Goal: Information Seeking & Learning: Learn about a topic

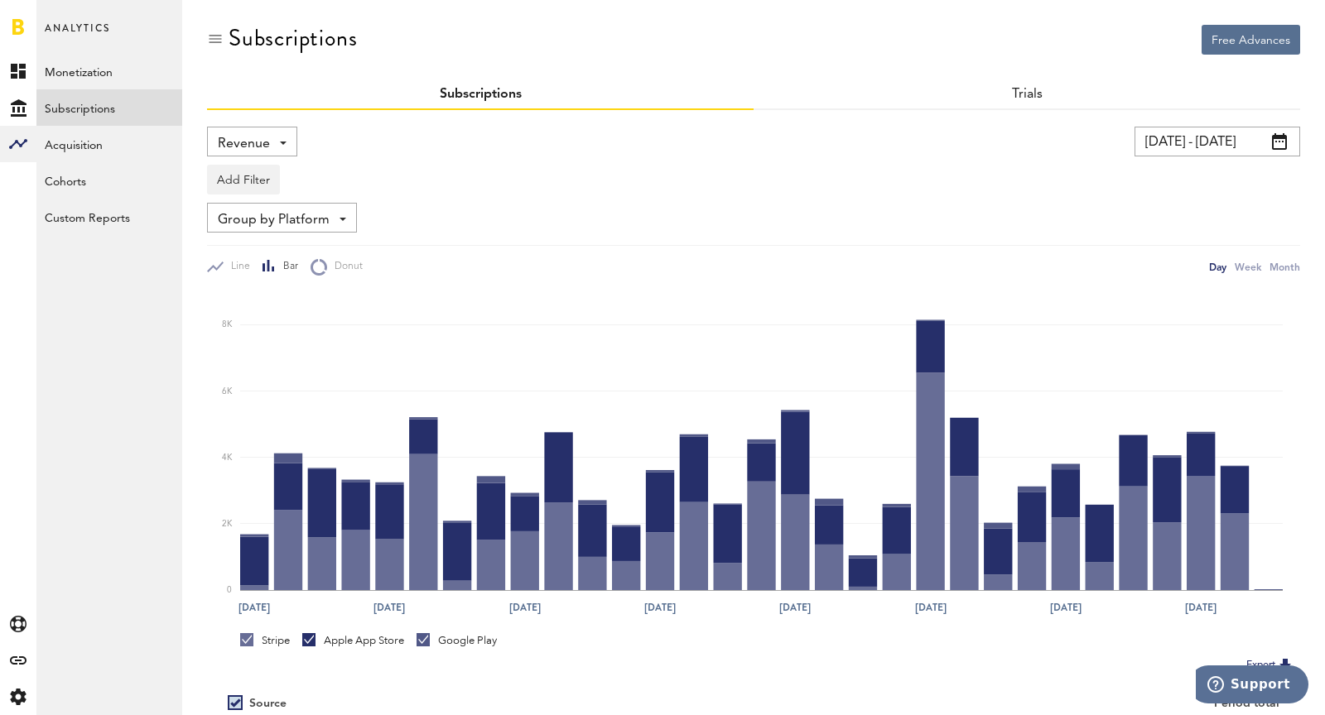
click at [1213, 139] on input "[DATE] - [DATE]" at bounding box center [1217, 142] width 166 height 30
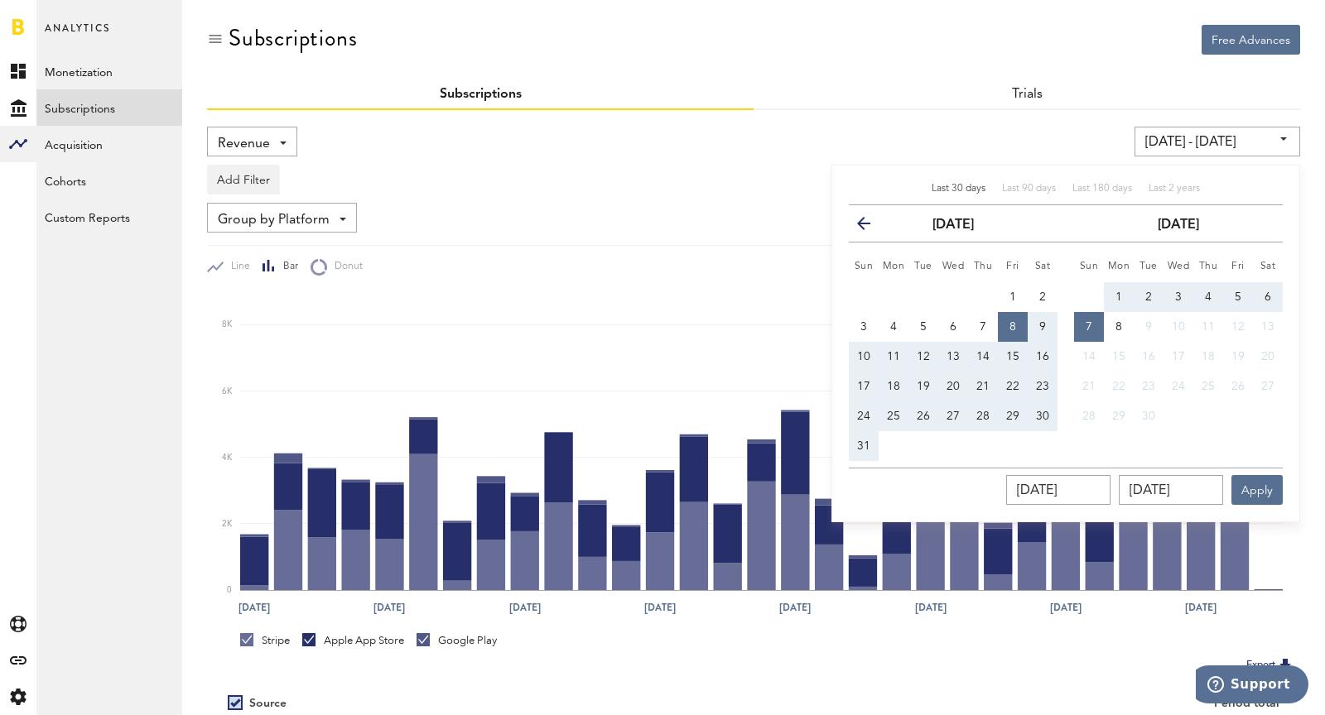
click at [865, 449] on span "31" at bounding box center [863, 447] width 13 height 12
type input "[DATE] - [DATE]"
type input "[DATE]"
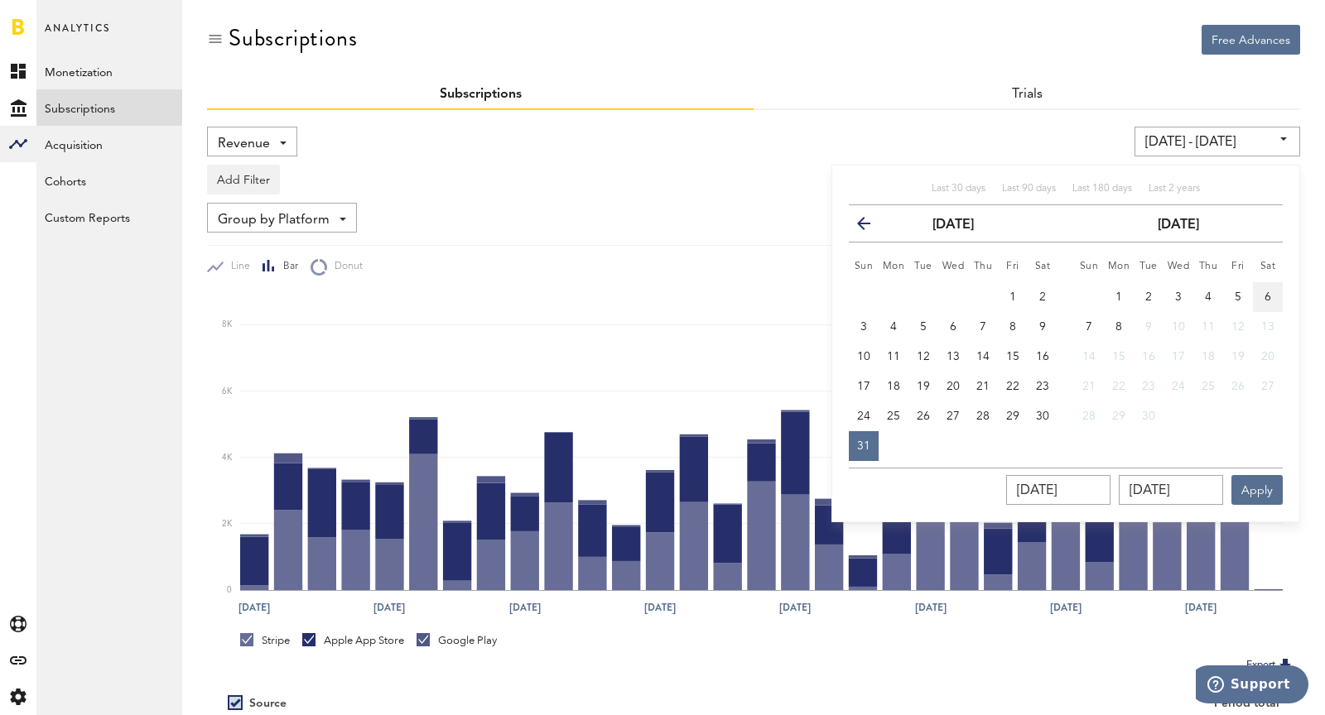
click at [1257, 301] on button "6" at bounding box center [1268, 297] width 30 height 30
type input "[DATE] - [DATE]"
type input "[DATE]"
click at [1264, 494] on button "Apply" at bounding box center [1256, 490] width 51 height 30
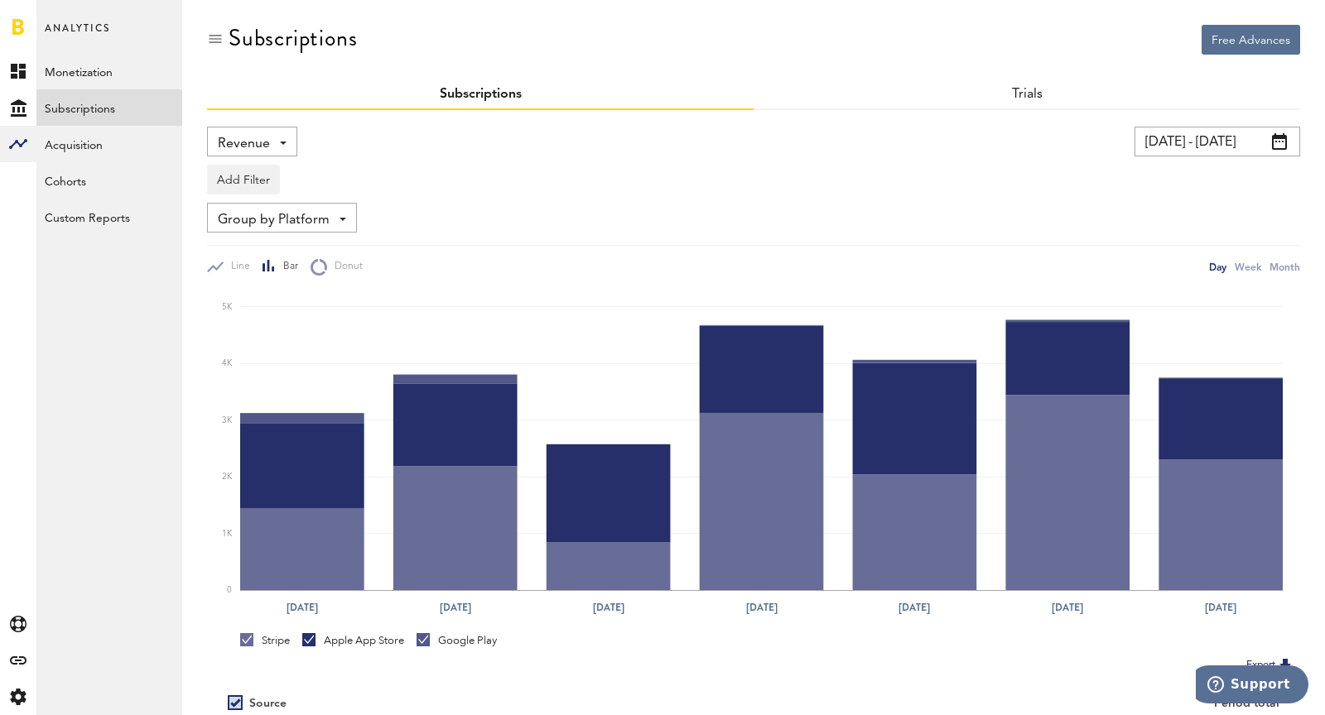
click at [253, 147] on span "Revenue" at bounding box center [244, 144] width 52 height 28
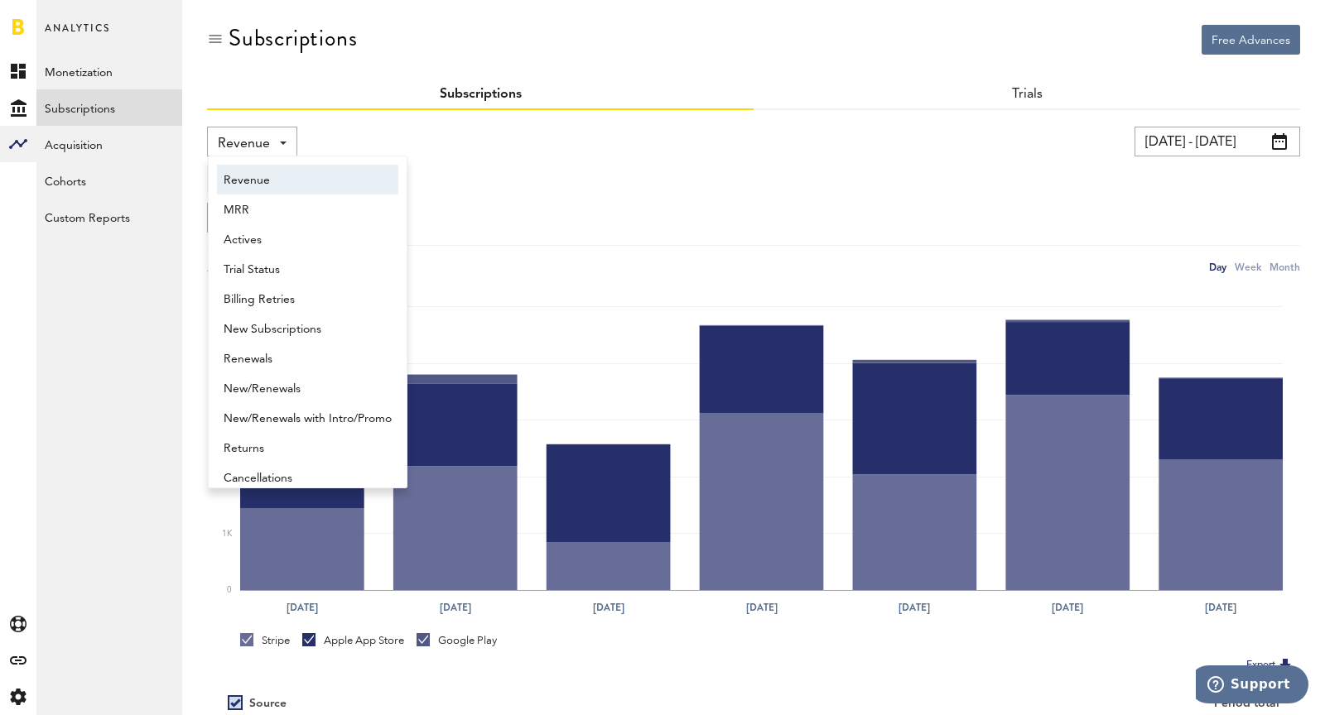
scroll to position [8, 0]
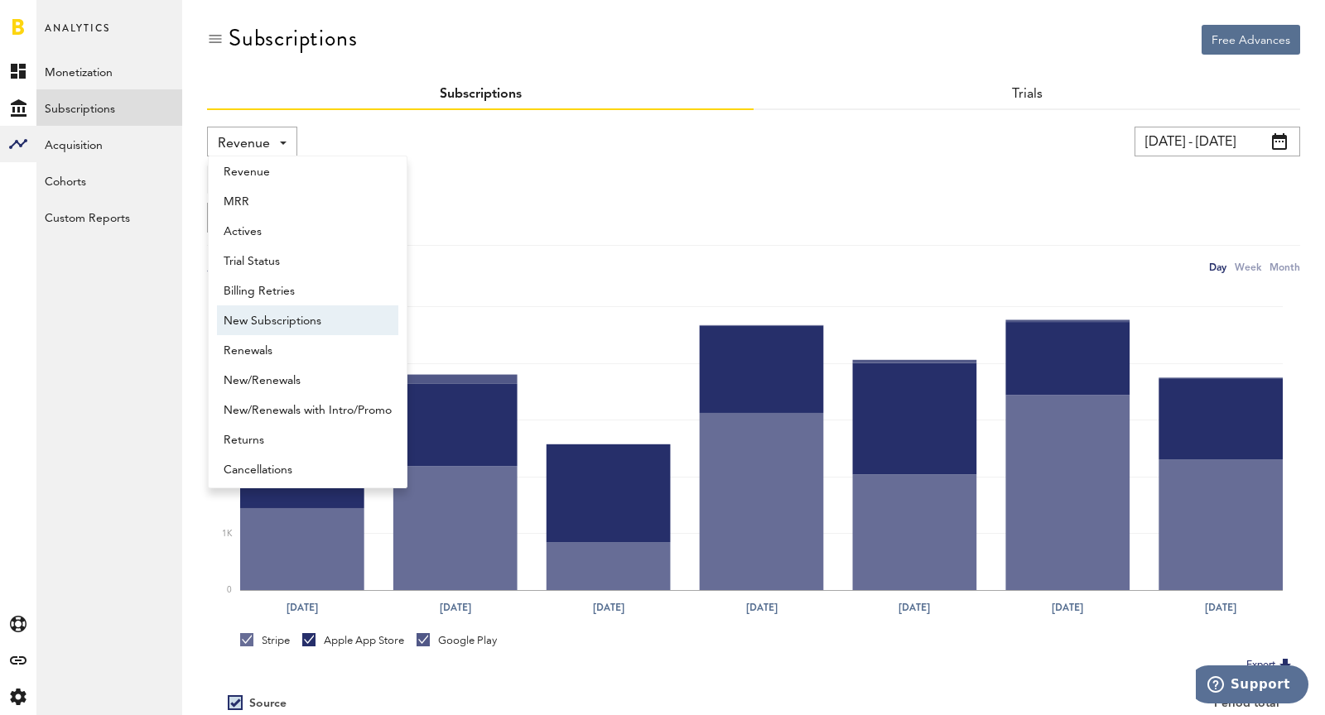
click at [269, 324] on span "New Subscriptions" at bounding box center [308, 321] width 168 height 28
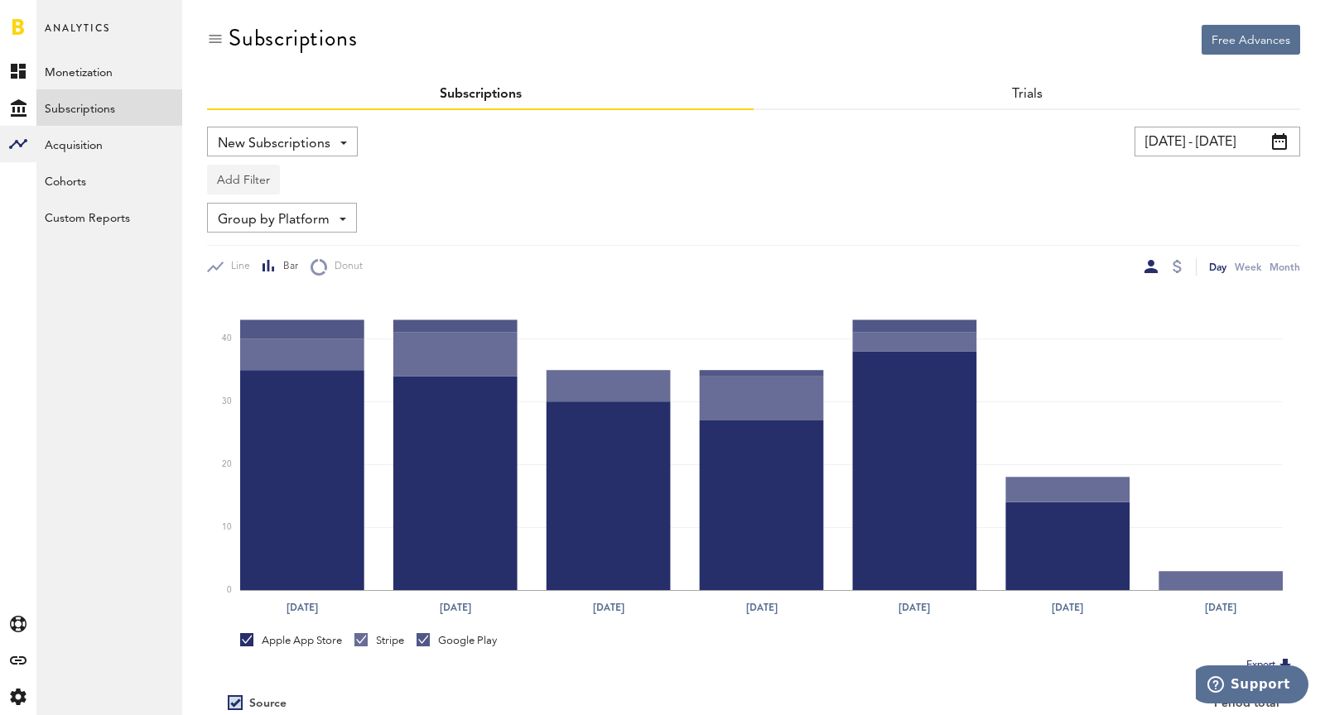
click at [236, 181] on button "Add Filter" at bounding box center [243, 180] width 73 height 30
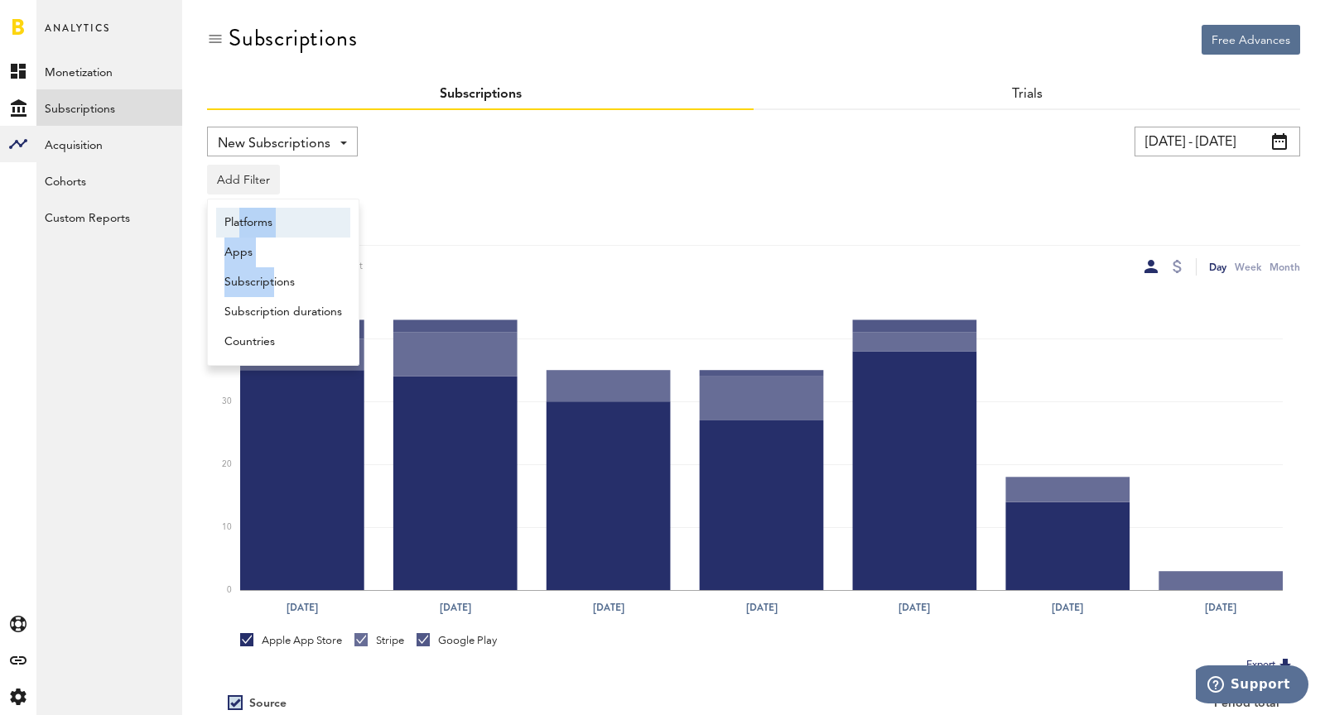
drag, startPoint x: 268, startPoint y: 284, endPoint x: 238, endPoint y: 237, distance: 55.8
click at [234, 221] on ul "Platforms Apps Subscriptions Subscription durations Countries" at bounding box center [283, 282] width 151 height 149
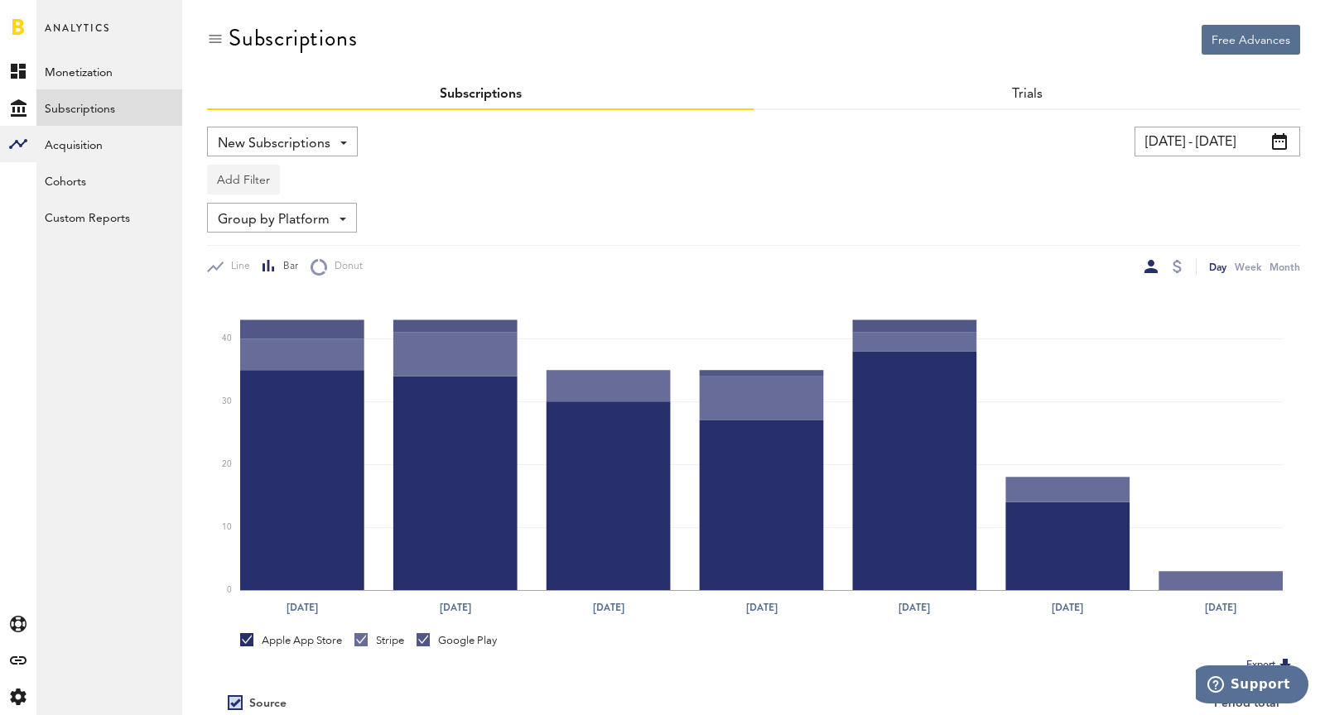
click at [224, 193] on button "Add Filter" at bounding box center [243, 180] width 73 height 30
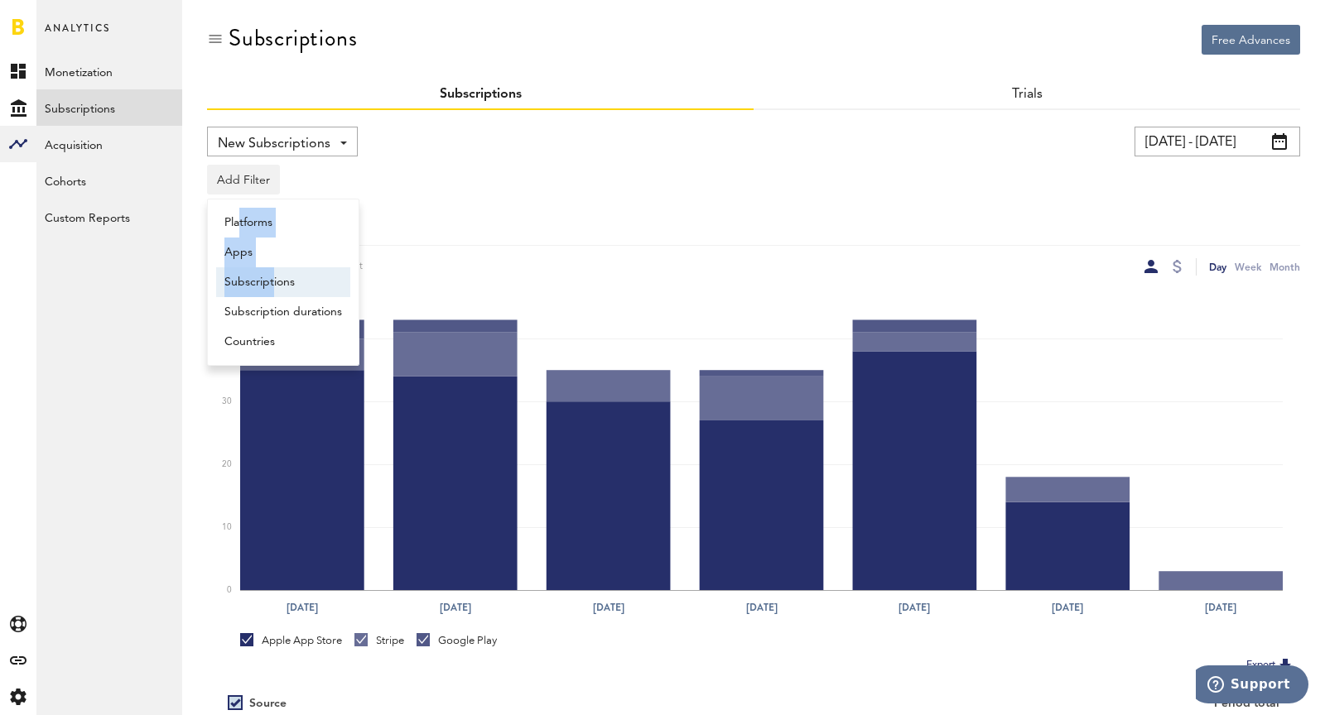
click at [262, 288] on li "Subscriptions" at bounding box center [283, 282] width 134 height 30
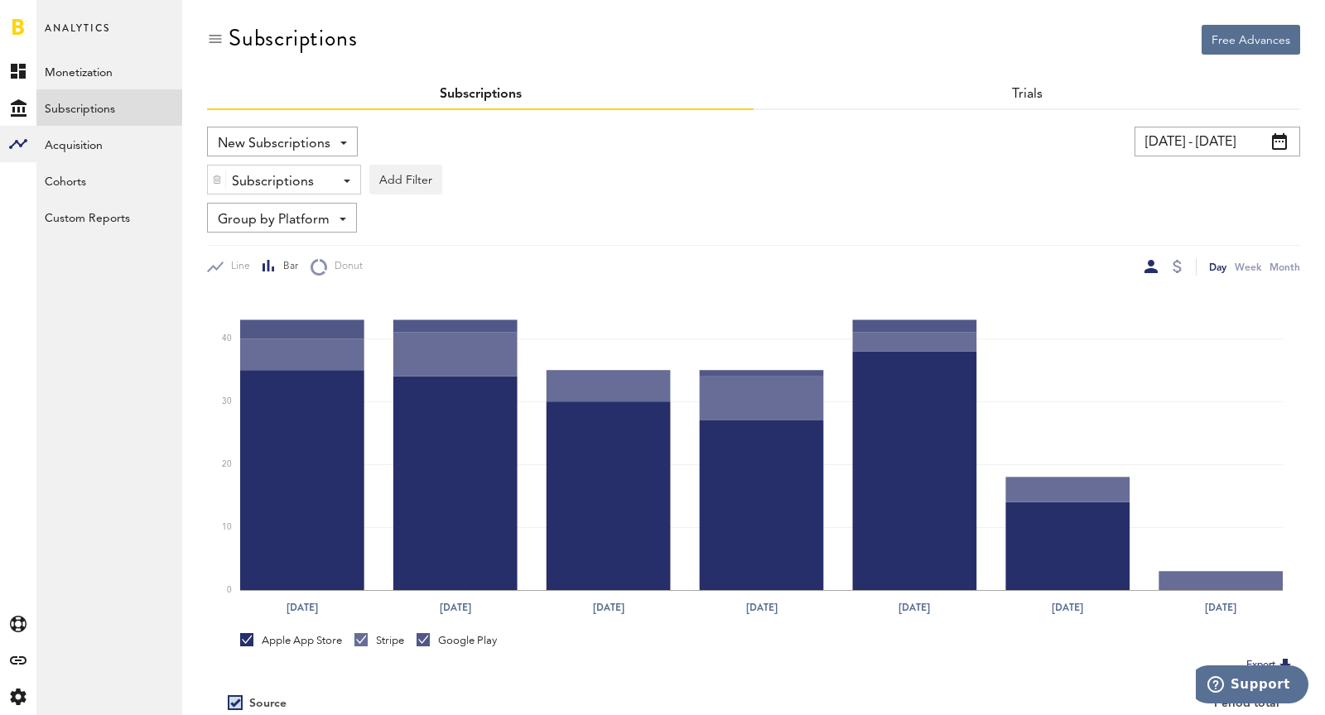
click at [247, 188] on div "Subscriptions" at bounding box center [278, 182] width 92 height 28
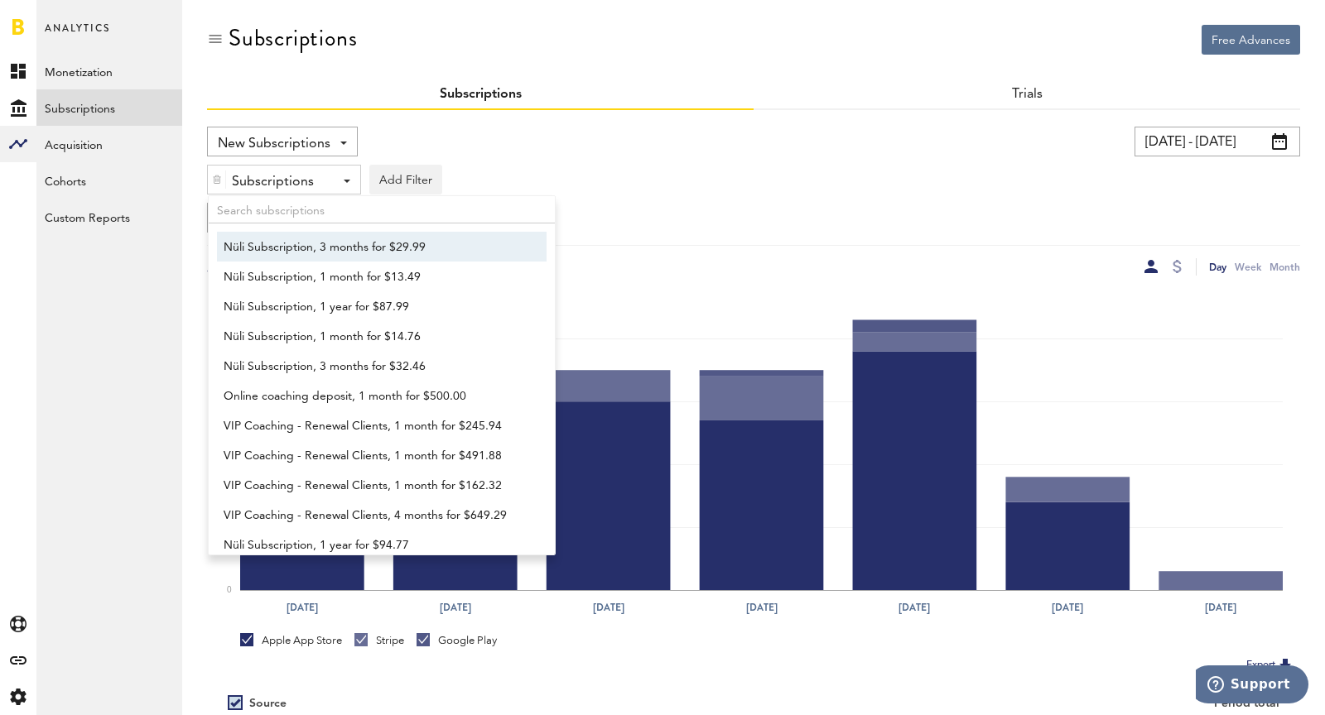
click at [272, 252] on span "Nüli Subscription, 3 months for $29.99" at bounding box center [374, 248] width 301 height 28
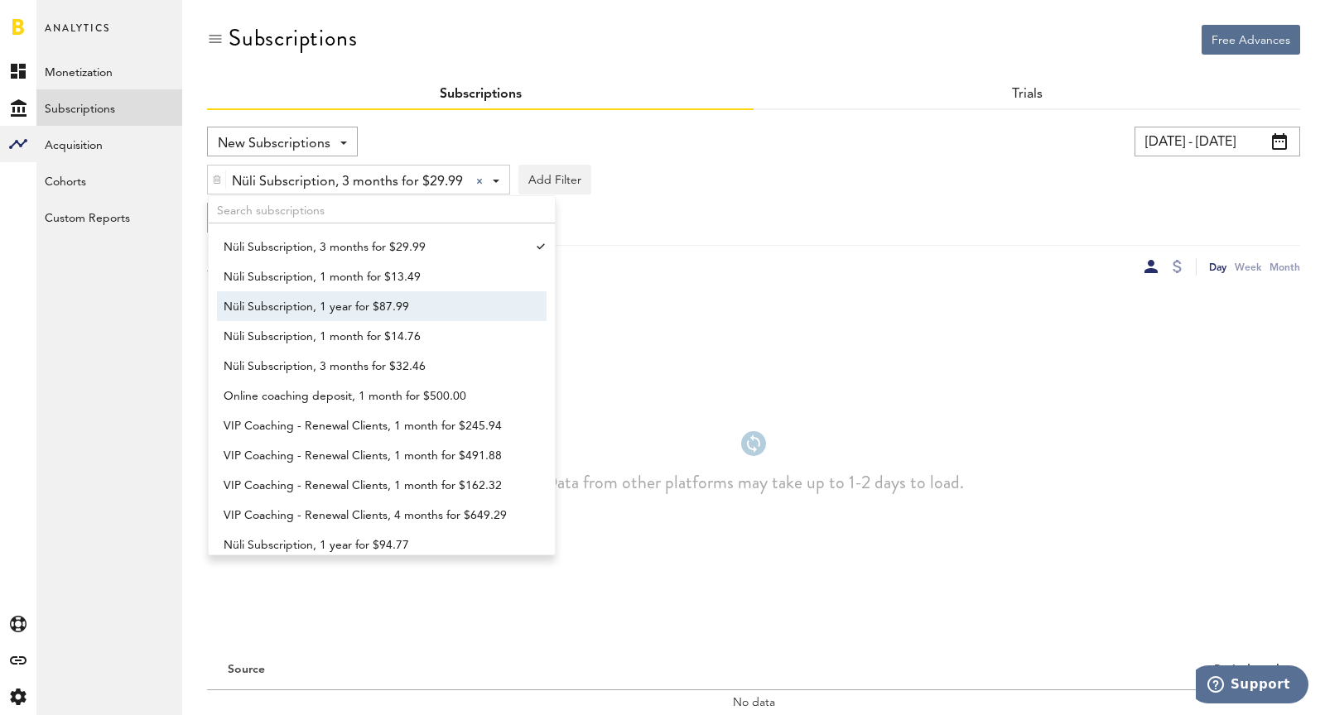
click at [286, 291] on link "Nüli Subscription, 1 year for $87.99" at bounding box center [374, 306] width 314 height 30
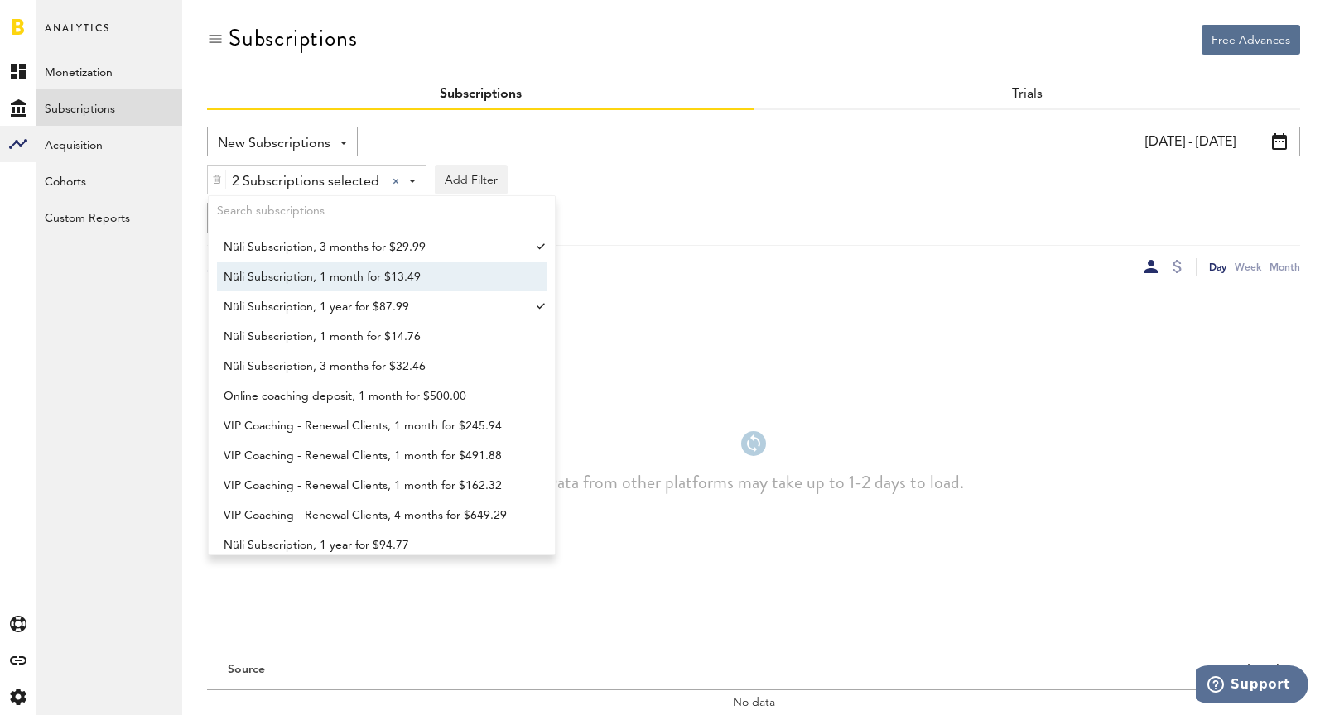
click at [280, 284] on span "Nüli Subscription, 1 month for $13.49" at bounding box center [374, 277] width 301 height 28
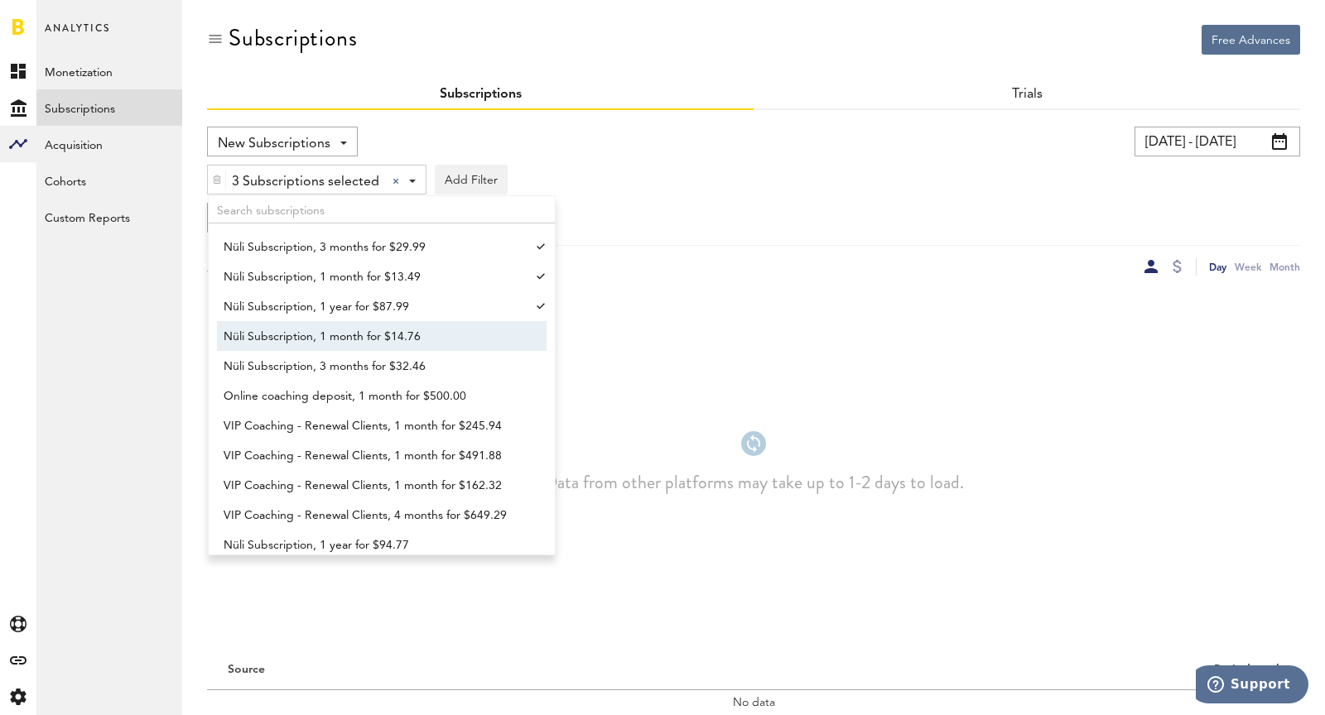
click at [310, 339] on span "Nüli Subscription, 1 month for $14.76" at bounding box center [374, 337] width 301 height 28
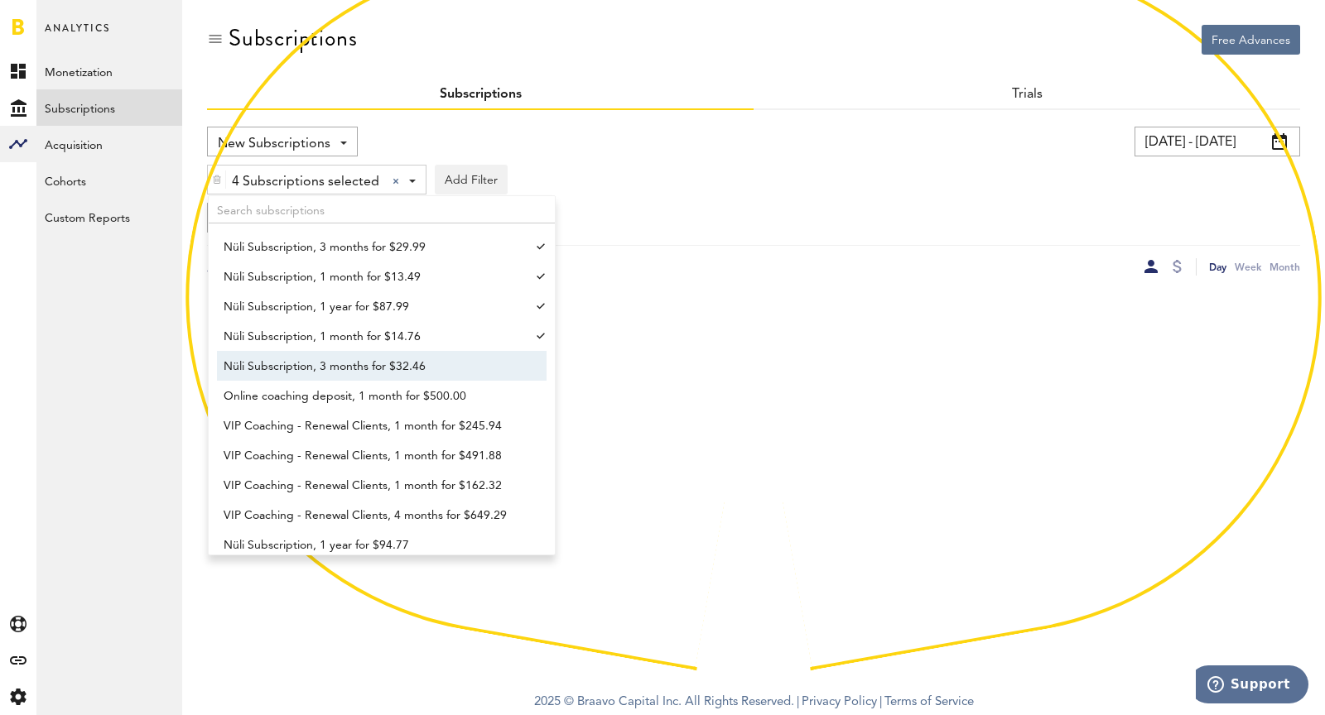
click at [330, 368] on span "Nüli Subscription, 3 months for $32.46" at bounding box center [374, 367] width 301 height 28
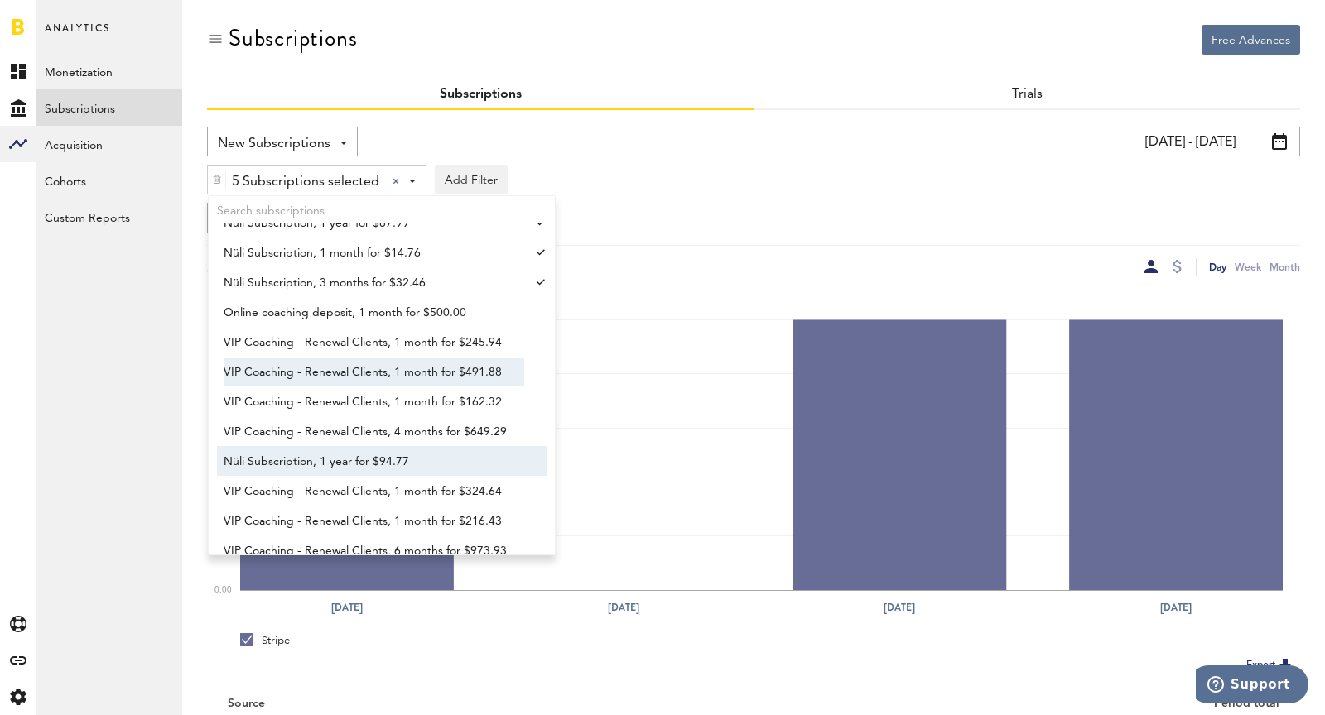
click at [348, 450] on span "Nüli Subscription, 1 year for $94.77" at bounding box center [374, 462] width 301 height 28
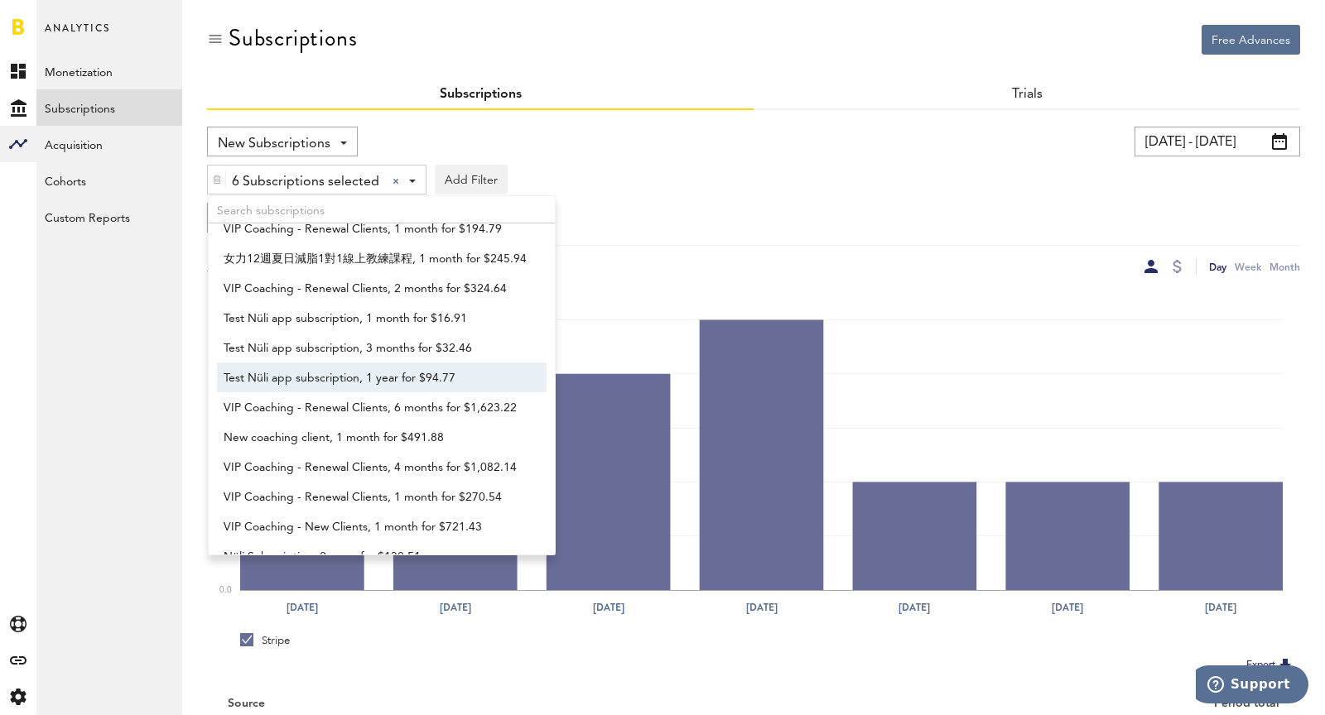
scroll to position [472, 0]
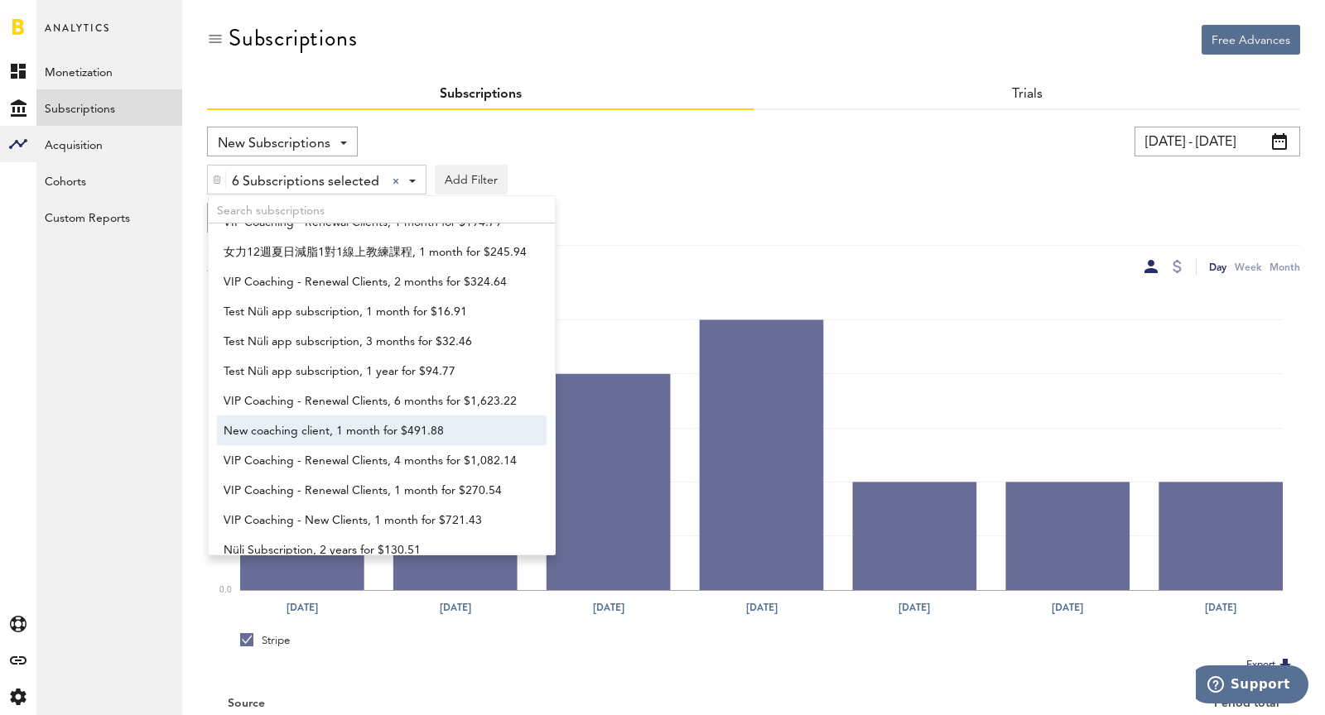
click at [339, 436] on span "New coaching client, 1 month for $491.88" at bounding box center [374, 431] width 301 height 28
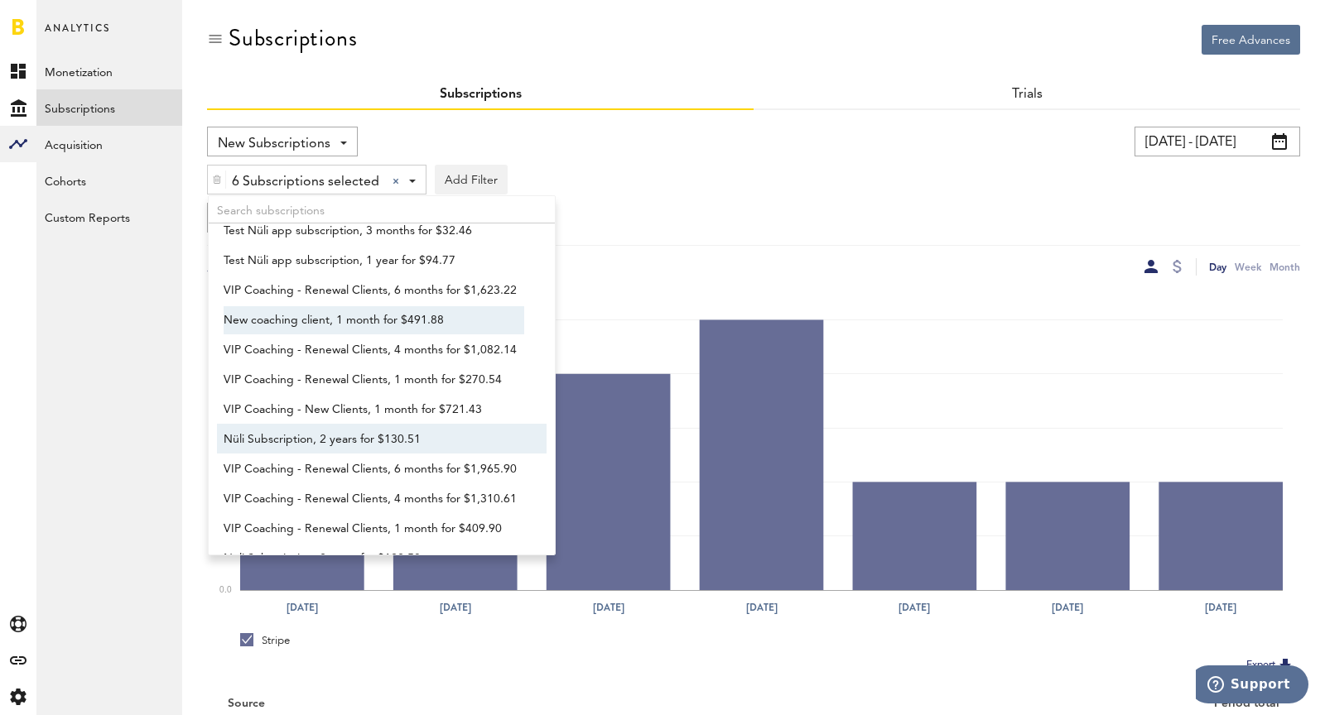
click at [339, 436] on span "Nüli Subscription, 2 years for $130.51" at bounding box center [374, 440] width 301 height 28
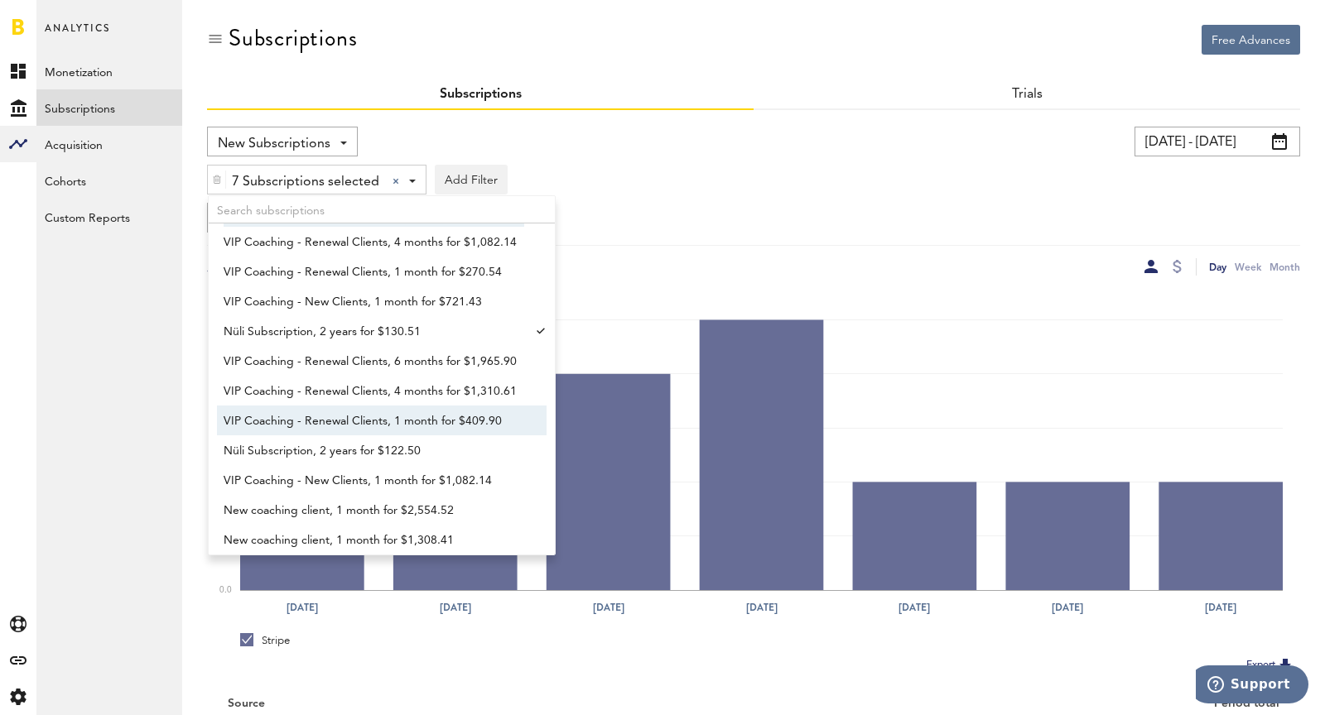
scroll to position [697, 0]
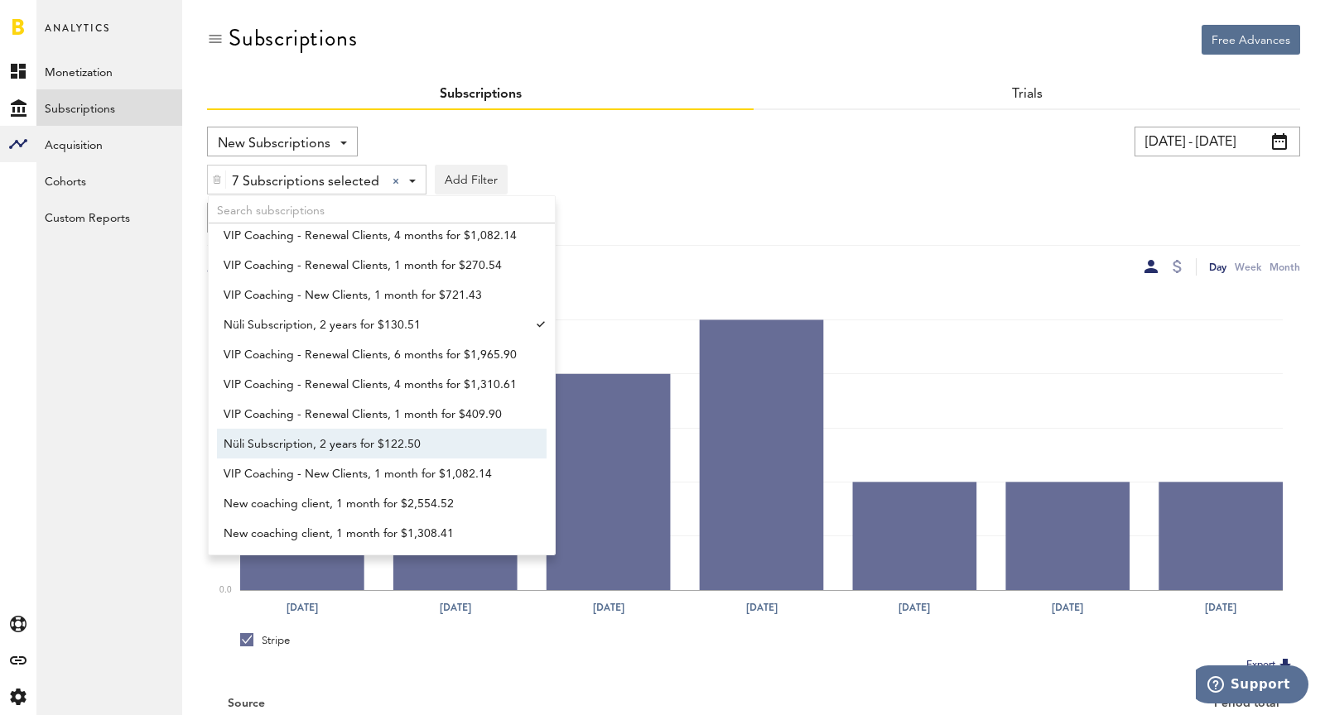
click at [339, 436] on span "Nüli Subscription, 2 years for $122.50" at bounding box center [374, 445] width 301 height 28
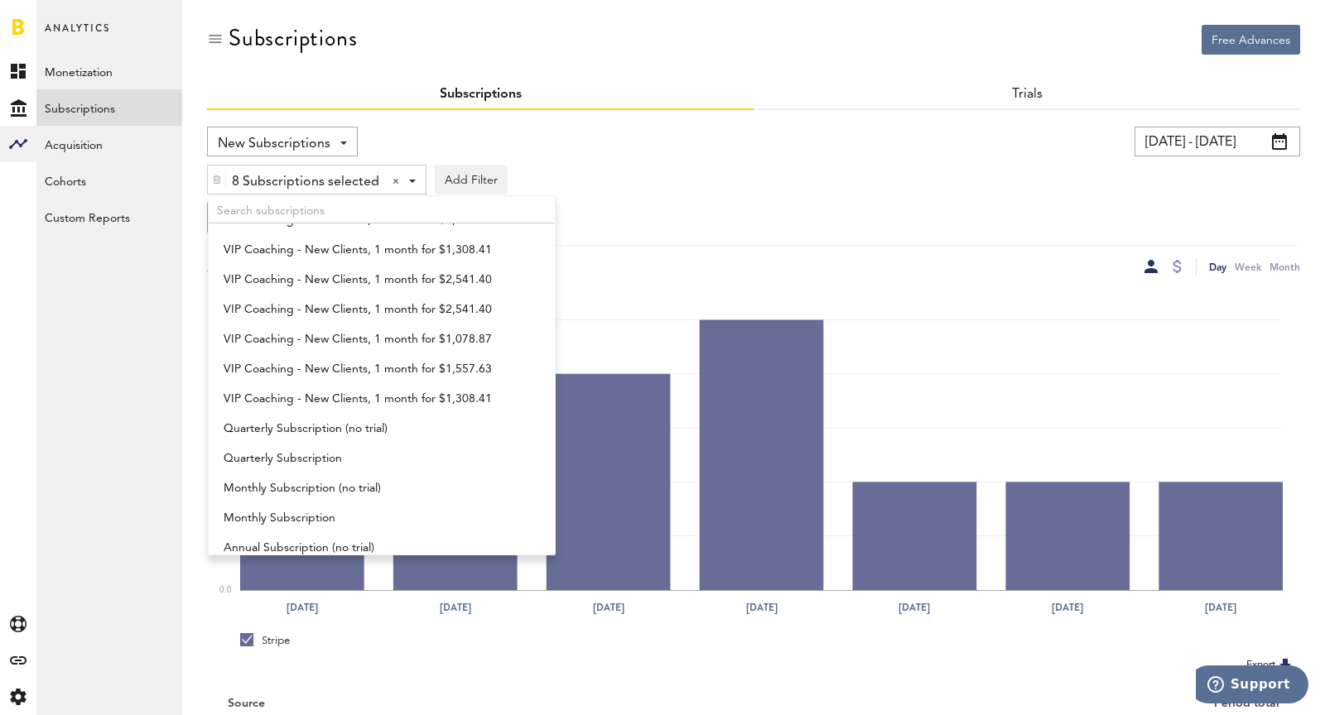
scroll to position [1247, 0]
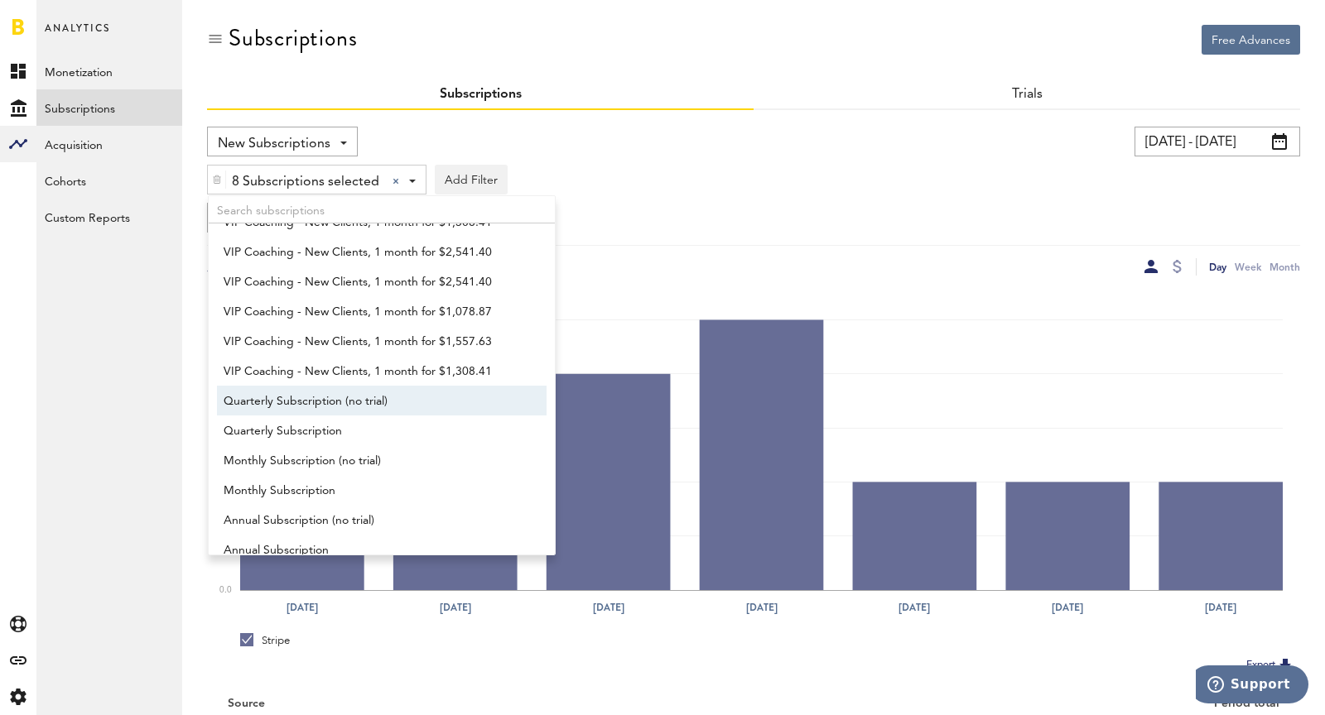
click at [392, 393] on span "Quarterly Subscription (no trial)" at bounding box center [374, 402] width 301 height 28
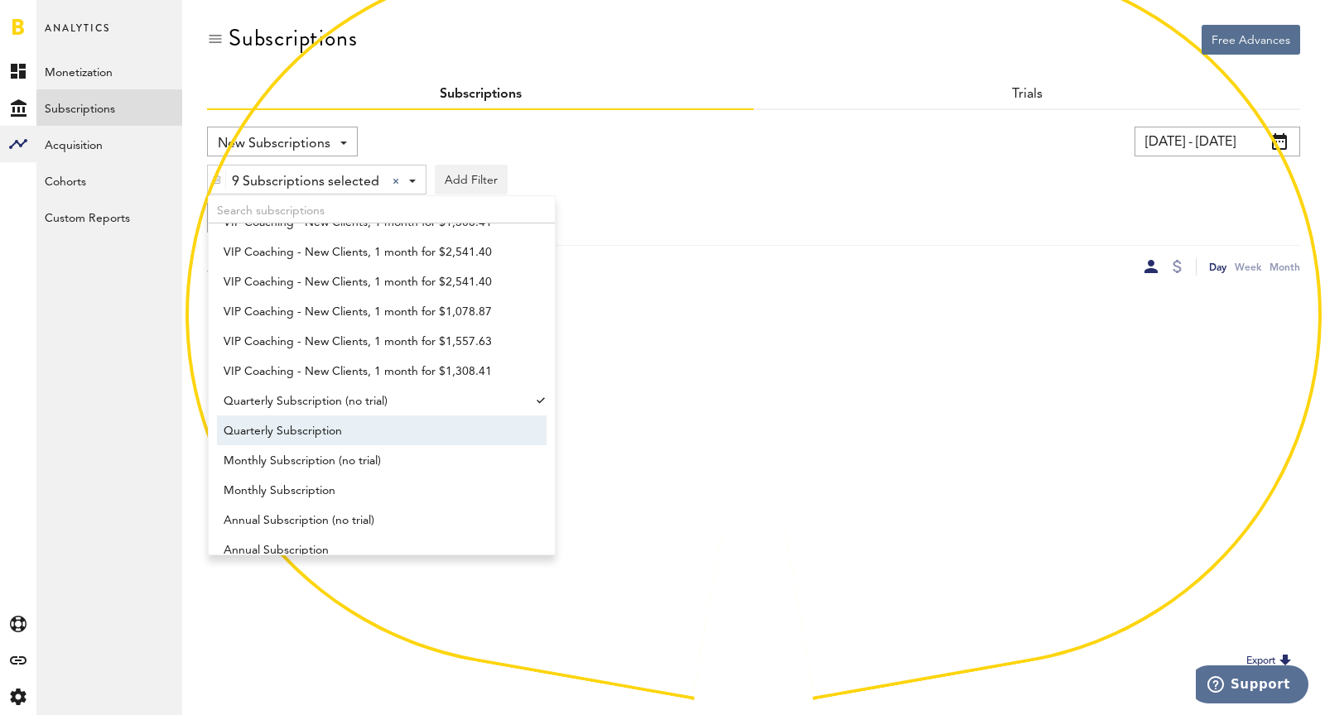
click at [402, 443] on span "Quarterly Subscription" at bounding box center [374, 431] width 301 height 28
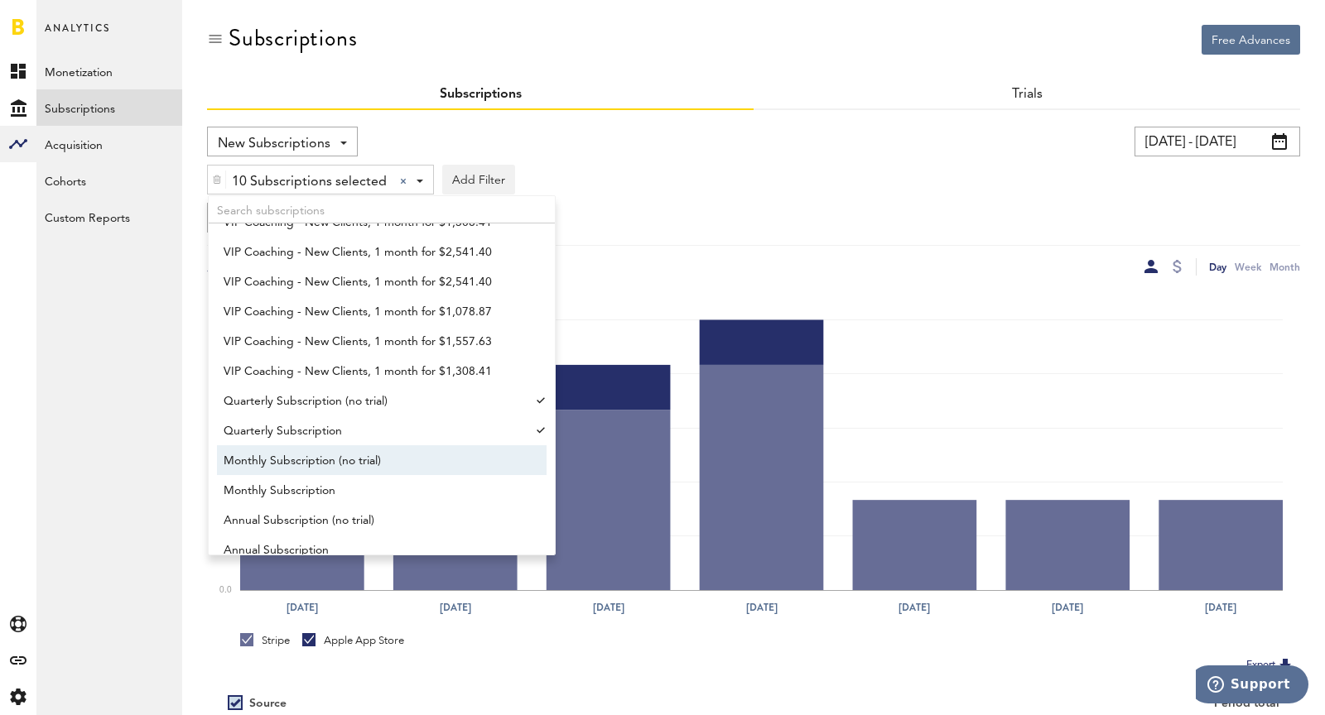
click at [415, 462] on span "Monthly Subscription (no trial)" at bounding box center [374, 461] width 301 height 28
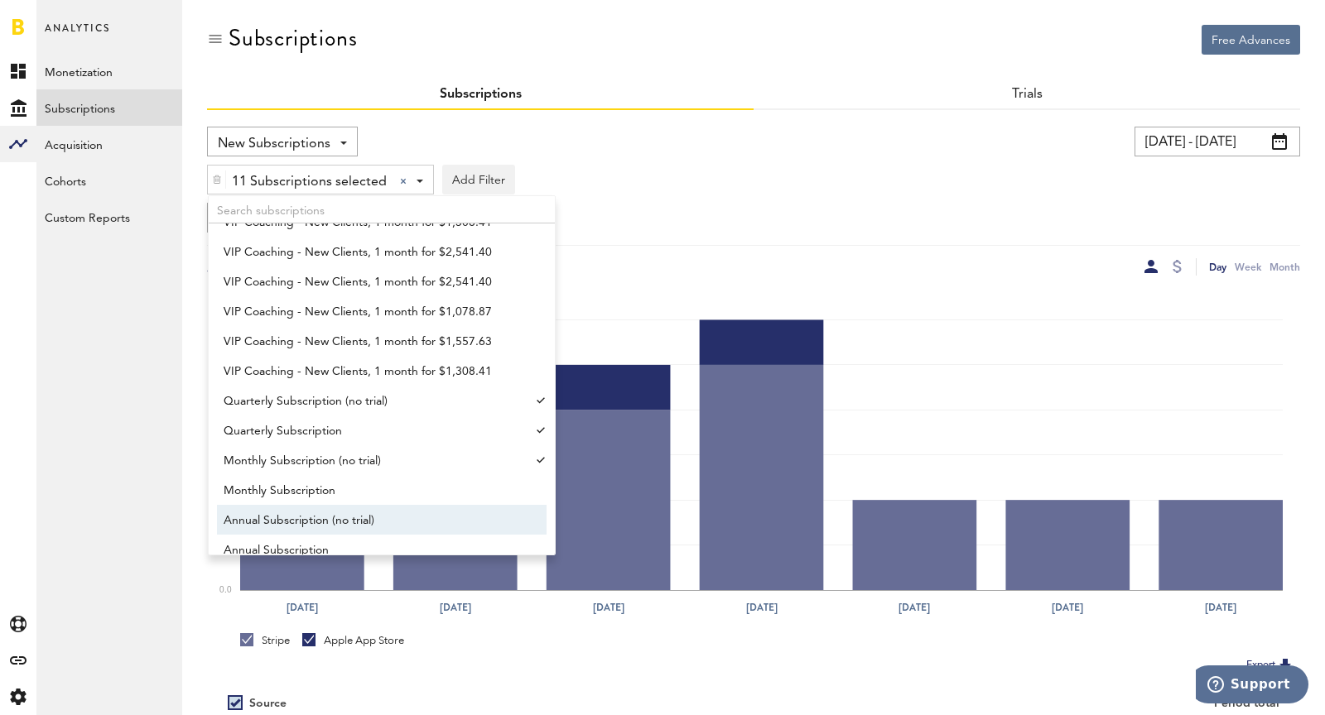
click at [428, 525] on span "Annual Subscription (no trial)" at bounding box center [374, 521] width 301 height 28
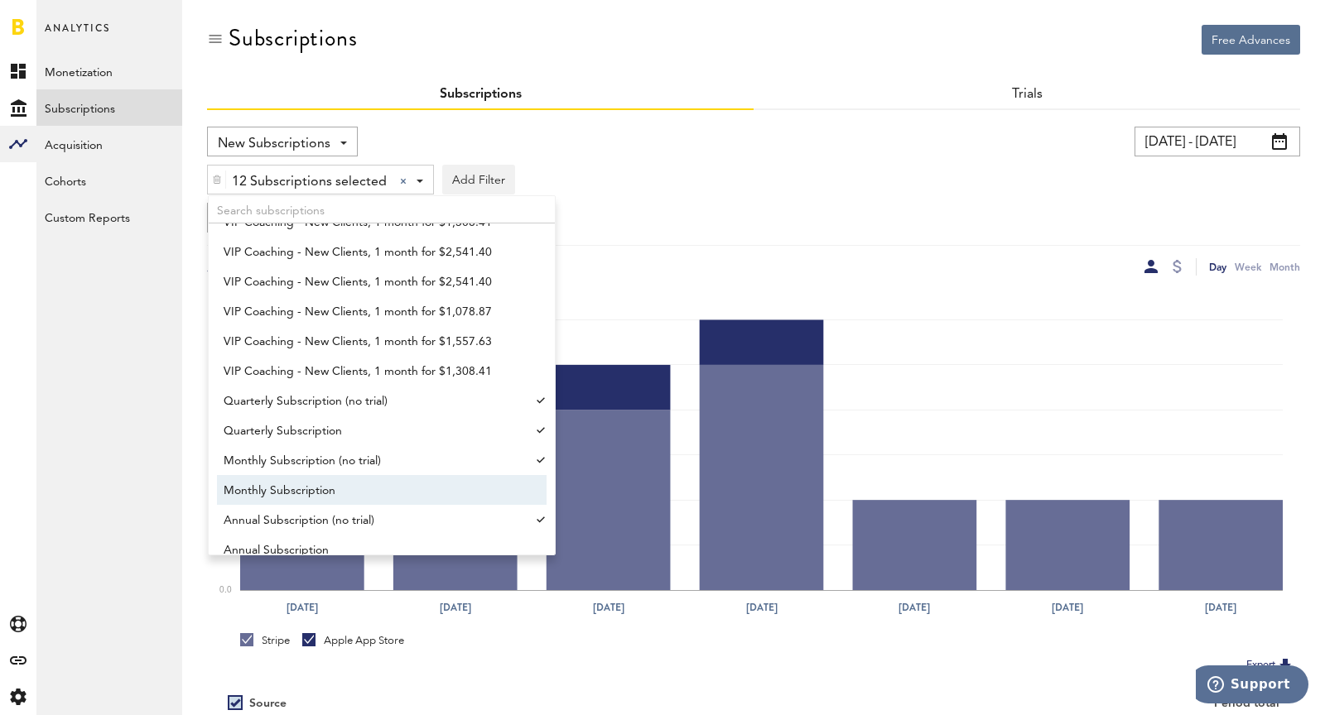
click at [412, 495] on span "Monthly Subscription" at bounding box center [374, 491] width 301 height 28
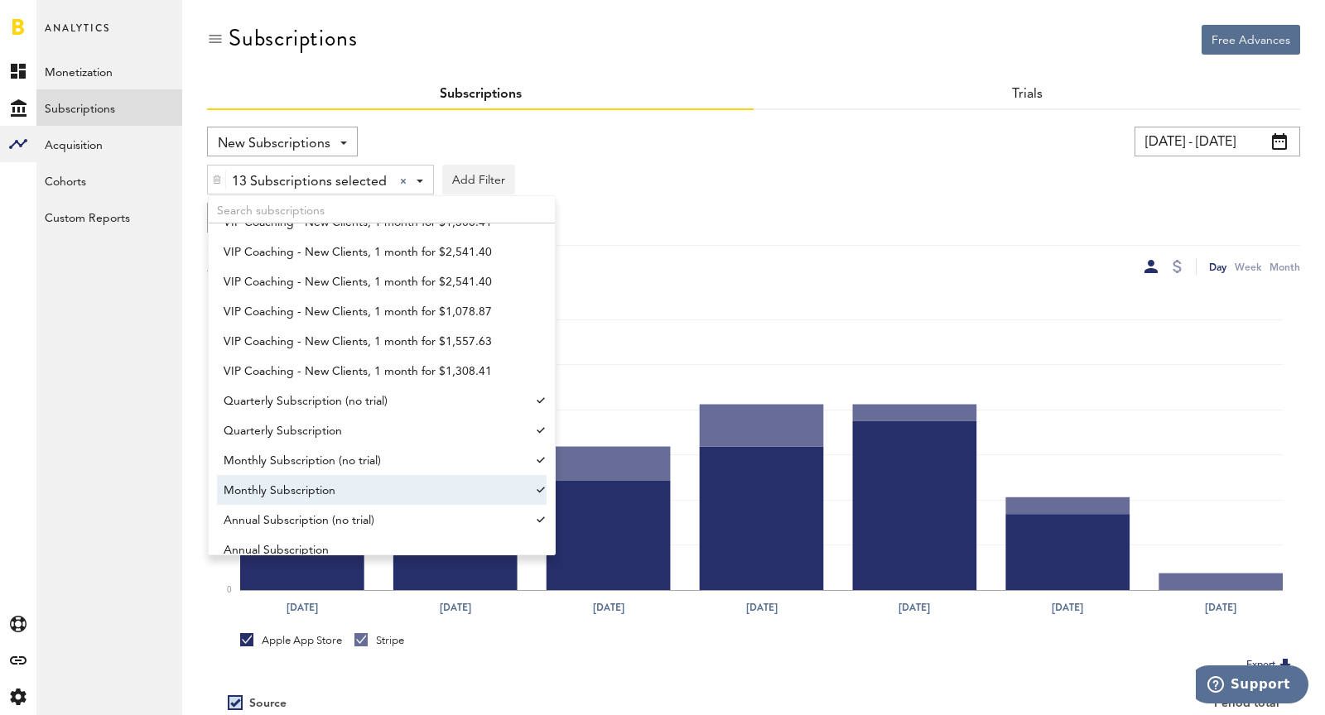
scroll to position [1391, 0]
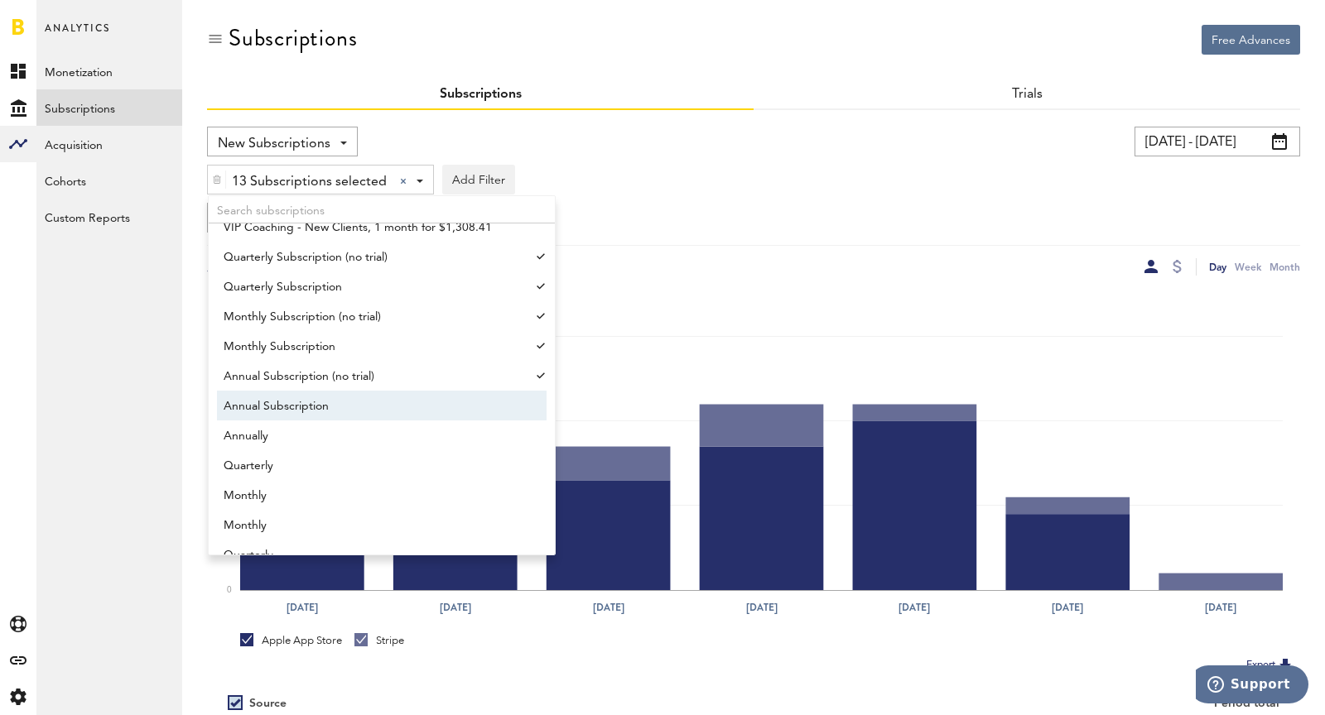
click at [407, 405] on span "Annual Subscription" at bounding box center [374, 406] width 301 height 28
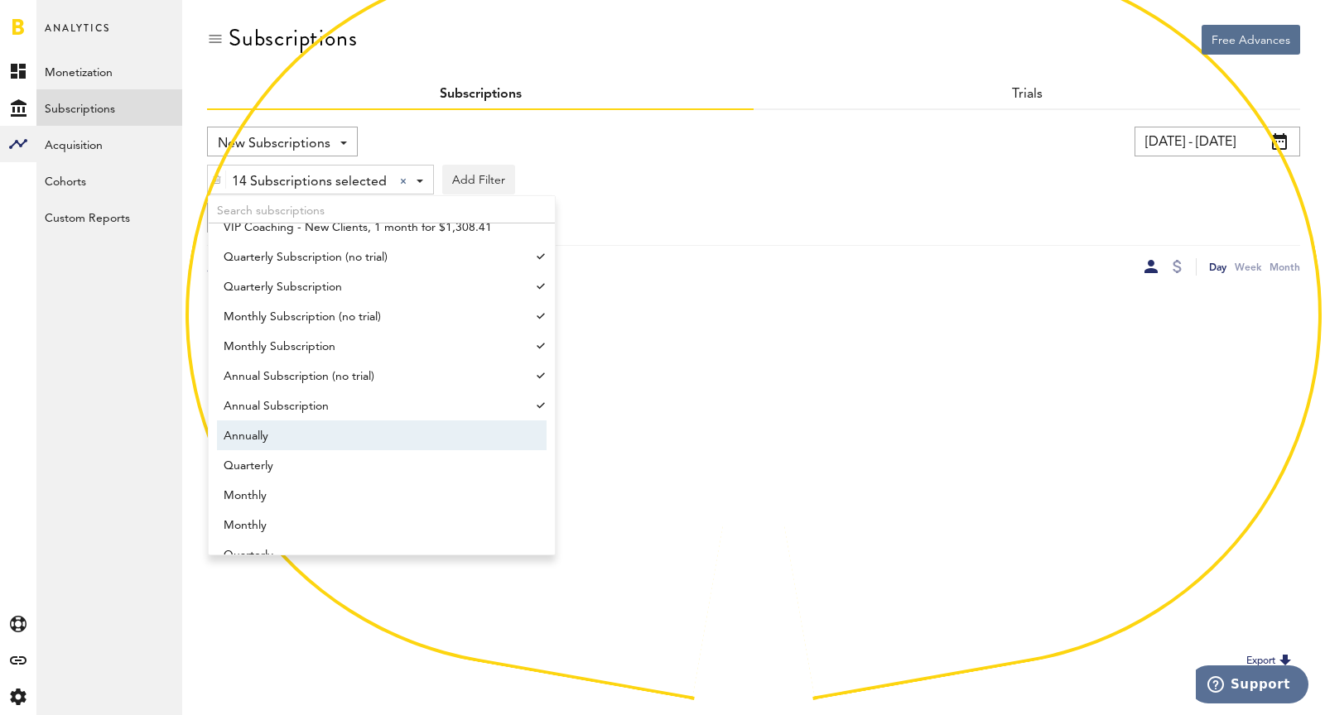
click at [414, 426] on span "Annually" at bounding box center [374, 436] width 301 height 28
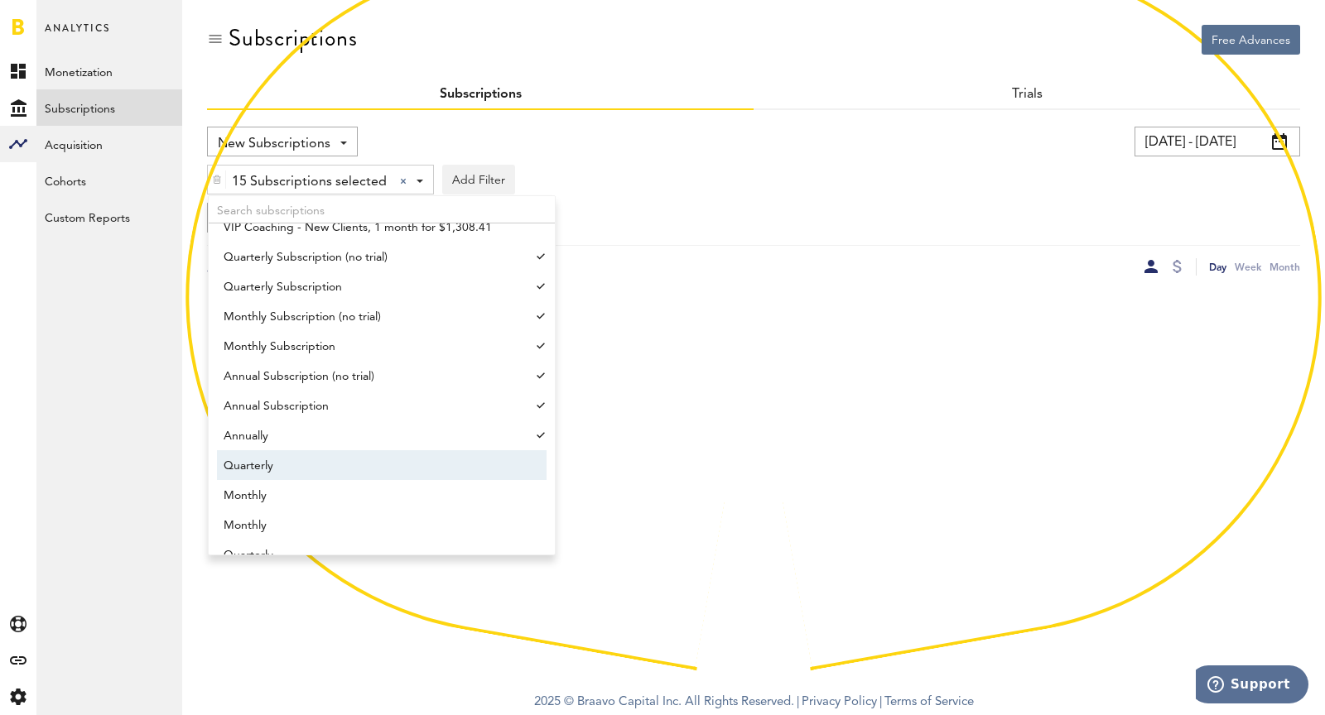
click at [415, 461] on span "Quarterly" at bounding box center [374, 466] width 301 height 28
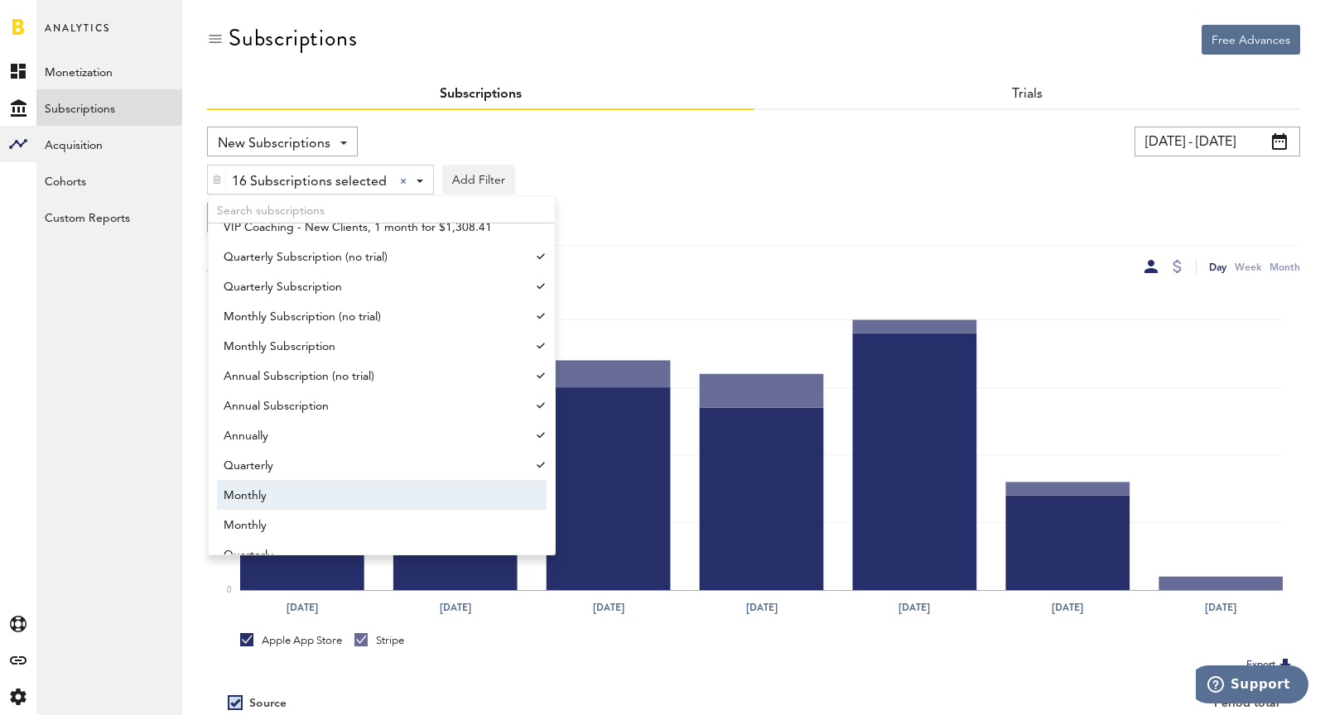
click at [421, 503] on span "Monthly" at bounding box center [374, 496] width 301 height 28
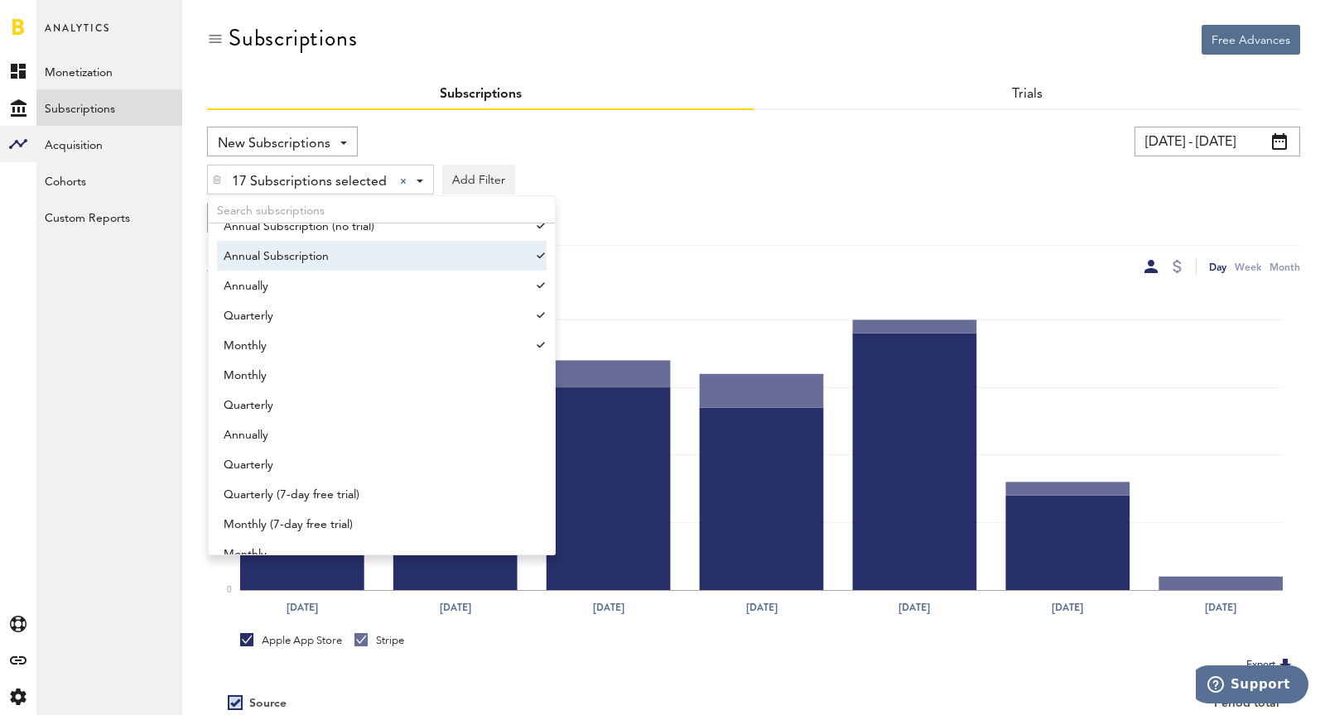
scroll to position [1524, 0]
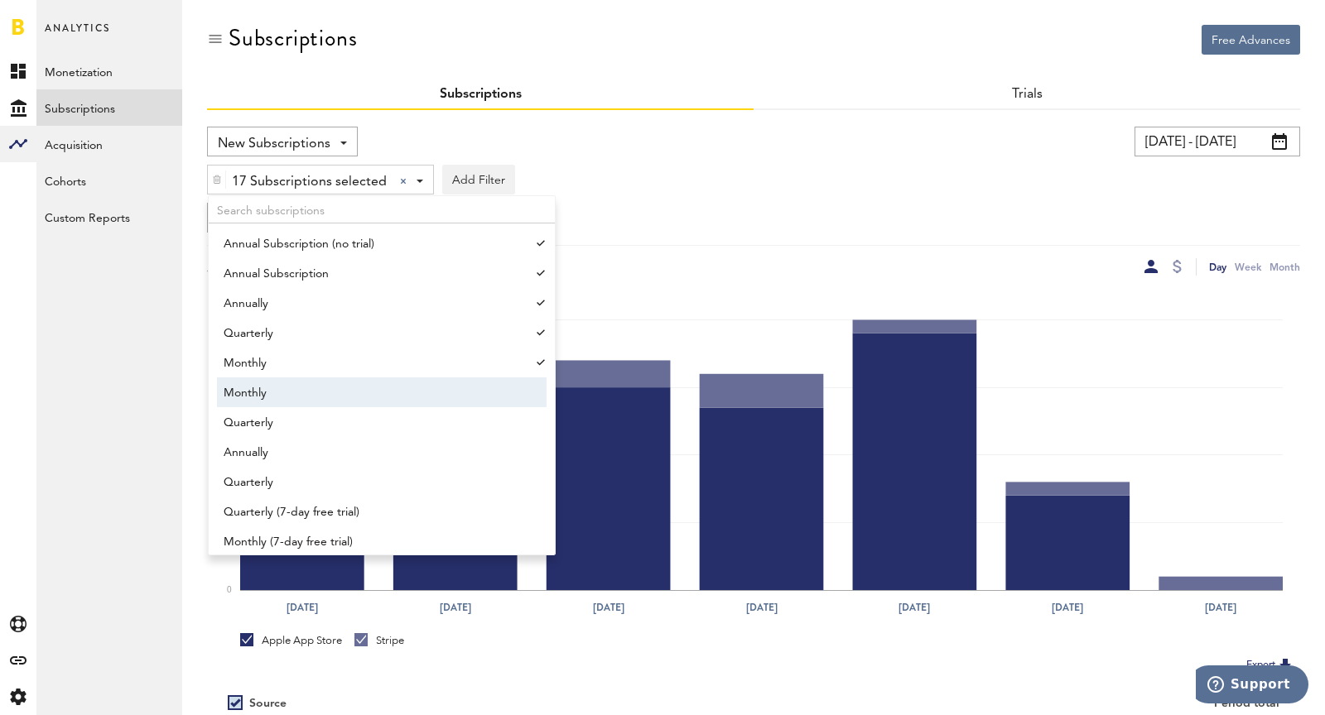
click at [383, 382] on span "Monthly" at bounding box center [374, 393] width 301 height 28
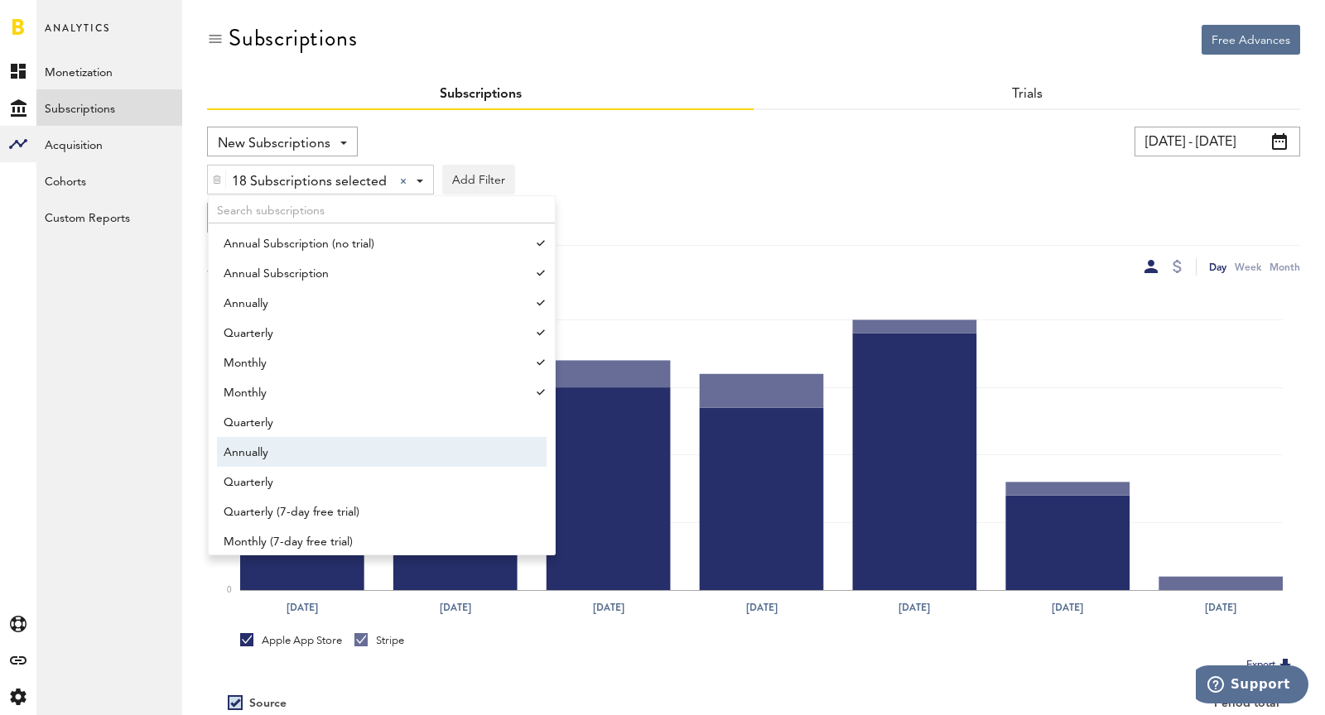
click at [388, 451] on span "Annually" at bounding box center [374, 453] width 301 height 28
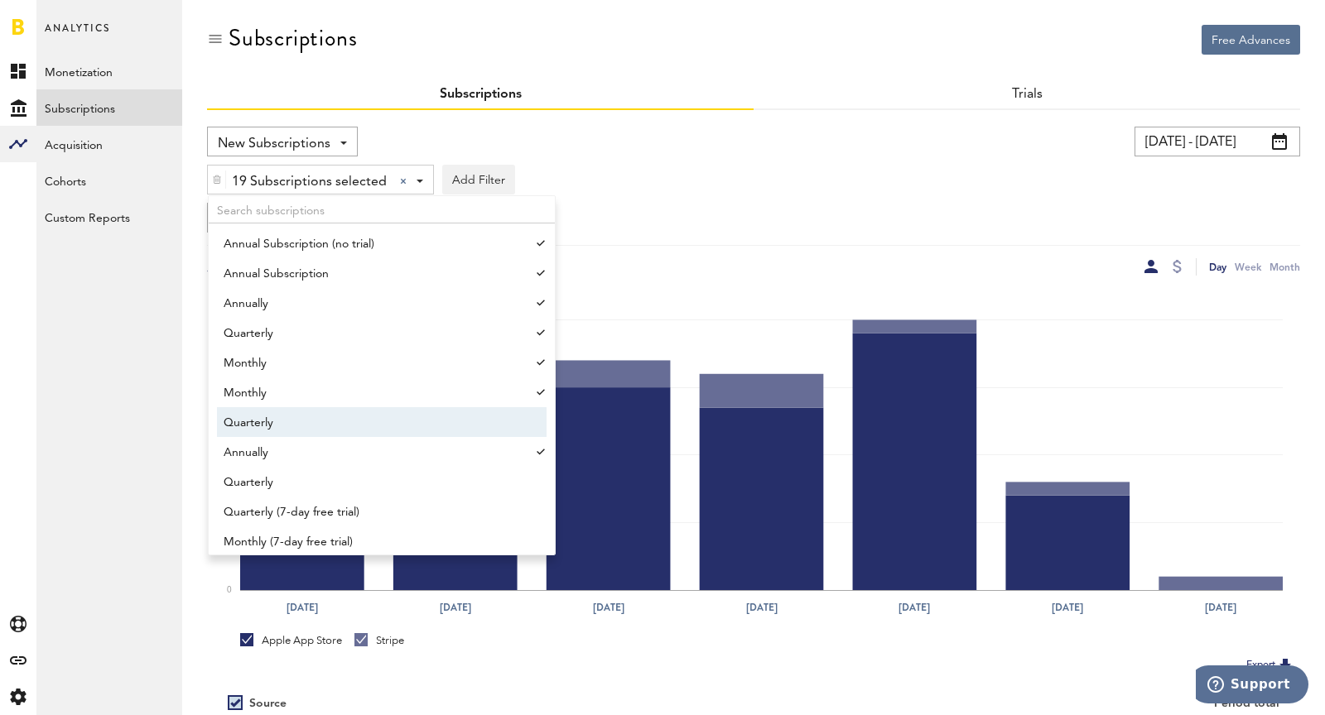
click at [357, 425] on span "Quarterly" at bounding box center [374, 423] width 301 height 28
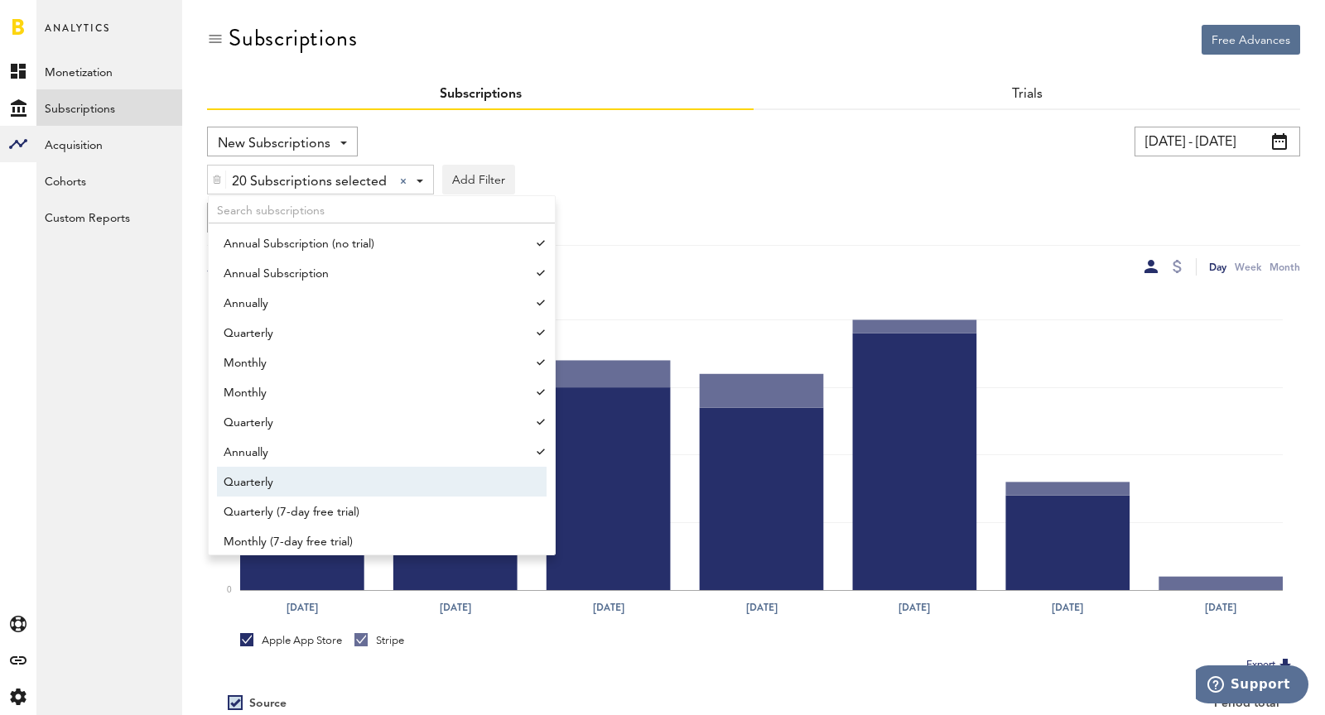
click at [378, 492] on span "Quarterly" at bounding box center [374, 483] width 301 height 28
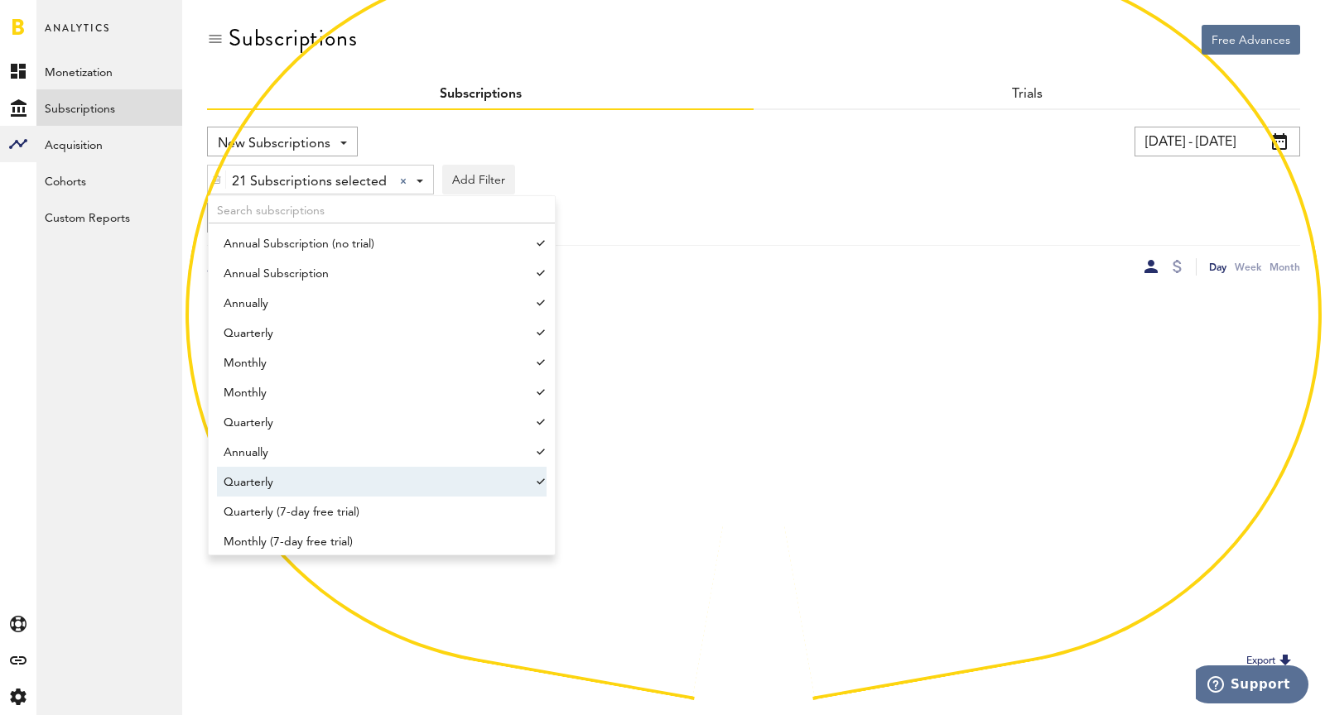
scroll to position [1623, 0]
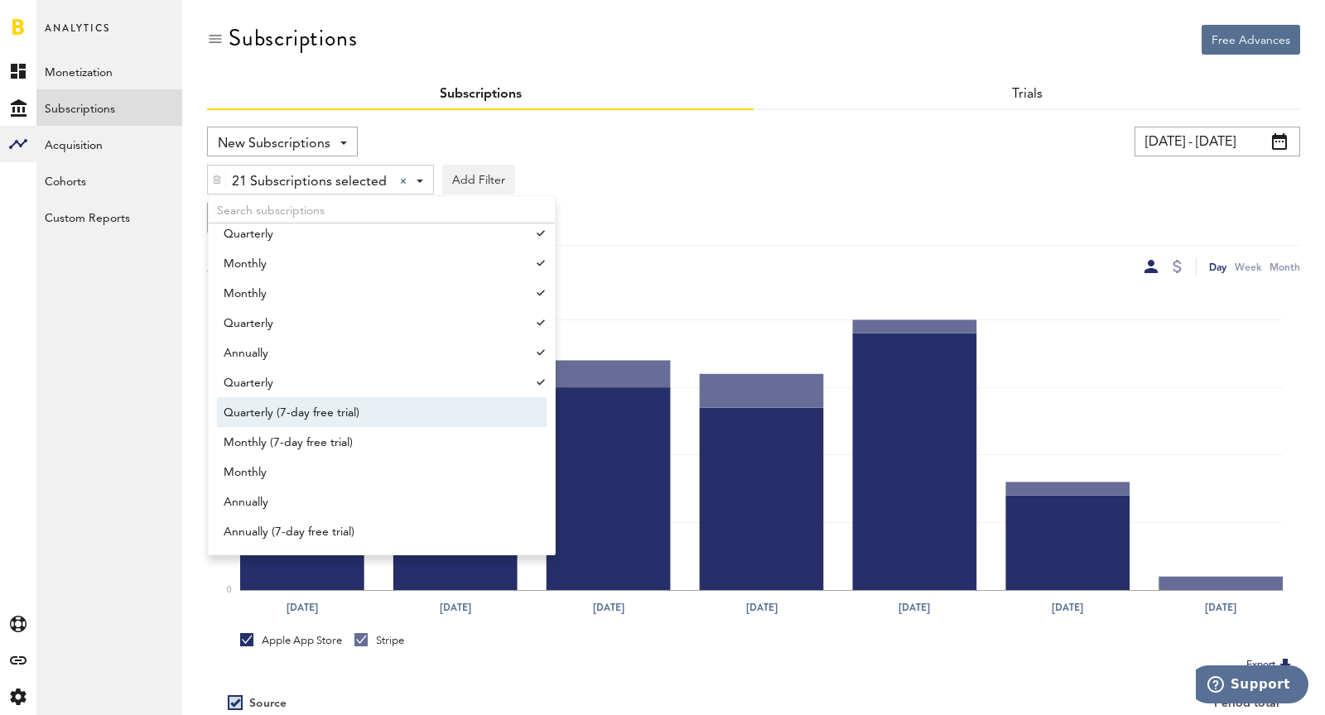
click at [364, 405] on span "Quarterly (7-day free trial)" at bounding box center [374, 413] width 301 height 28
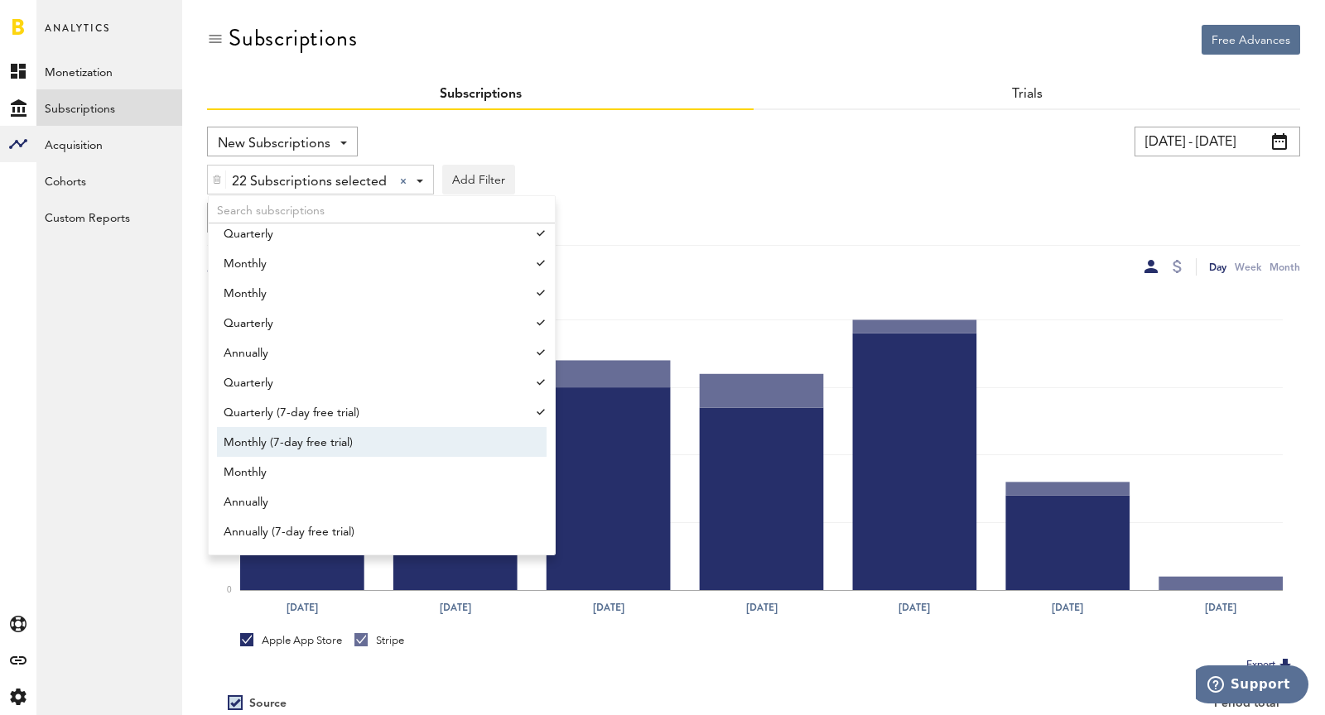
click at [382, 447] on span "Monthly (7-day free trial)" at bounding box center [374, 443] width 301 height 28
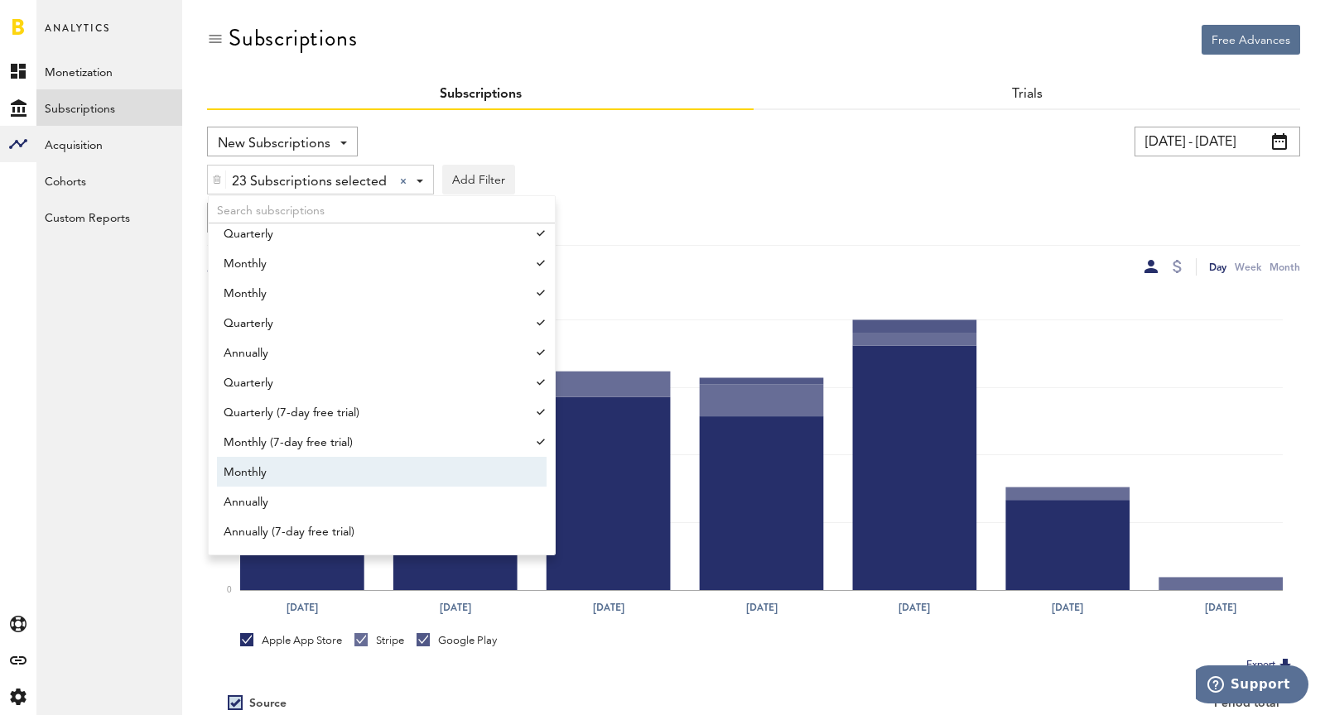
click at [397, 477] on span "Monthly" at bounding box center [374, 473] width 301 height 28
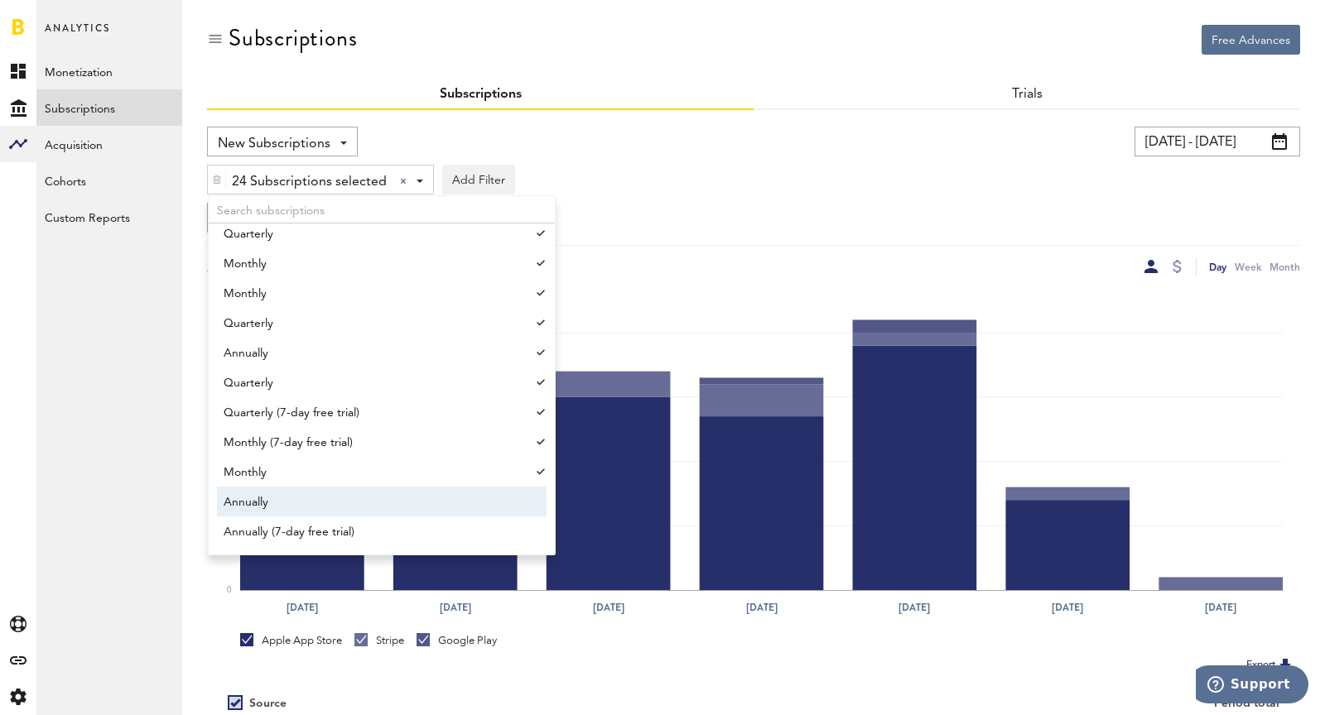
click at [407, 494] on span "Annually" at bounding box center [374, 503] width 301 height 28
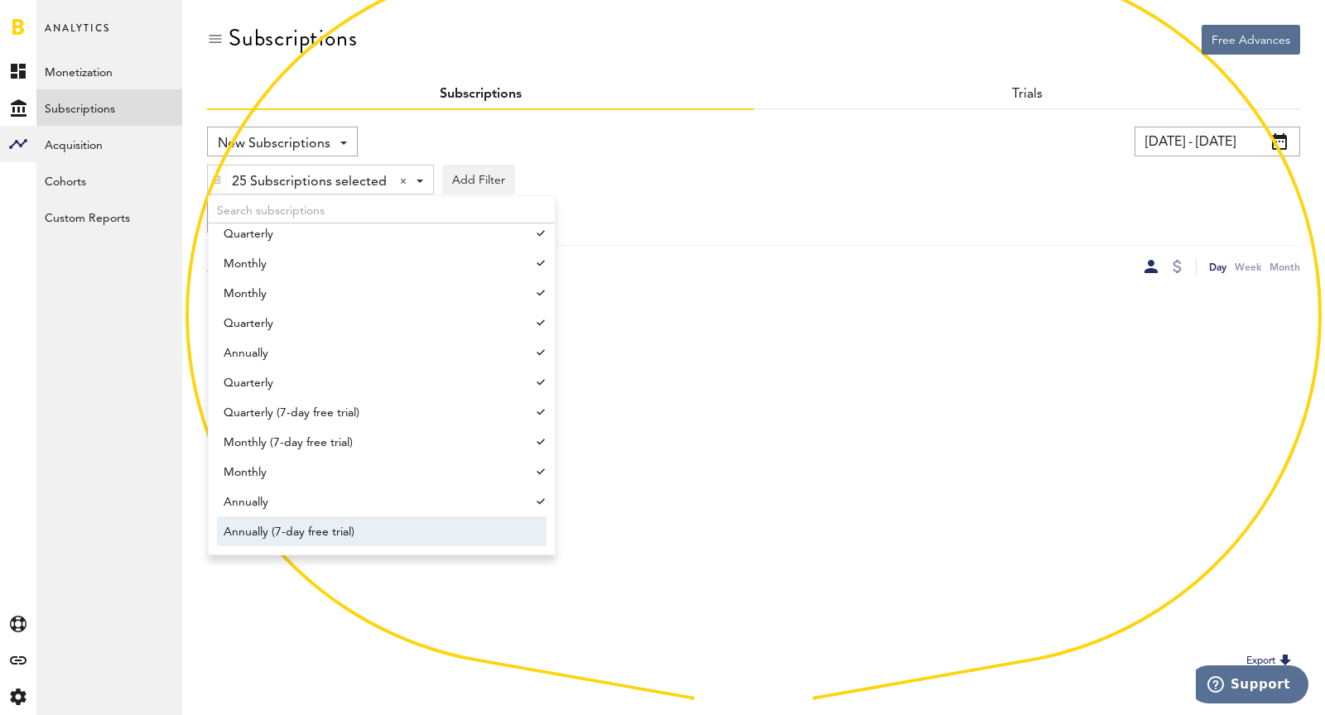
click at [434, 532] on span "Annually (7-day free trial)" at bounding box center [374, 532] width 301 height 28
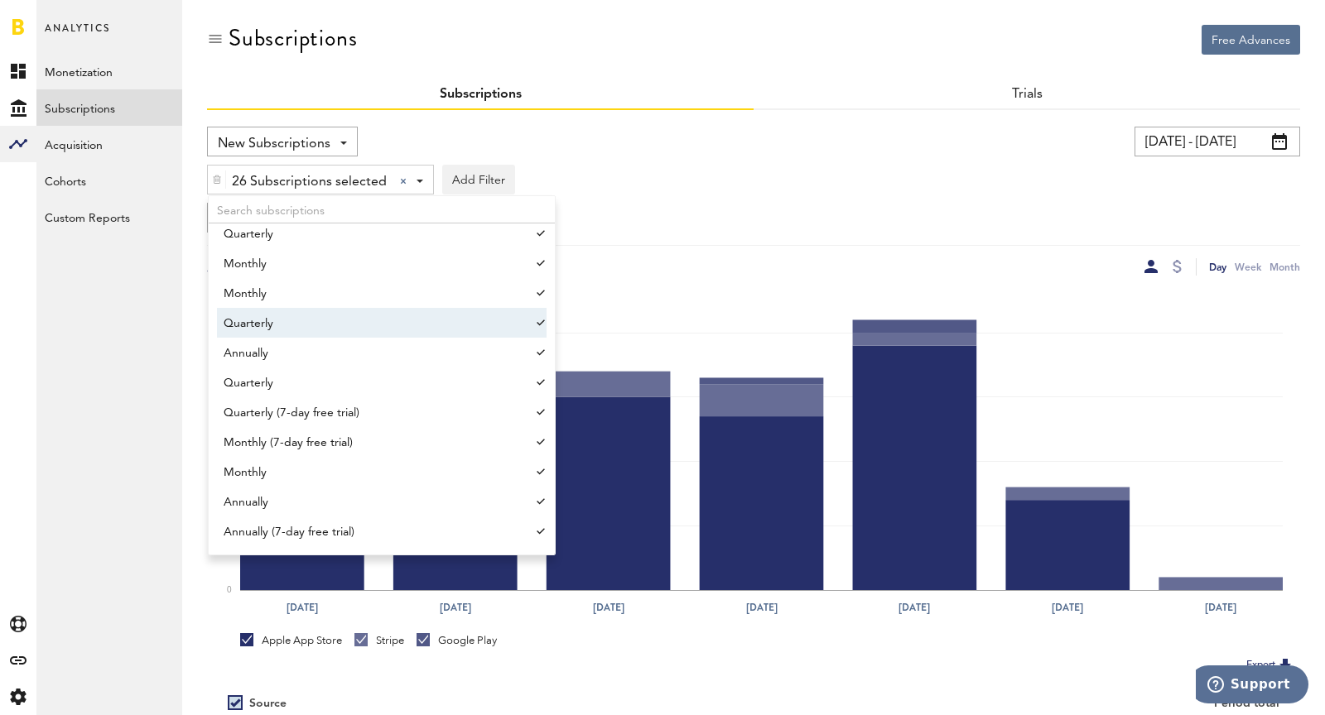
click at [869, 209] on div "Group by Platform Group by Platform Group by App Group by Subscription Group by…" at bounding box center [753, 218] width 1093 height 30
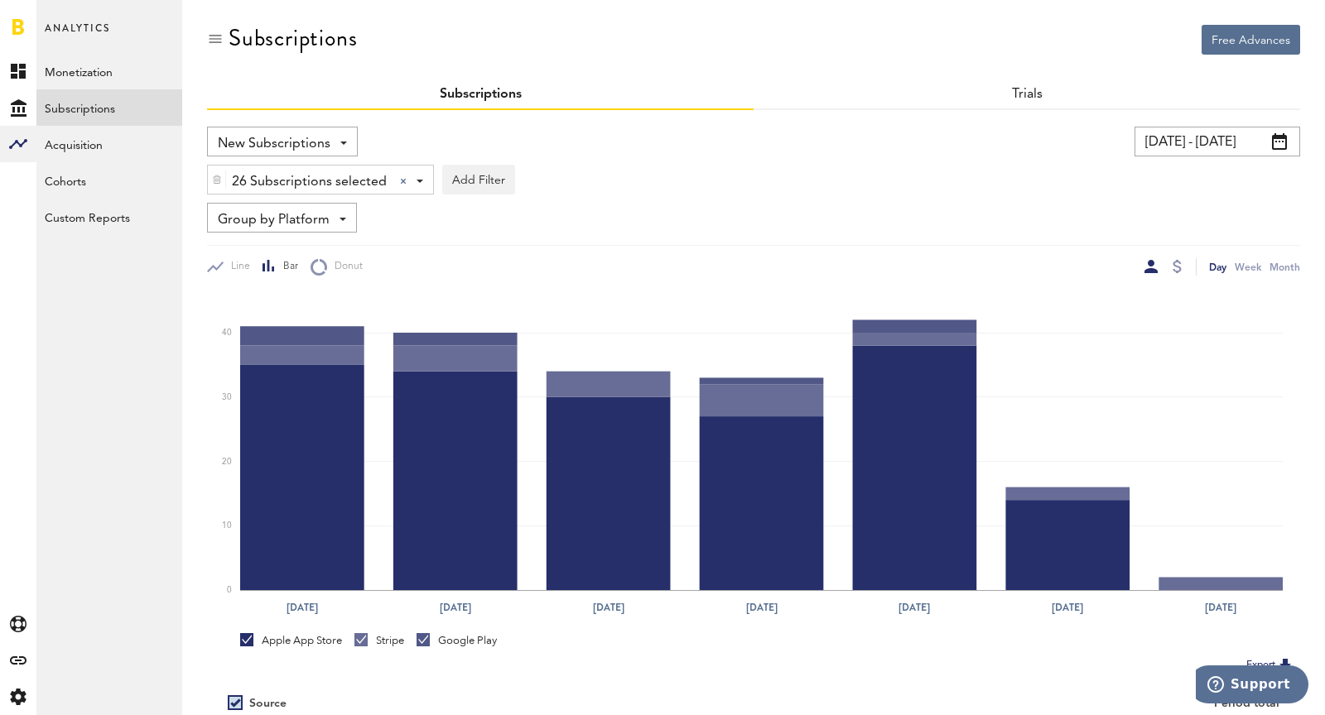
click at [1177, 152] on input "[DATE] - [DATE]" at bounding box center [1217, 142] width 166 height 30
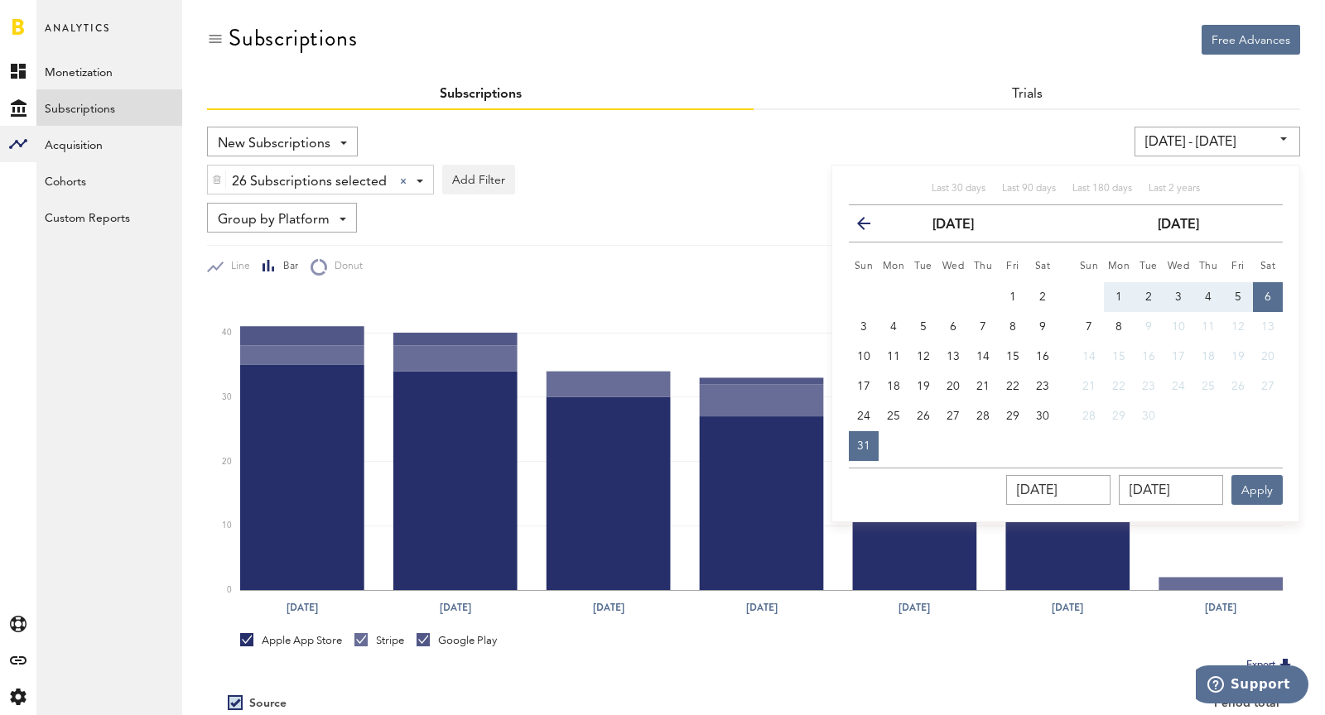
click at [921, 154] on div "[DATE] - [DATE] Last 30 days Last 90 days Last 180 days Last 2 years previous […" at bounding box center [1023, 142] width 554 height 30
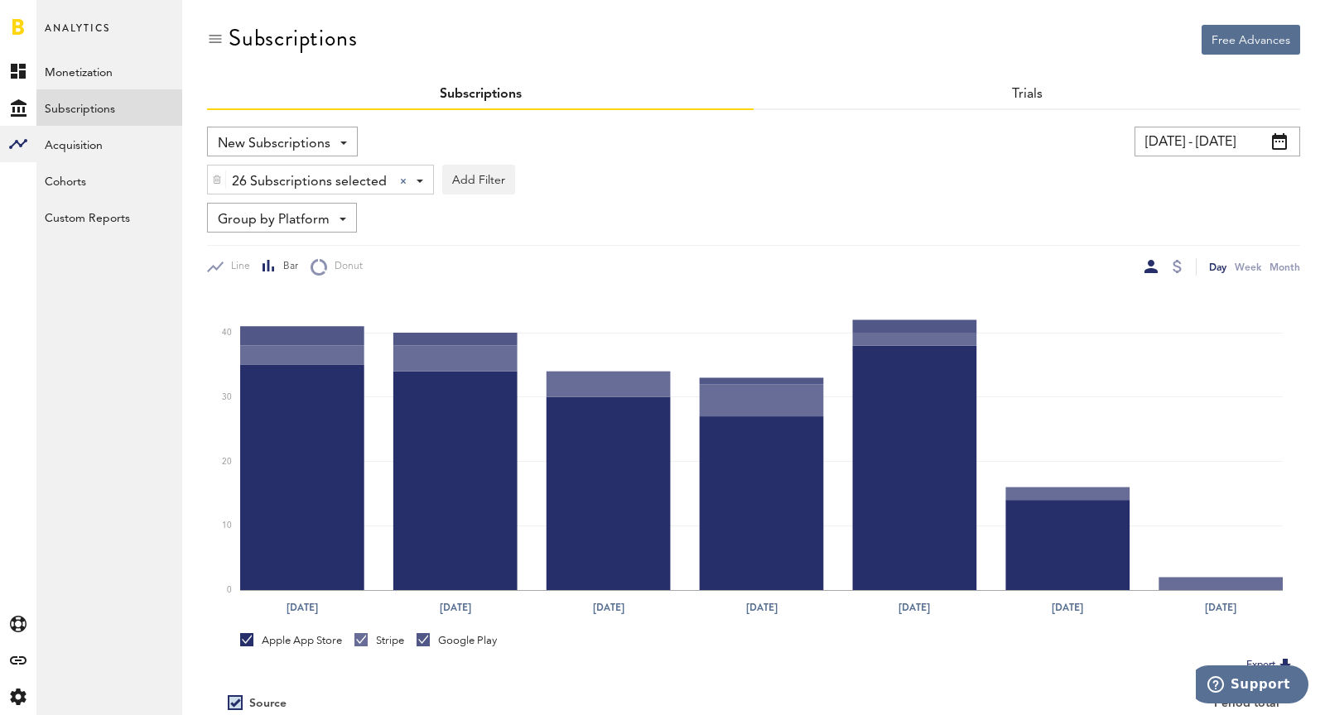
click at [1189, 151] on input "[DATE] - [DATE]" at bounding box center [1217, 142] width 166 height 30
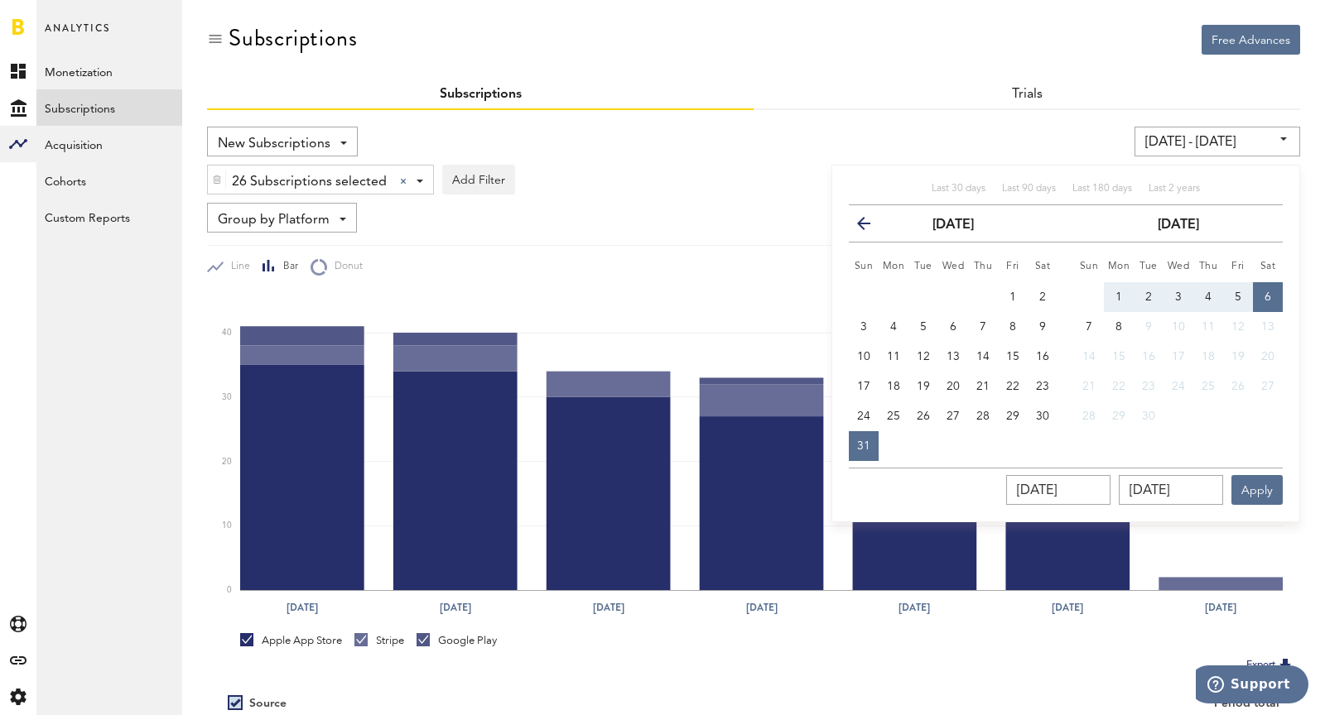
click at [877, 108] on div "Trials" at bounding box center [1027, 95] width 546 height 30
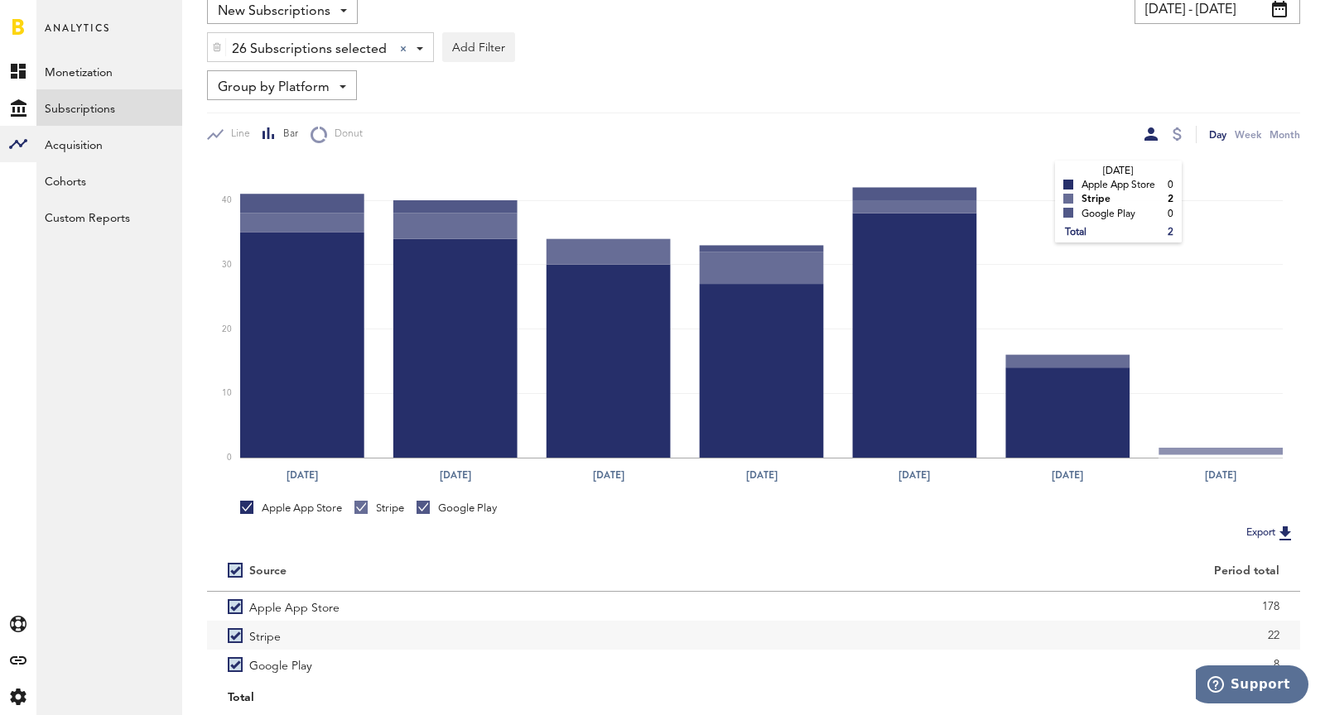
scroll to position [78, 0]
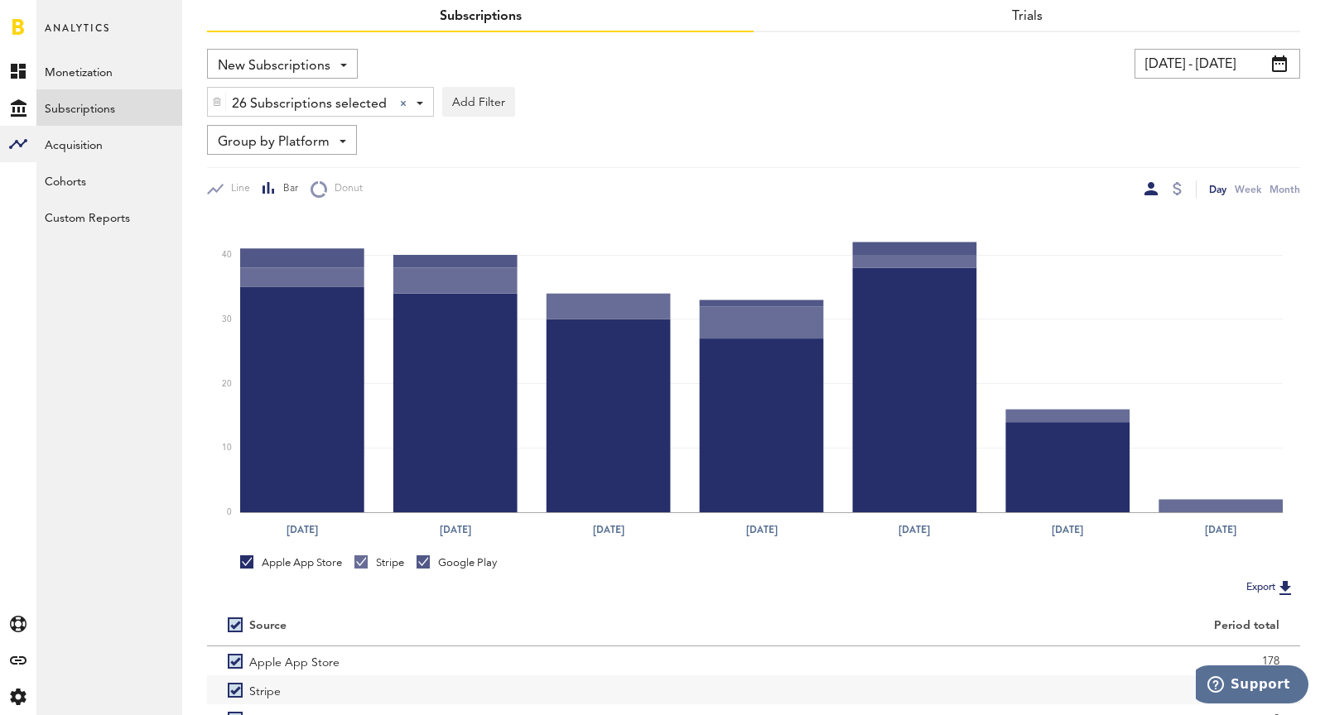
click at [1187, 58] on input "[DATE] - [DATE]" at bounding box center [1217, 64] width 166 height 30
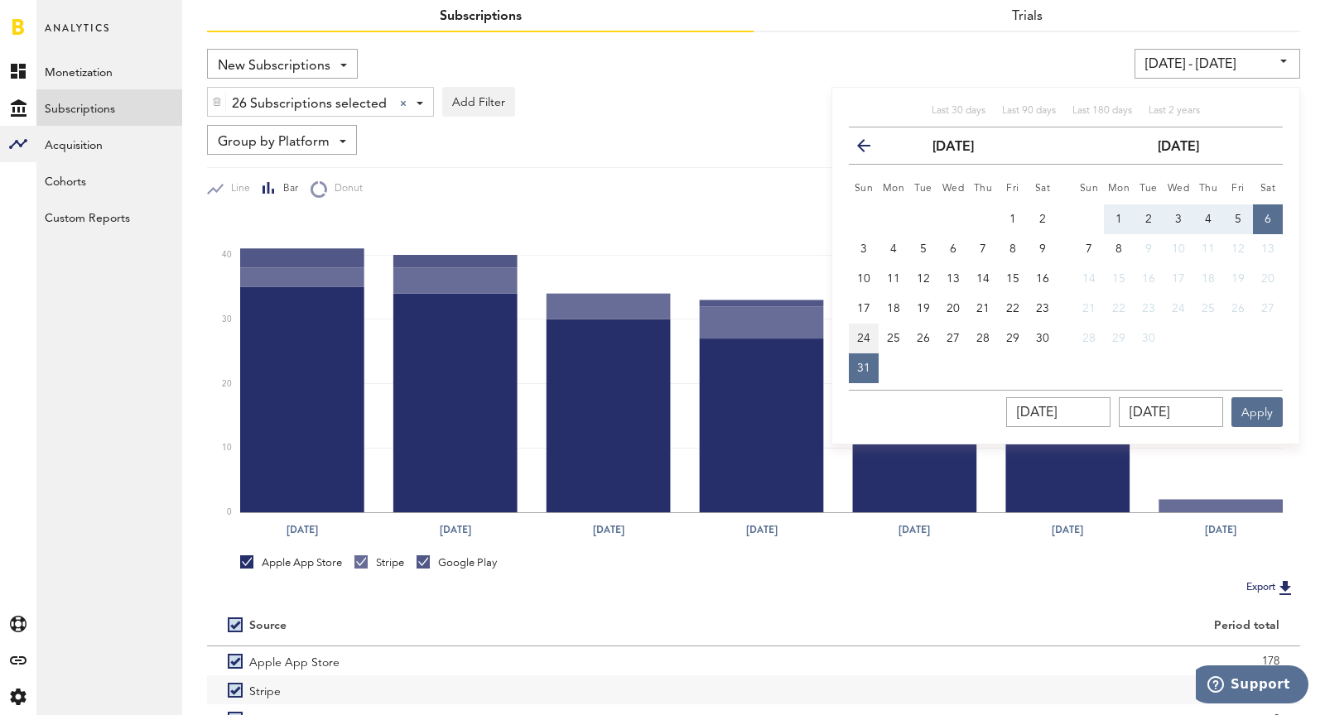
click at [870, 330] on button "24" at bounding box center [864, 339] width 30 height 30
type input "[DATE] - [DATE]"
type input "[DATE]"
click at [1040, 335] on span "30" at bounding box center [1042, 339] width 13 height 12
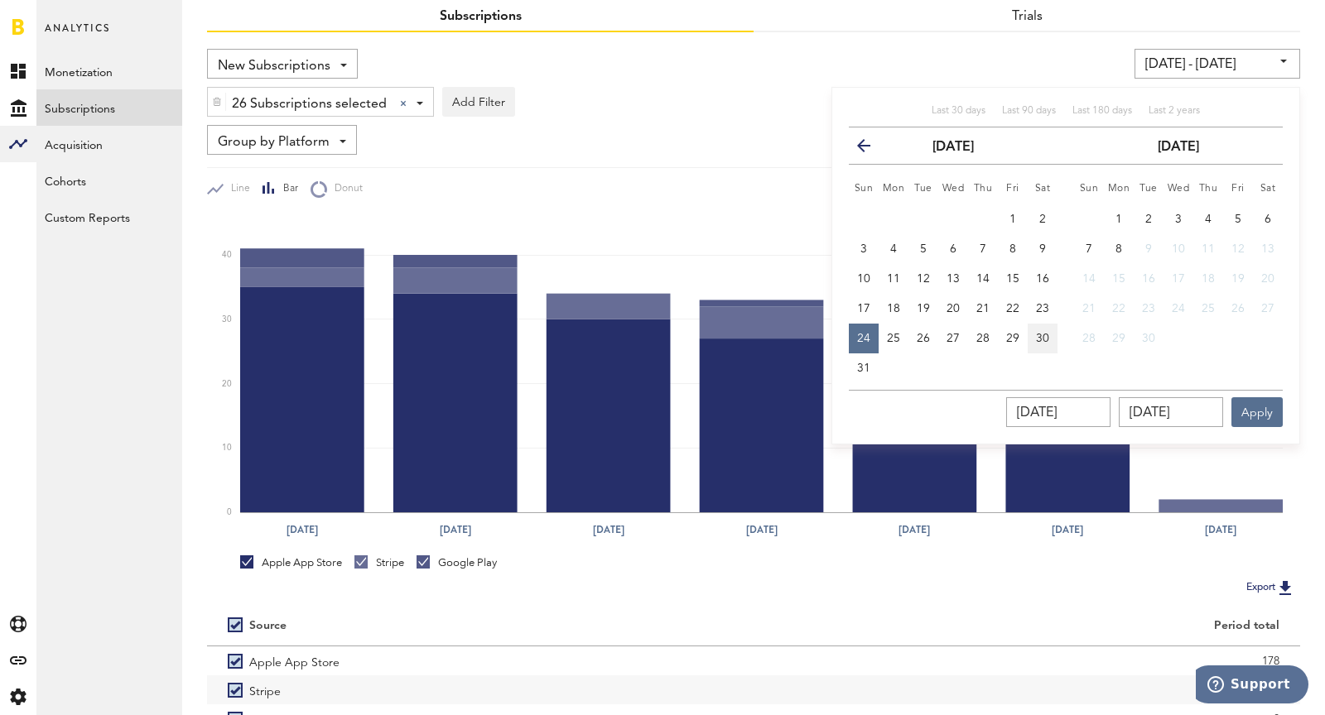
type input "[DATE] - [DATE]"
type input "[DATE]"
click at [350, 102] on span "26 Subscriptions selected" at bounding box center [309, 104] width 155 height 28
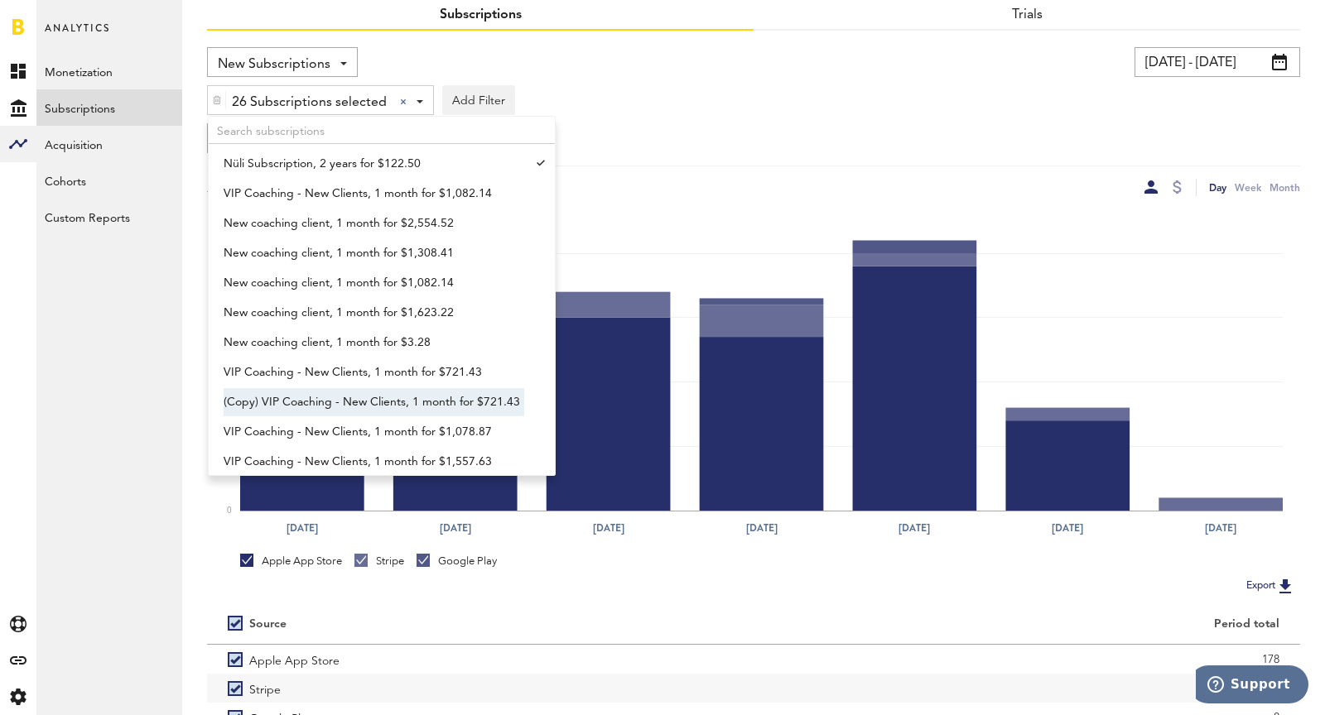
scroll to position [896, 0]
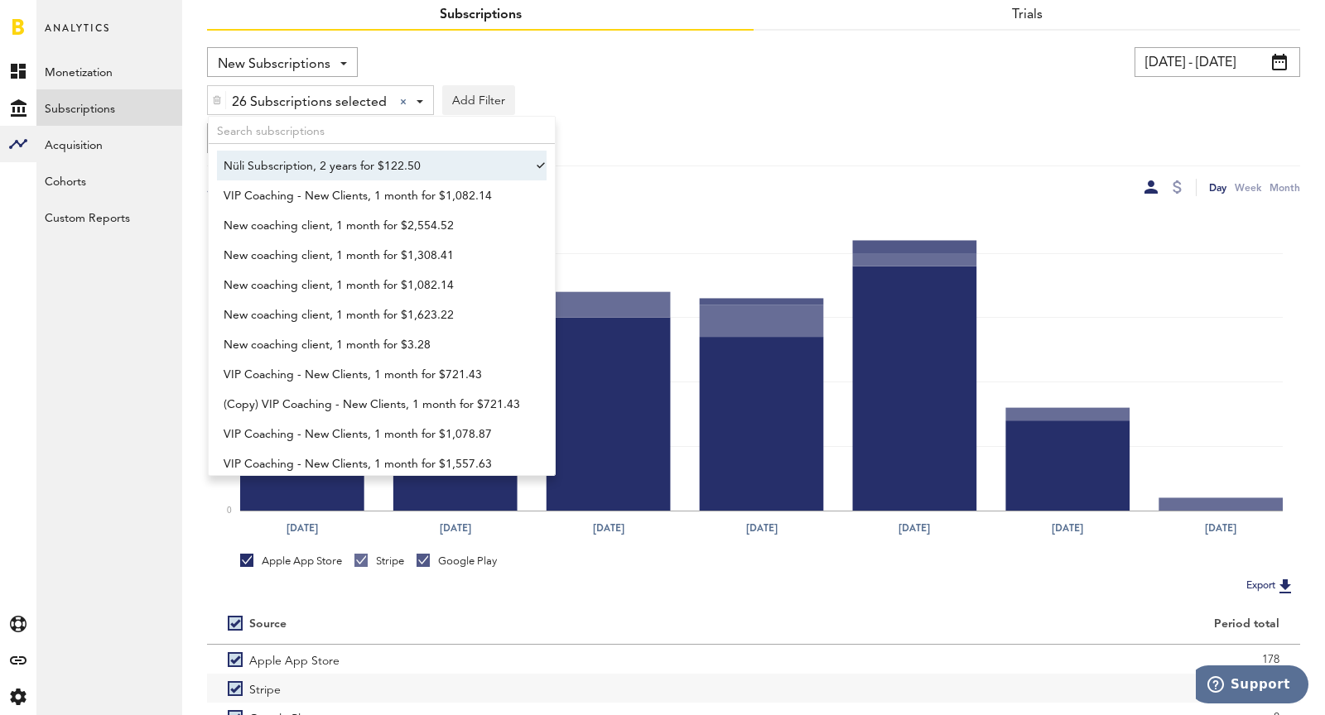
click at [1139, 77] on div "26 Subscriptions selected 26 Subscriptions selected Nüli Subscription, 3 months…" at bounding box center [753, 96] width 1093 height 38
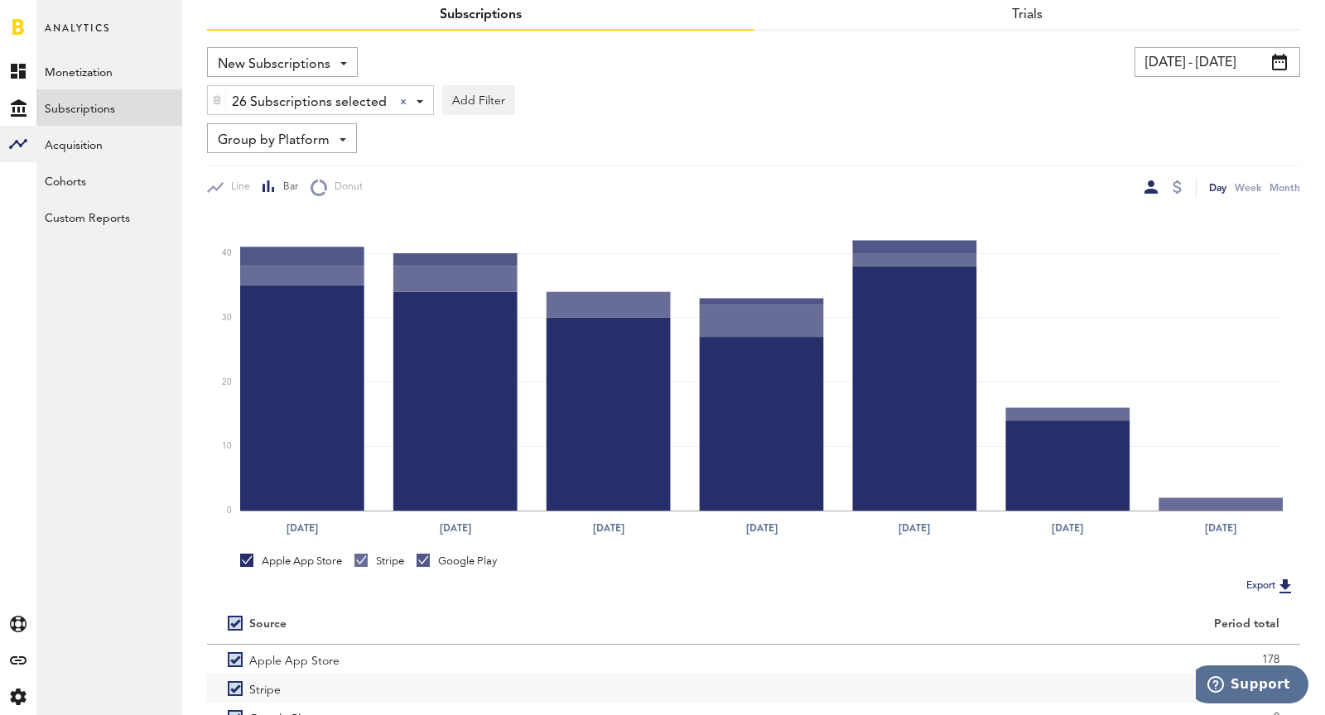
click at [1171, 54] on input "[DATE] - [DATE]" at bounding box center [1217, 62] width 166 height 30
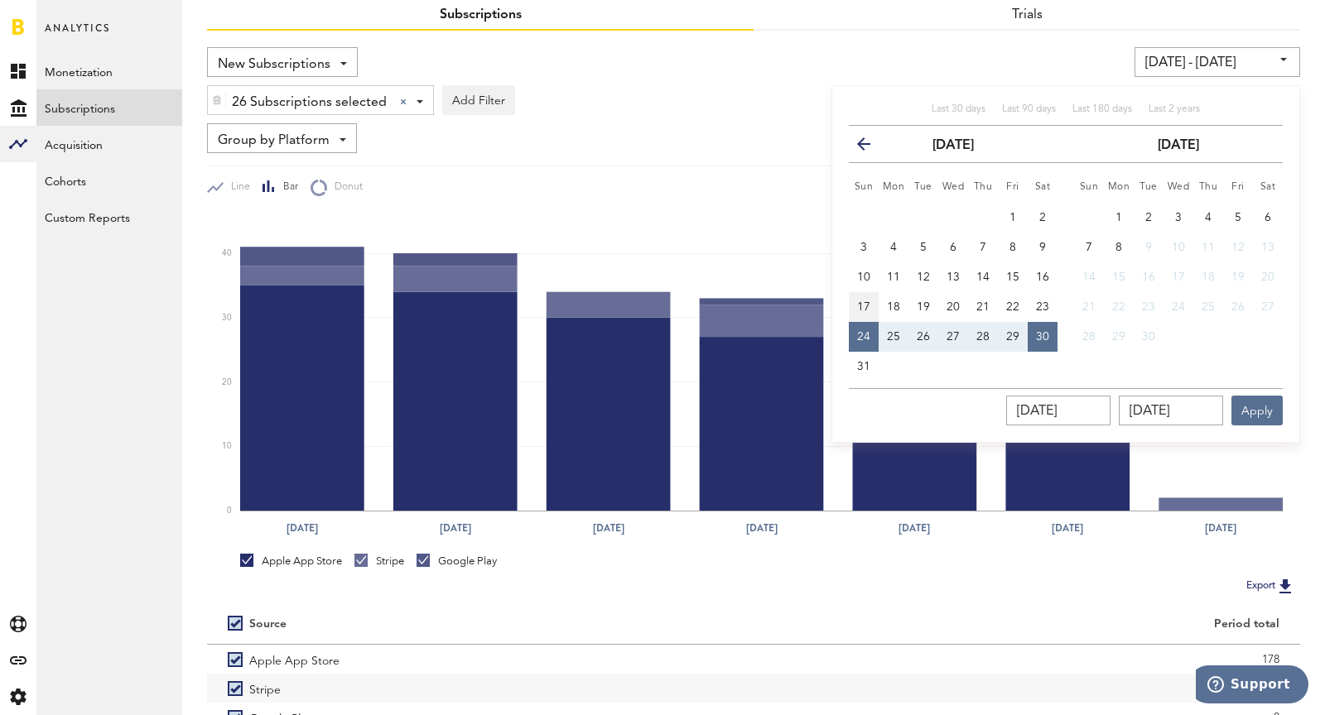
click at [862, 305] on span "17" at bounding box center [863, 307] width 13 height 12
type input "[DATE] - [DATE]"
type input "[DATE]"
click at [1035, 306] on button "23" at bounding box center [1043, 307] width 30 height 30
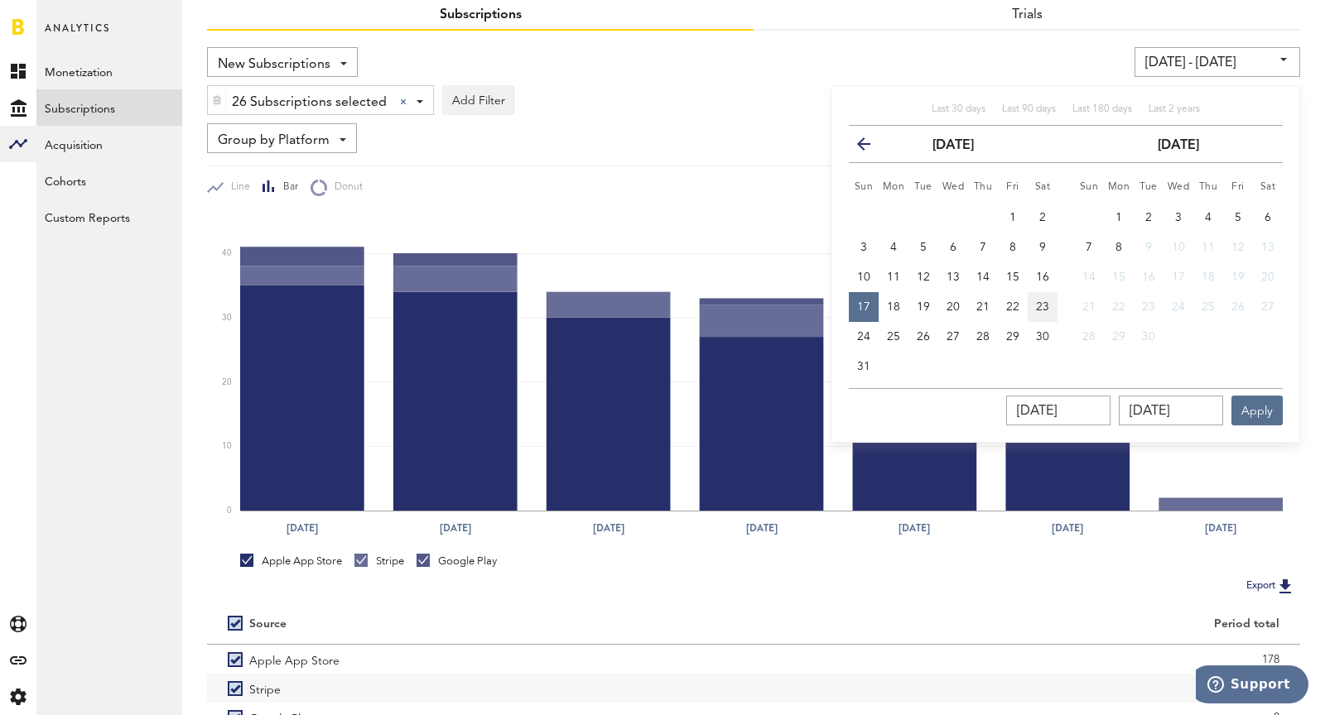
type input "[DATE] - [DATE]"
type input "[DATE]"
click at [1269, 401] on button "Apply" at bounding box center [1256, 411] width 51 height 30
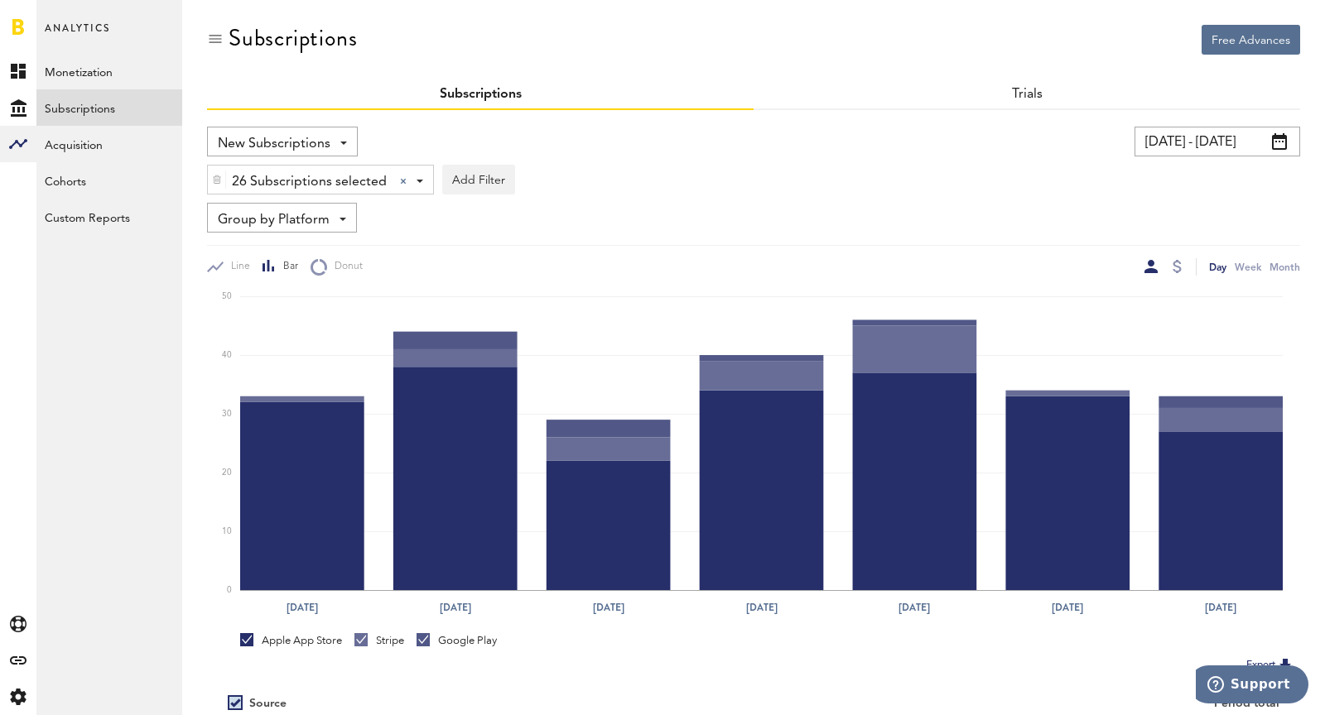
click at [1196, 131] on input "[DATE] - [DATE]" at bounding box center [1217, 142] width 166 height 30
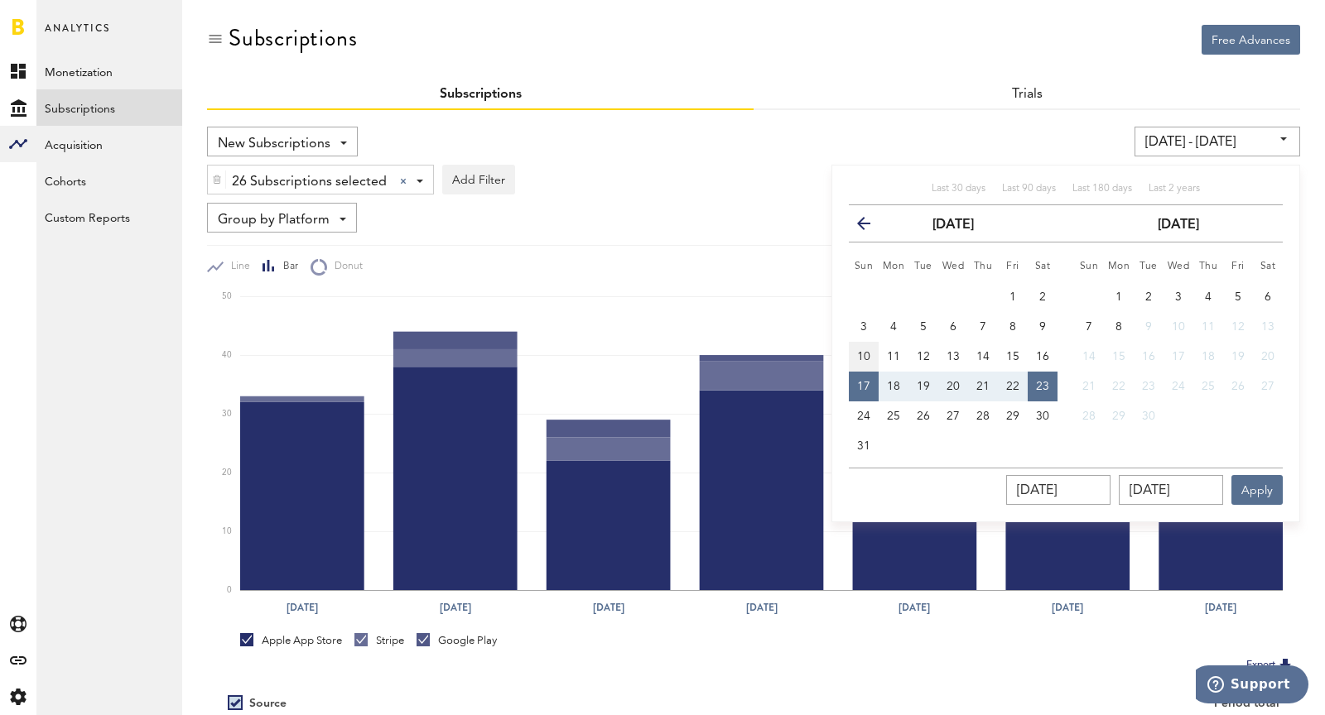
click at [857, 354] on span "10" at bounding box center [863, 357] width 13 height 12
type input "[DATE] - [DATE]"
type input "[DATE]"
click at [1057, 359] on td "14" at bounding box center [1080, 357] width 46 height 30
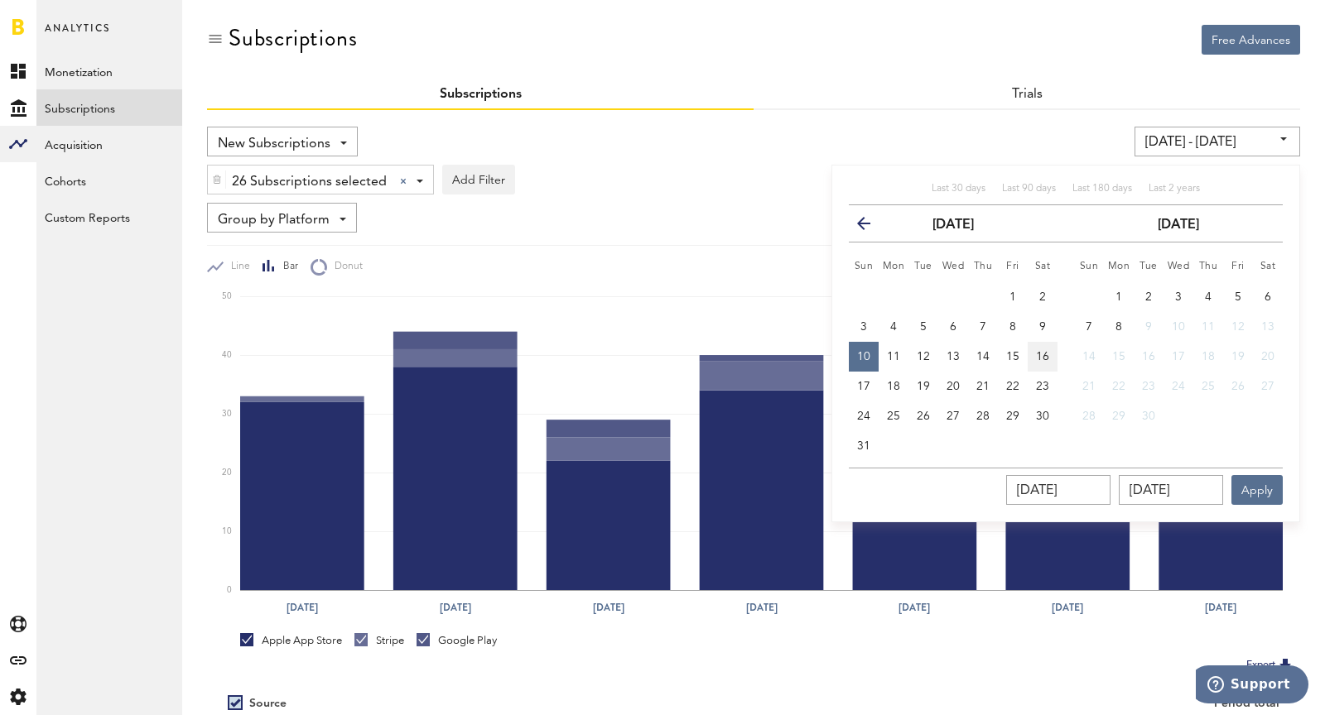
click at [1045, 355] on span "16" at bounding box center [1042, 357] width 13 height 12
type input "[DATE] - [DATE]"
type input "[DATE]"
click at [1267, 493] on button "Apply" at bounding box center [1256, 490] width 51 height 30
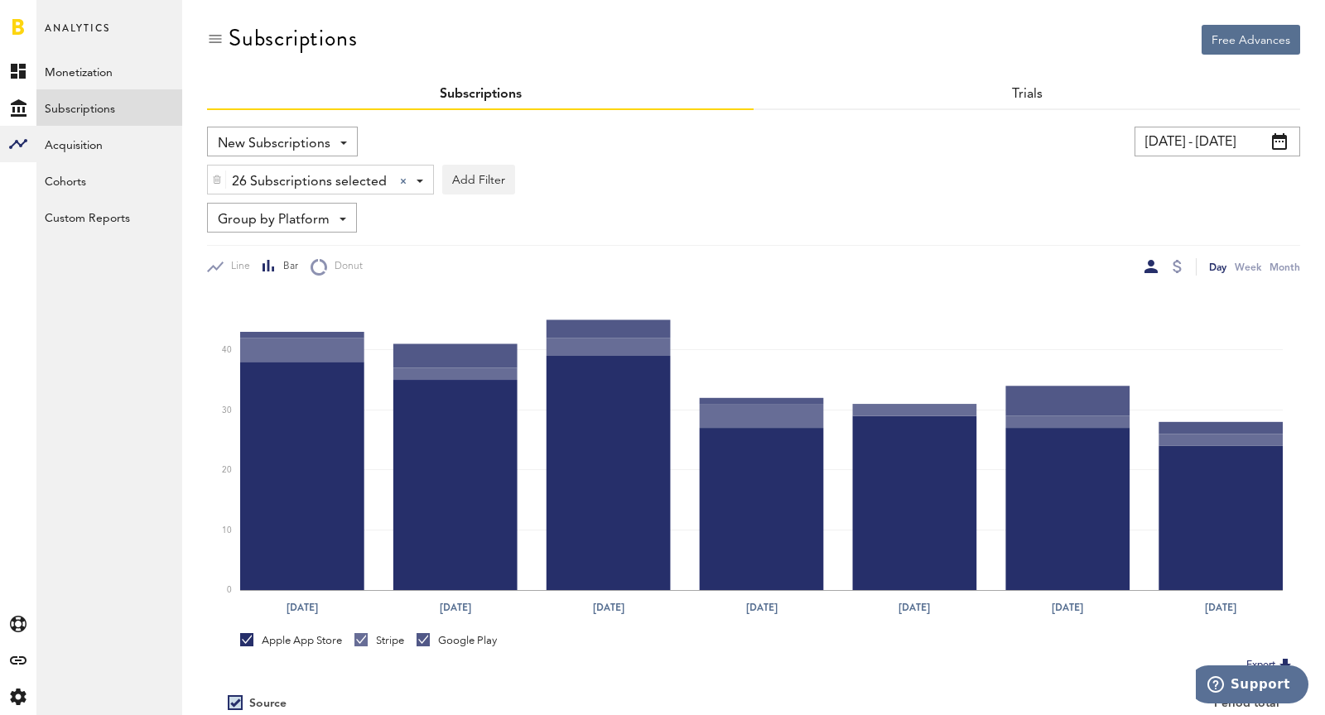
click at [1182, 132] on input "[DATE] - [DATE]" at bounding box center [1217, 142] width 166 height 30
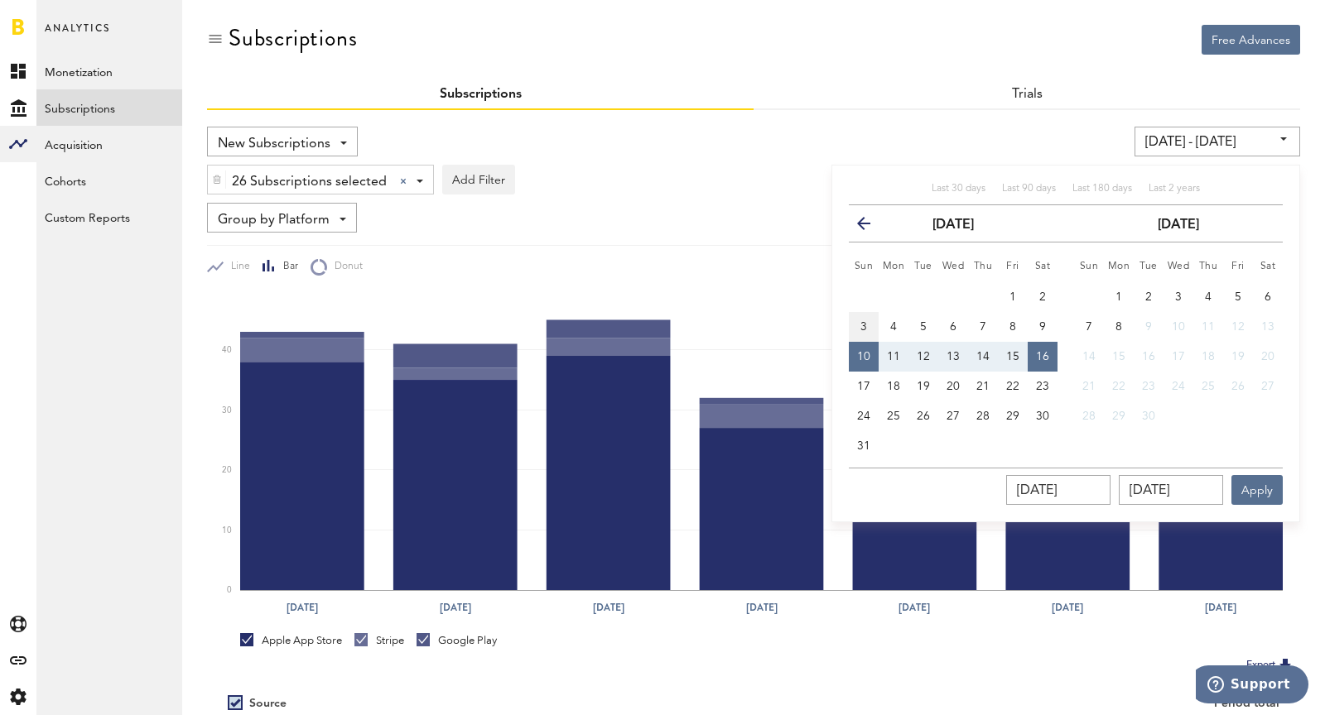
click at [865, 330] on span "3" at bounding box center [863, 327] width 7 height 12
type input "[DATE] - [DATE]"
type input "[DATE]"
click at [1033, 327] on button "9" at bounding box center [1043, 327] width 30 height 30
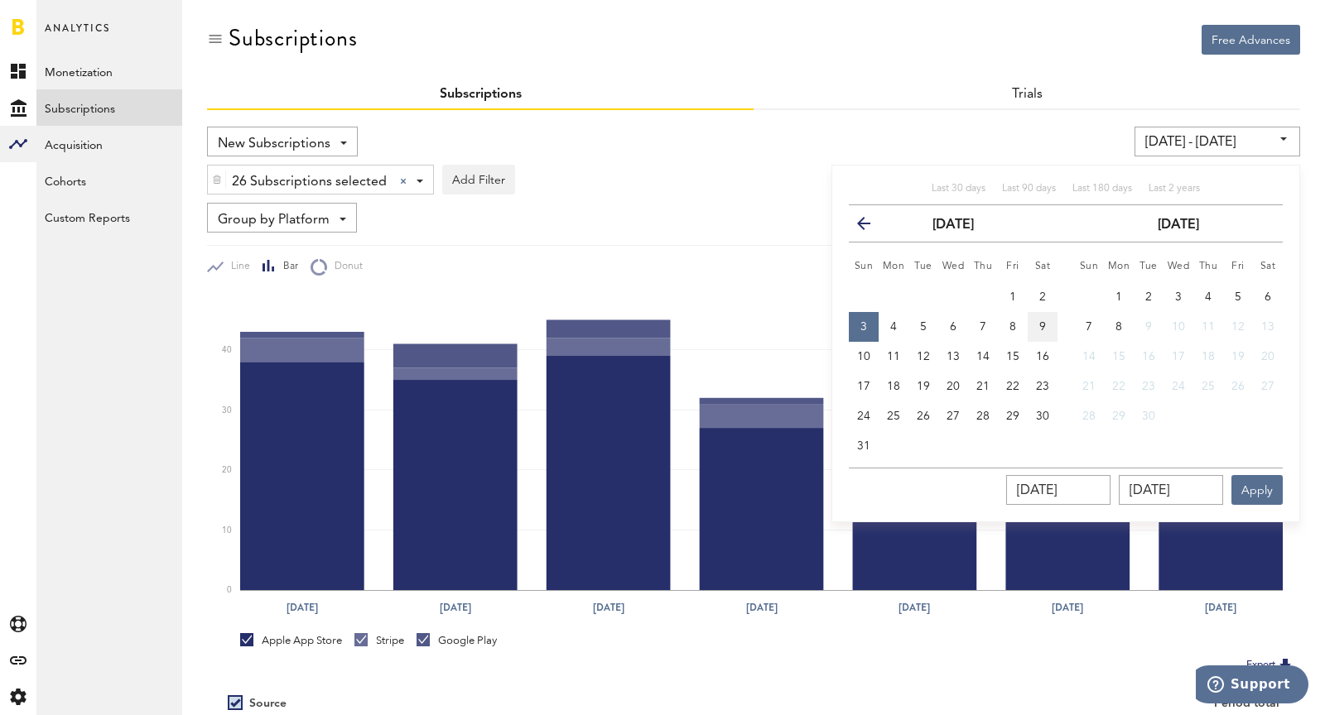
type input "[DATE] - [DATE]"
type input "[DATE]"
click at [1260, 489] on button "Apply" at bounding box center [1256, 490] width 51 height 30
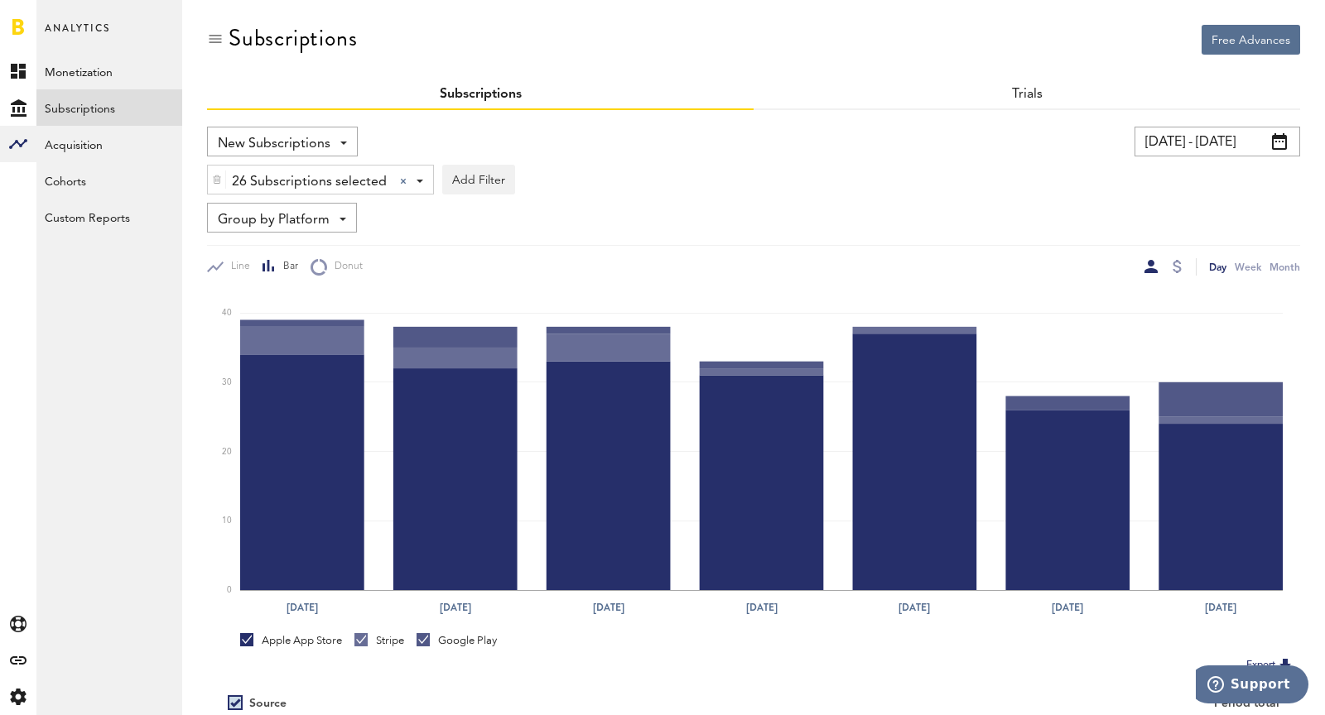
click at [1196, 151] on input "[DATE] - [DATE]" at bounding box center [1217, 142] width 166 height 30
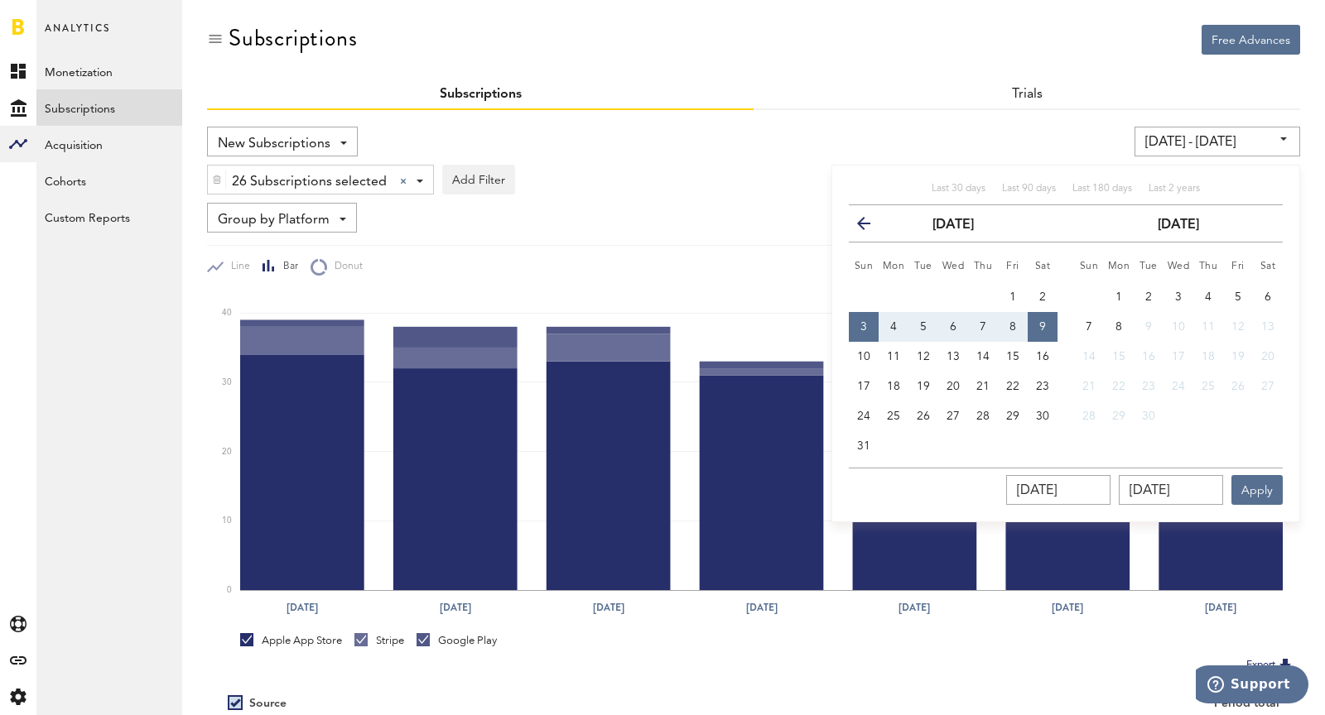
click at [870, 227] on icon "button" at bounding box center [870, 227] width 0 height 0
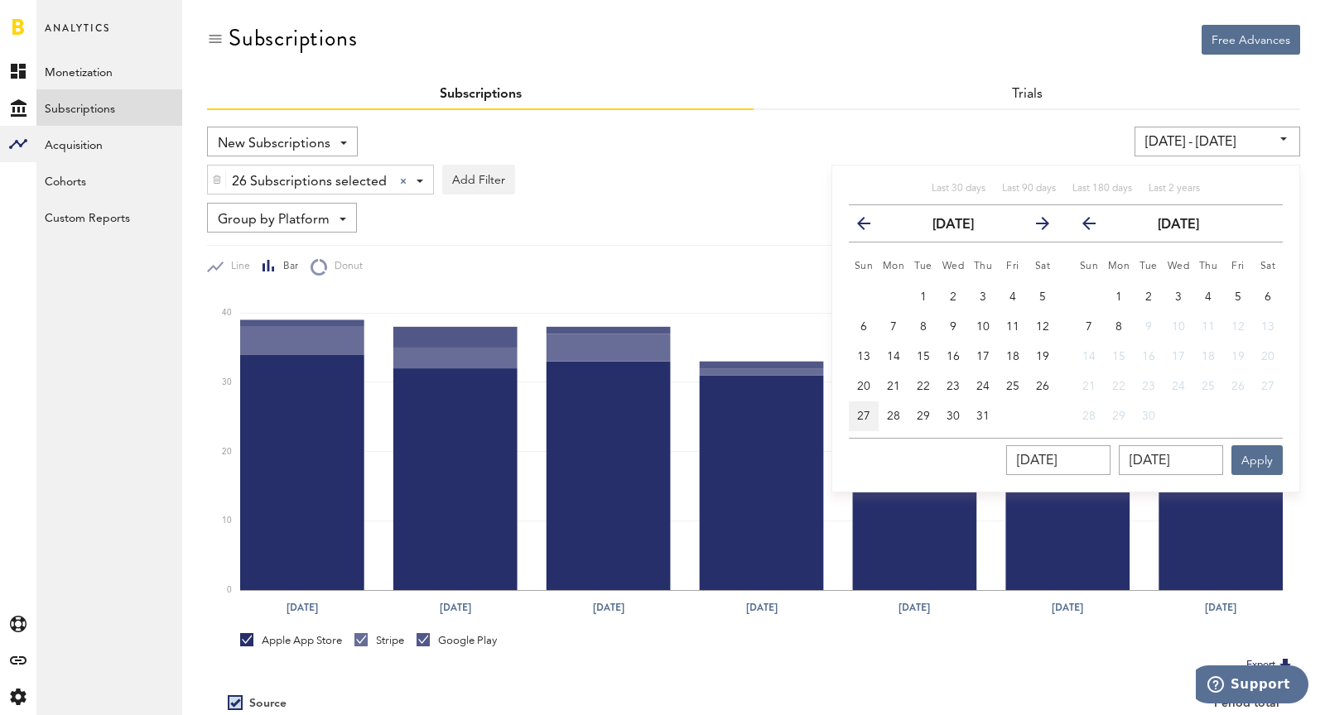
click at [851, 404] on button "27" at bounding box center [864, 417] width 30 height 30
type input "[DATE] - [DATE]"
type input "[DATE]"
click at [1095, 227] on icon "button" at bounding box center [1095, 227] width 0 height 0
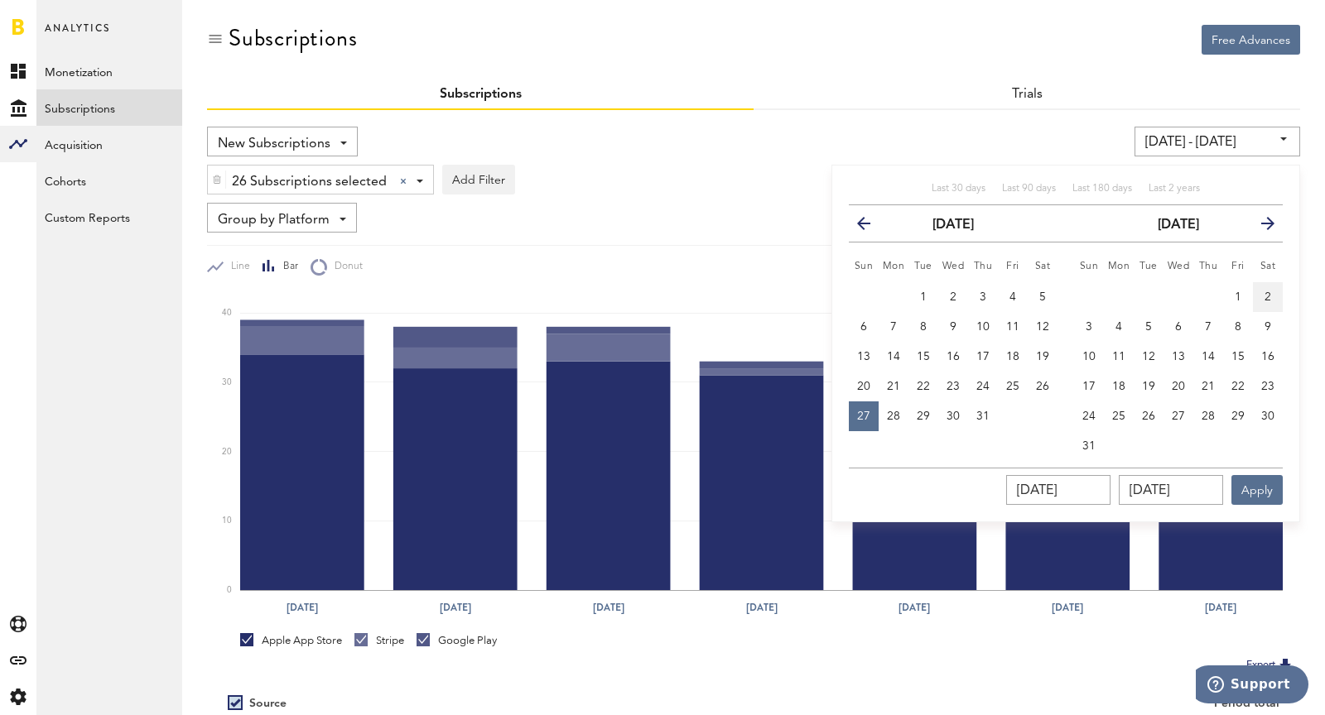
click at [1271, 284] on button "2" at bounding box center [1268, 297] width 30 height 30
type input "[DATE] - [DATE]"
type input "[DATE]"
click at [1273, 484] on button "Apply" at bounding box center [1256, 490] width 51 height 30
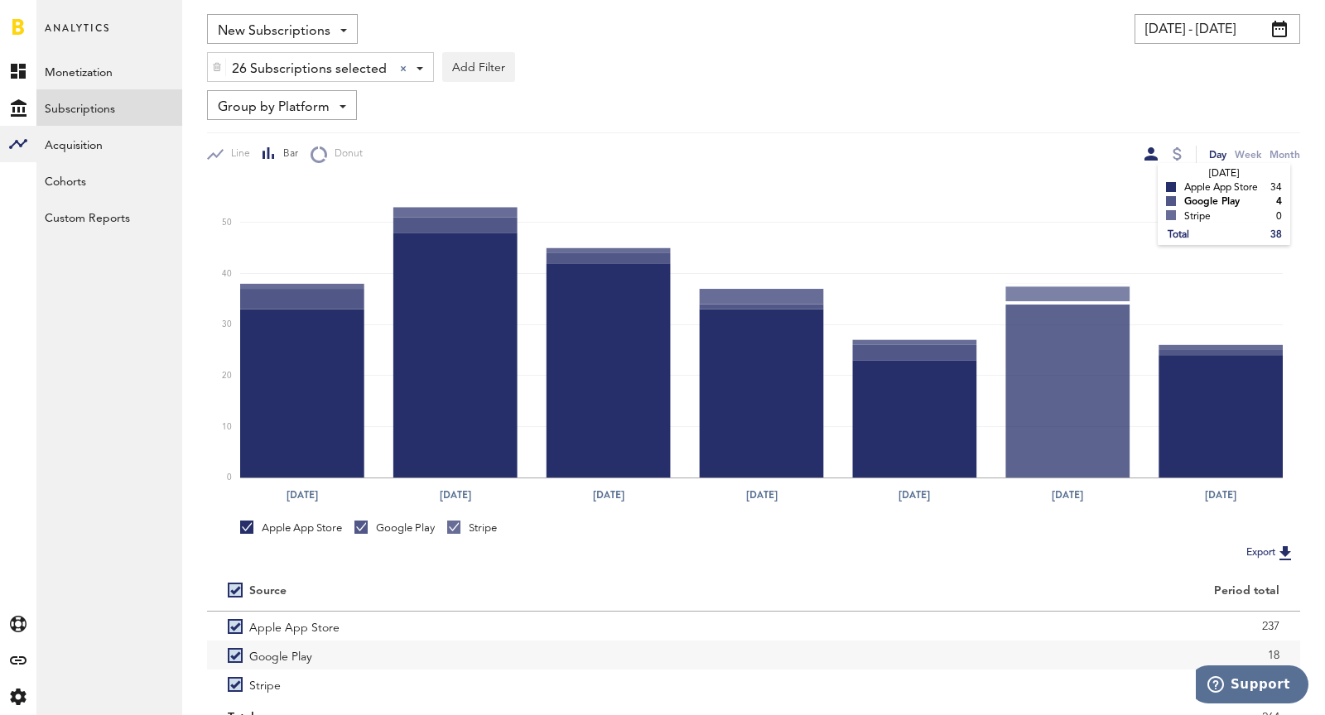
scroll to position [64, 0]
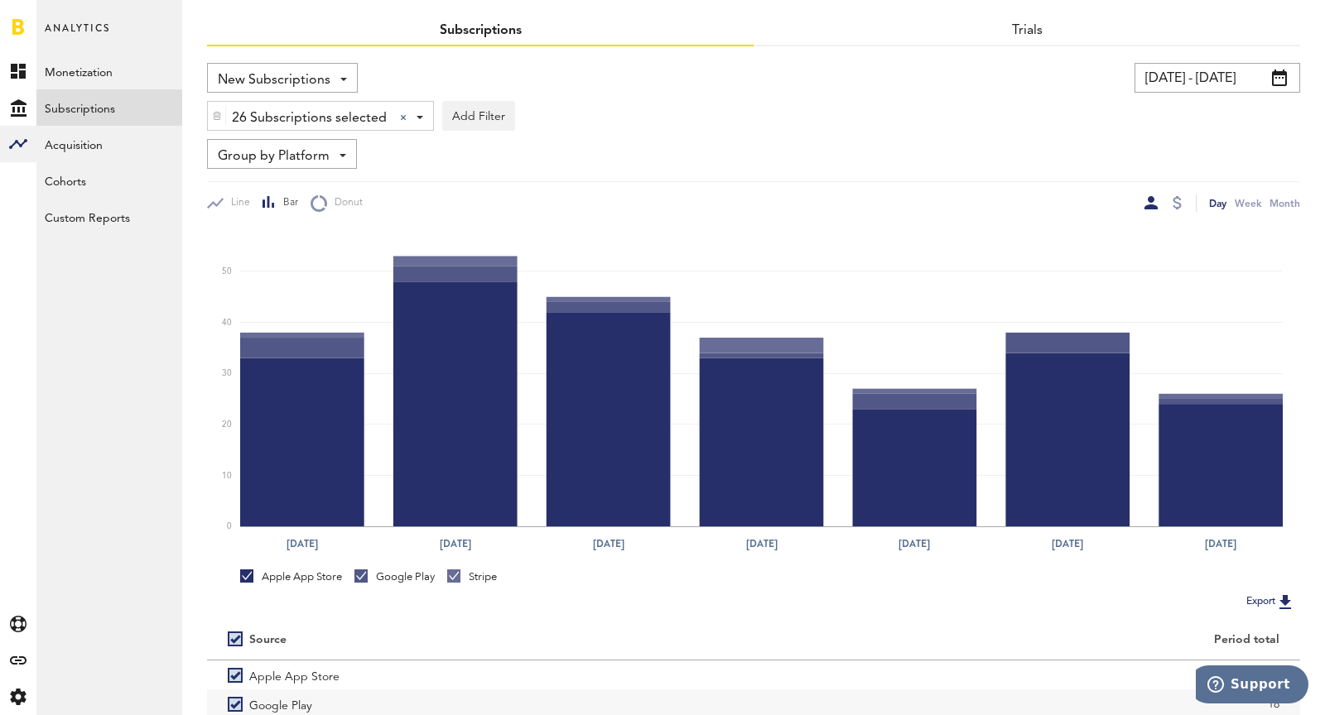
click at [1163, 85] on input "[DATE] - [DATE]" at bounding box center [1217, 78] width 166 height 30
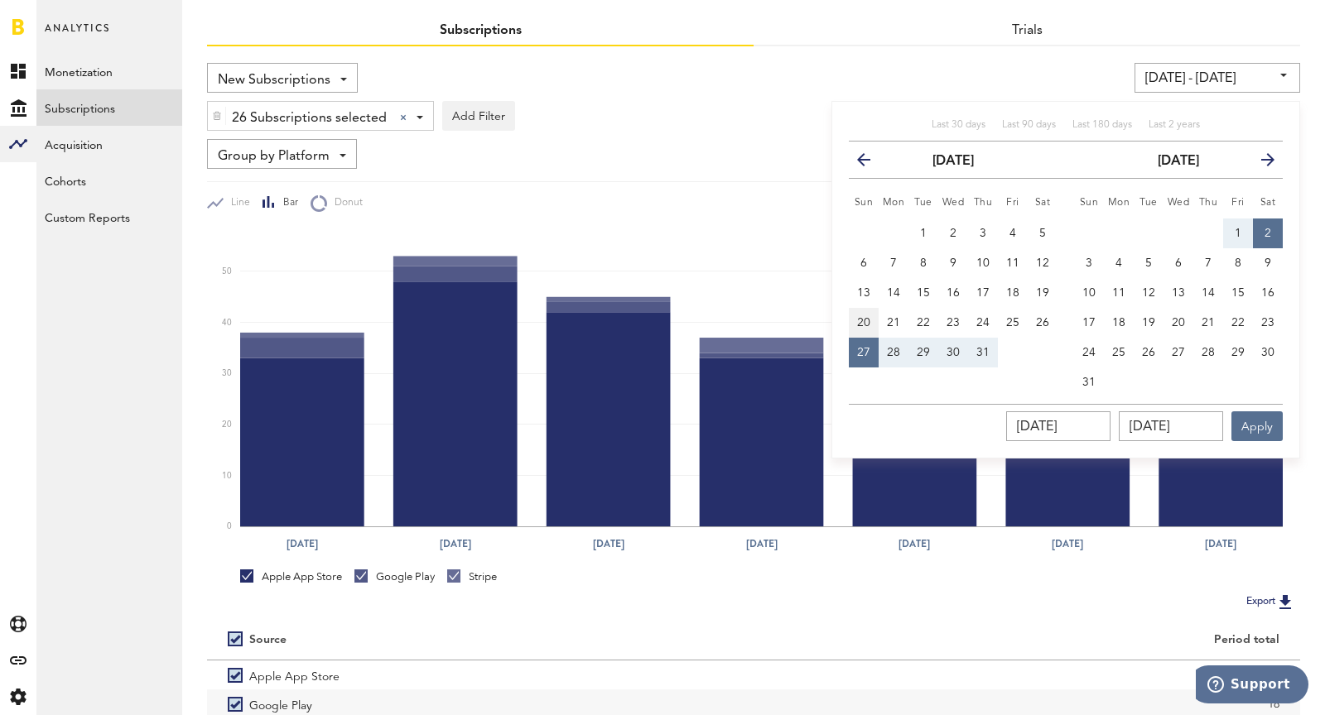
click at [862, 322] on span "20" at bounding box center [863, 323] width 13 height 12
type input "[DATE] - [DATE]"
type input "[DATE]"
click at [1040, 322] on span "26" at bounding box center [1042, 323] width 13 height 12
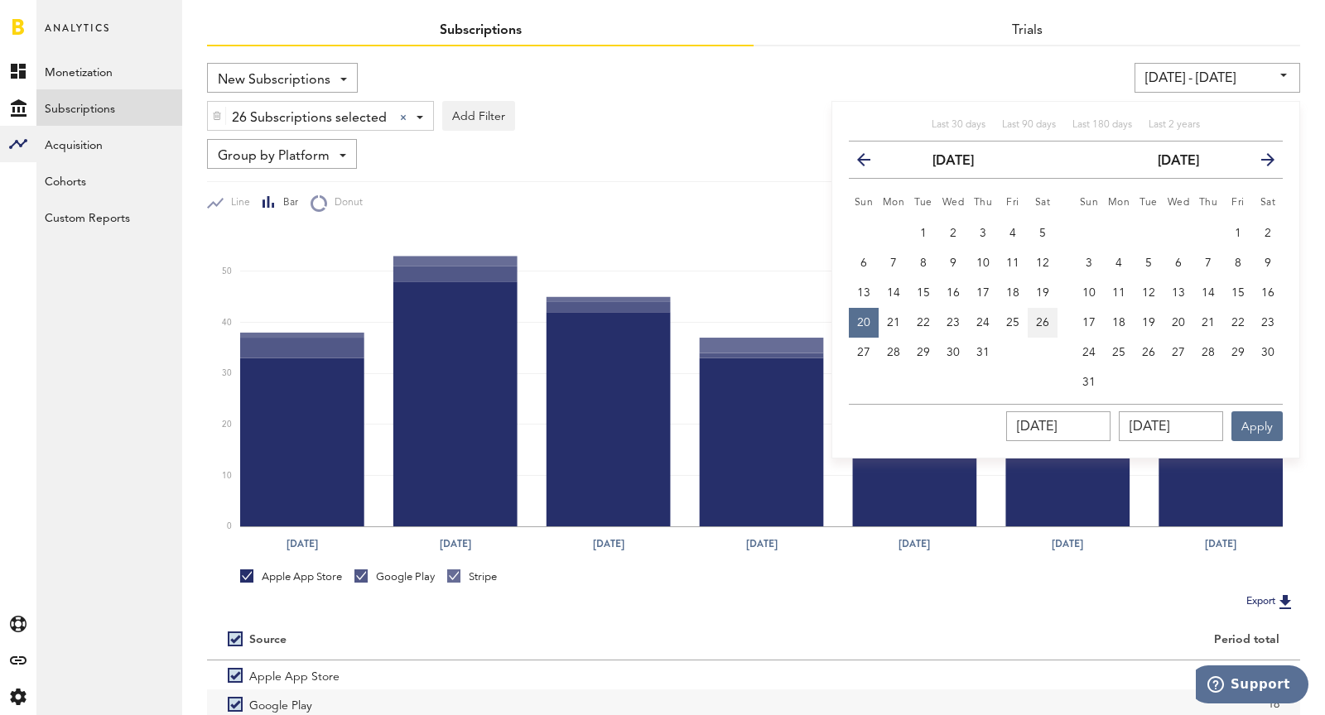
type input "[DATE] - [DATE]"
type input "[DATE]"
click at [1261, 417] on button "Apply" at bounding box center [1256, 427] width 51 height 30
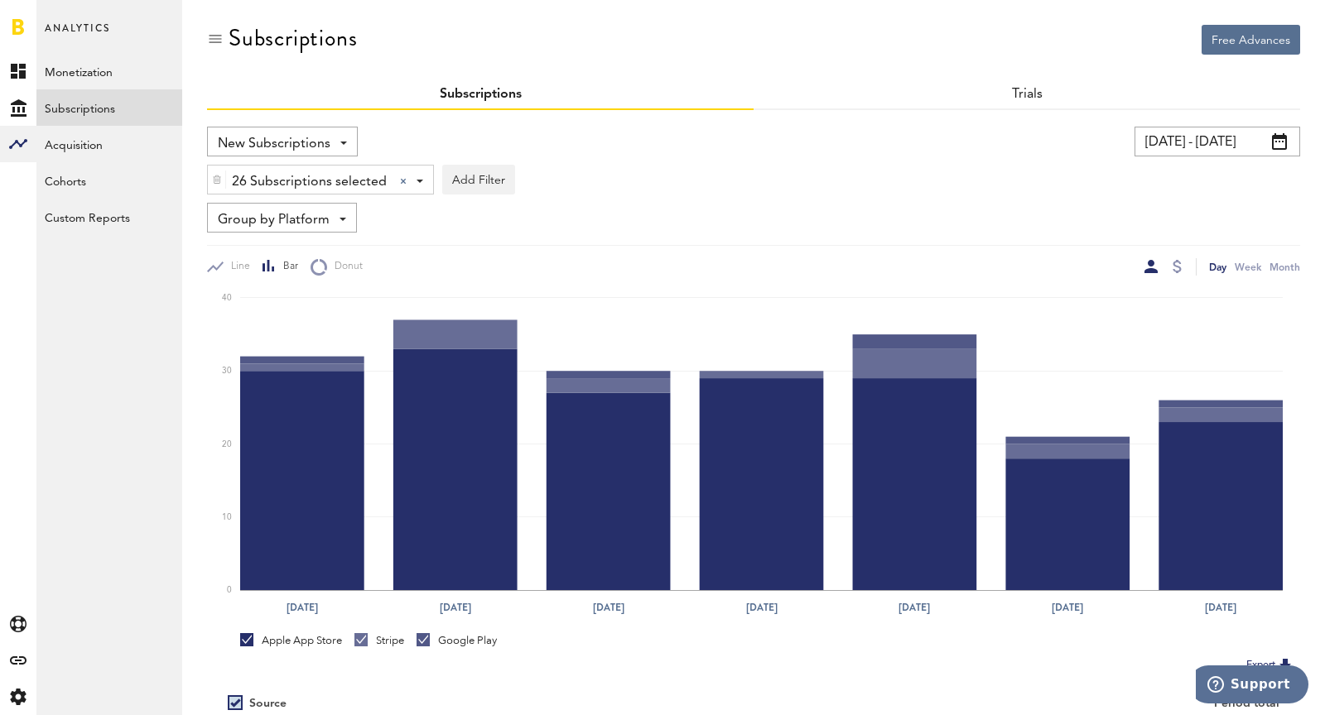
click at [1200, 134] on input "[DATE] - [DATE]" at bounding box center [1217, 142] width 166 height 30
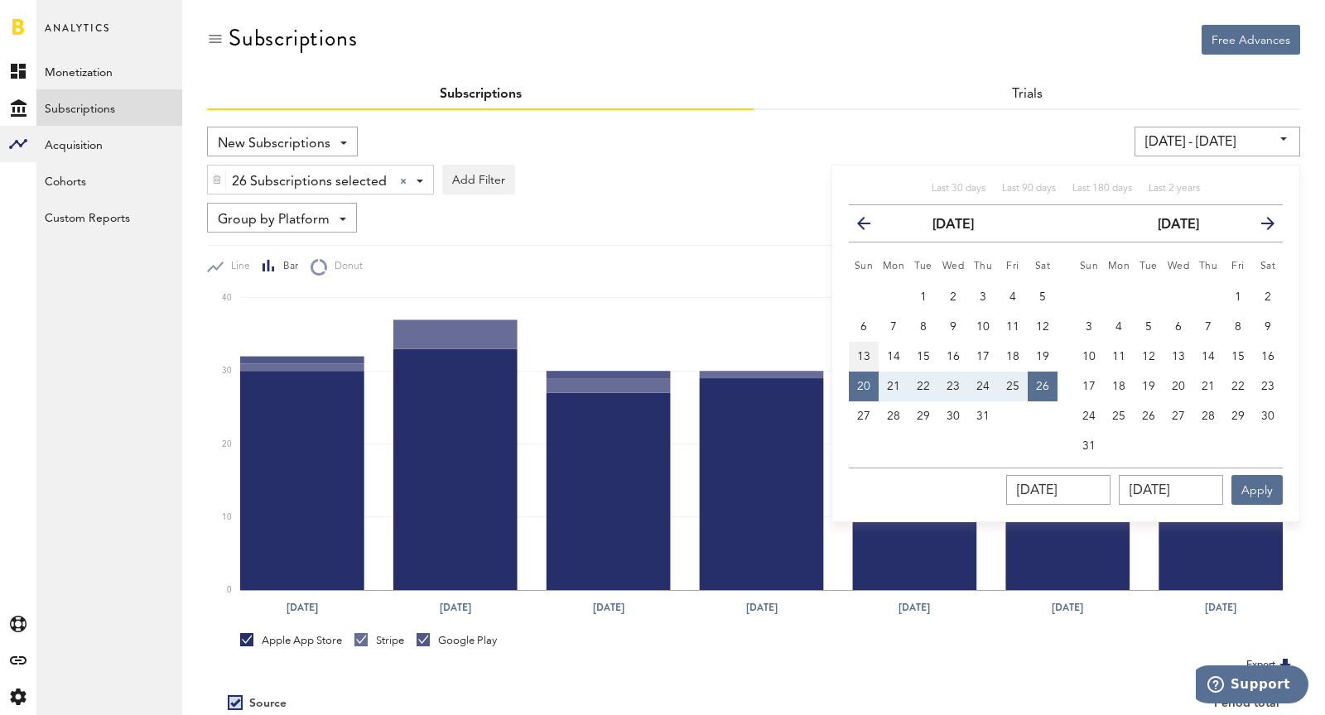
click at [865, 355] on span "13" at bounding box center [863, 357] width 13 height 12
type input "[DATE] - [DATE]"
type input "[DATE]"
click at [1040, 352] on span "19" at bounding box center [1042, 357] width 13 height 12
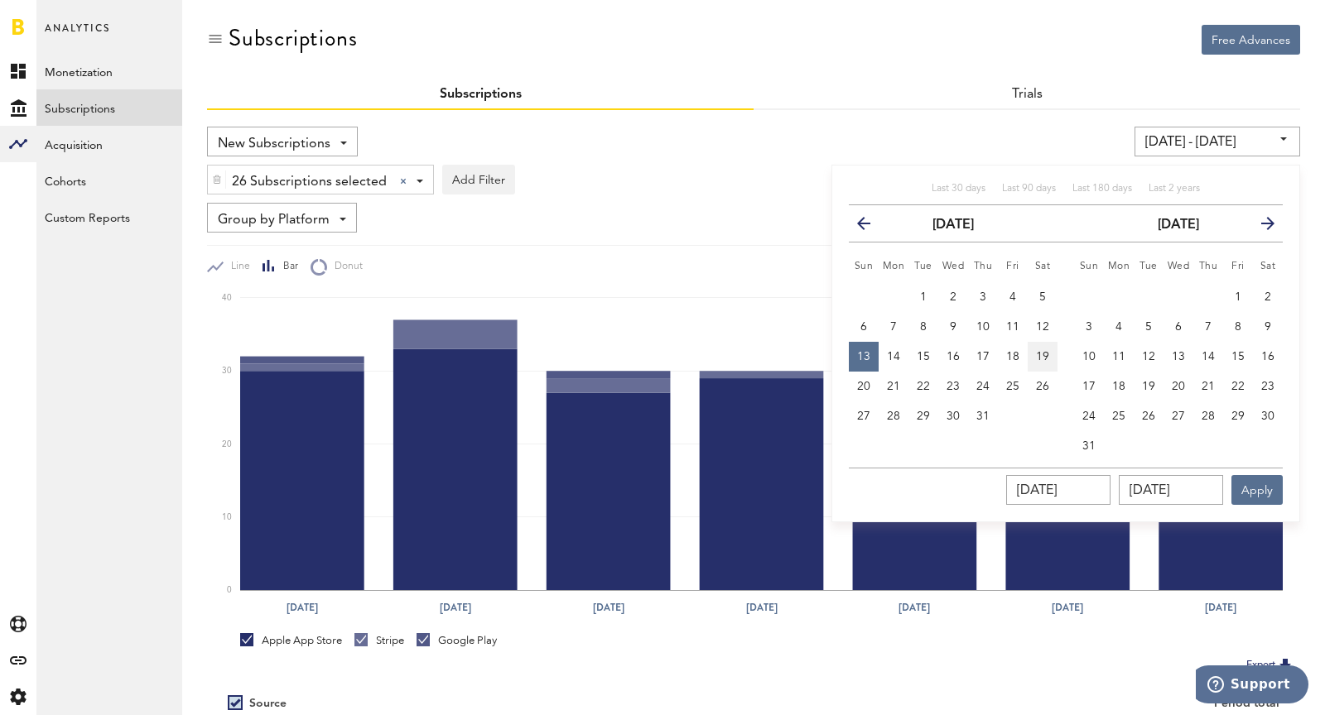
type input "[DATE] - [DATE]"
type input "[DATE]"
click at [1262, 488] on button "Apply" at bounding box center [1256, 490] width 51 height 30
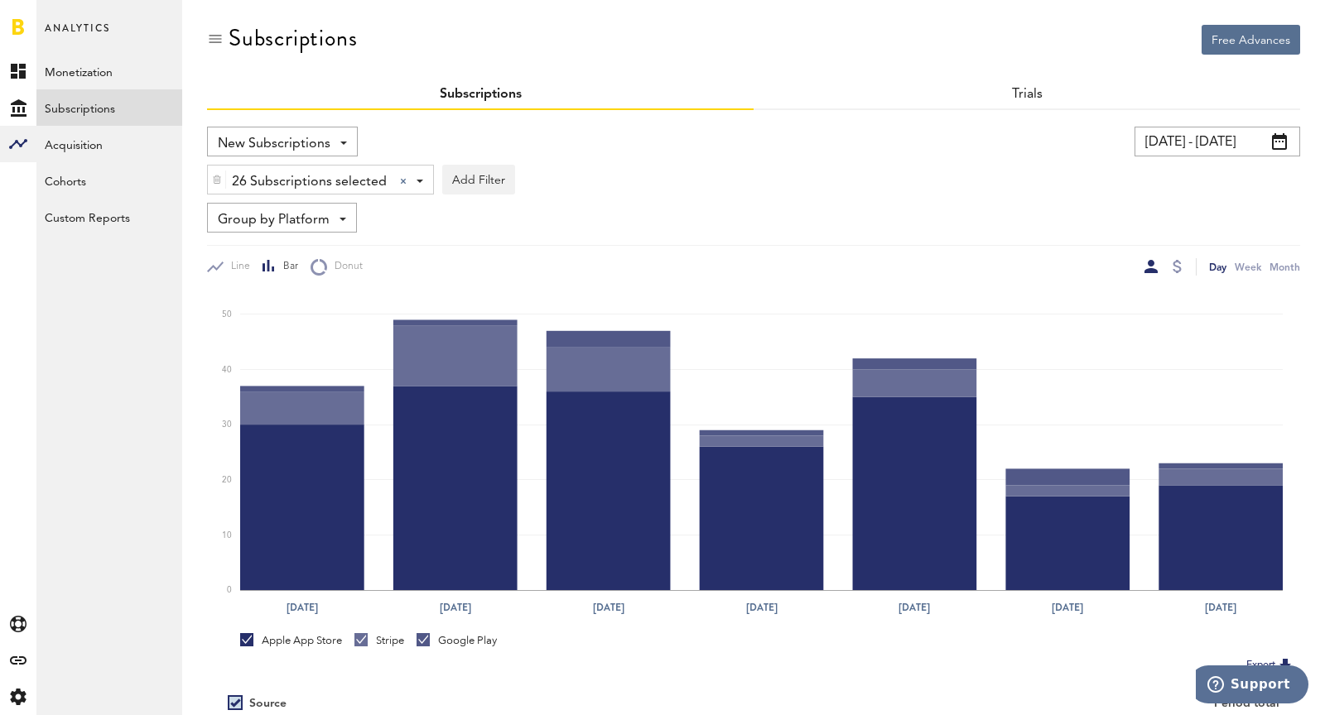
click at [1170, 146] on input "[DATE] - [DATE]" at bounding box center [1217, 142] width 166 height 30
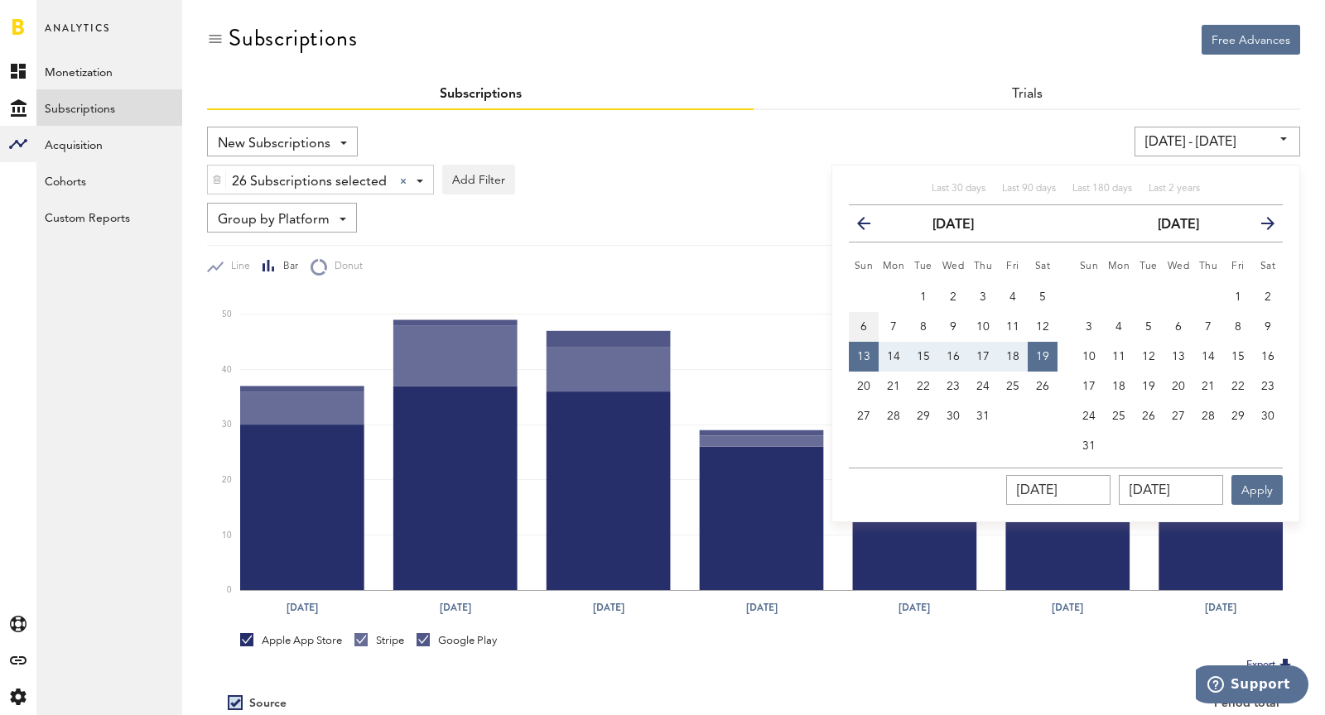
click at [864, 327] on span "6" at bounding box center [863, 327] width 7 height 12
type input "[DATE] - [DATE]"
type input "[DATE]"
click at [1036, 322] on span "12" at bounding box center [1042, 327] width 13 height 12
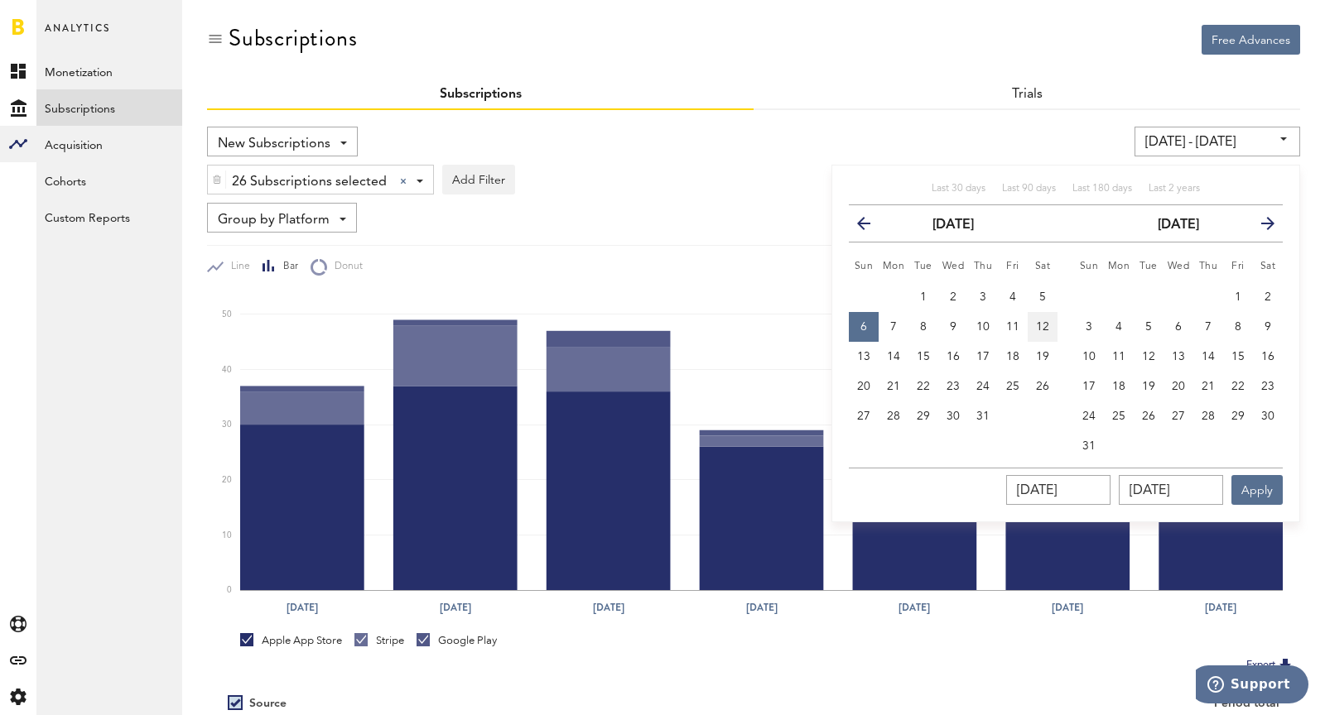
type input "[DATE] - [DATE]"
type input "[DATE]"
click at [1264, 484] on button "Apply" at bounding box center [1256, 490] width 51 height 30
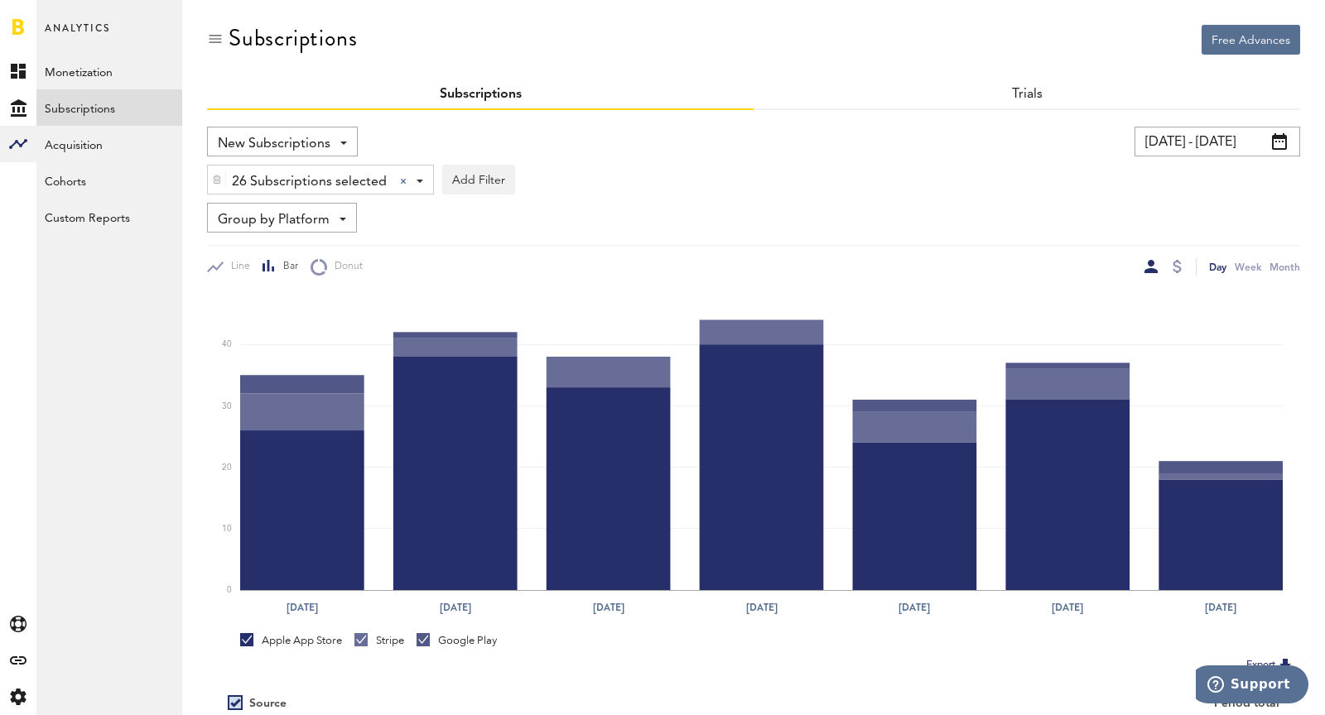
click at [1177, 130] on input "[DATE] - [DATE]" at bounding box center [1217, 142] width 166 height 30
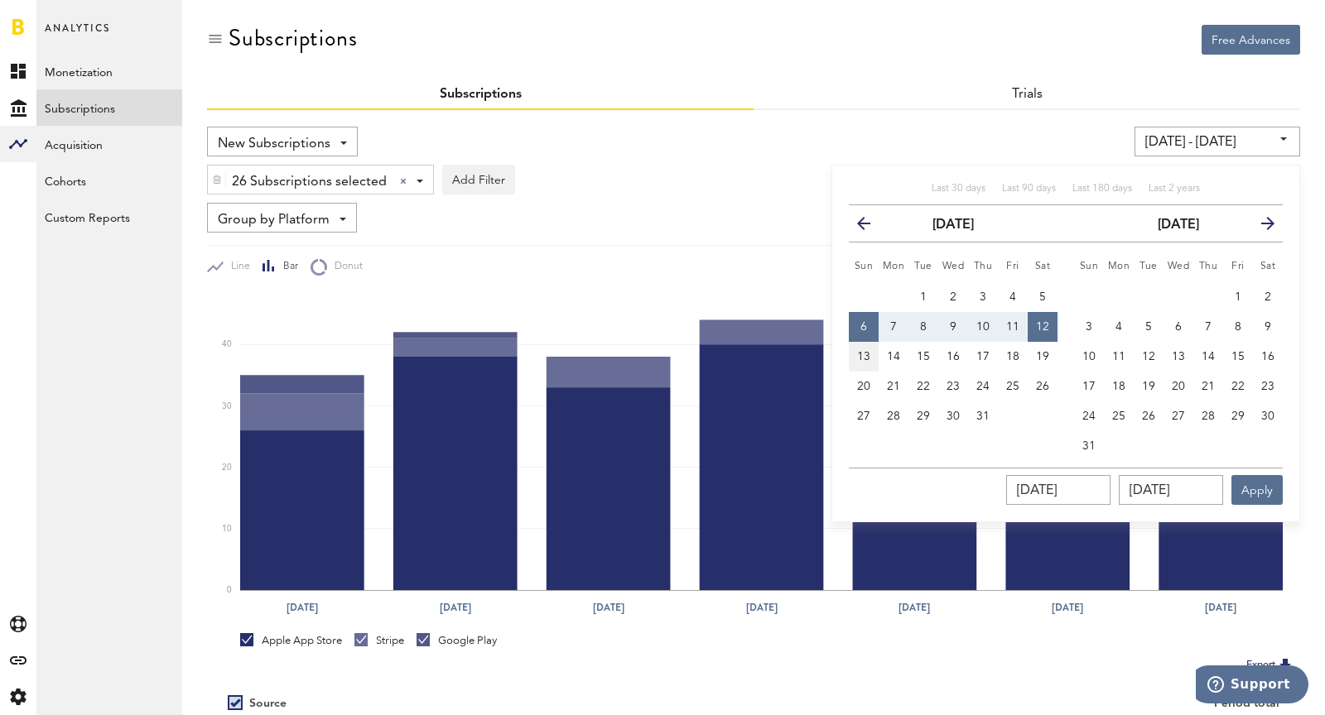
click at [873, 351] on button "13" at bounding box center [864, 357] width 30 height 30
type input "[DATE] - [DATE]"
type input "[DATE]"
click at [1041, 348] on button "19" at bounding box center [1043, 357] width 30 height 30
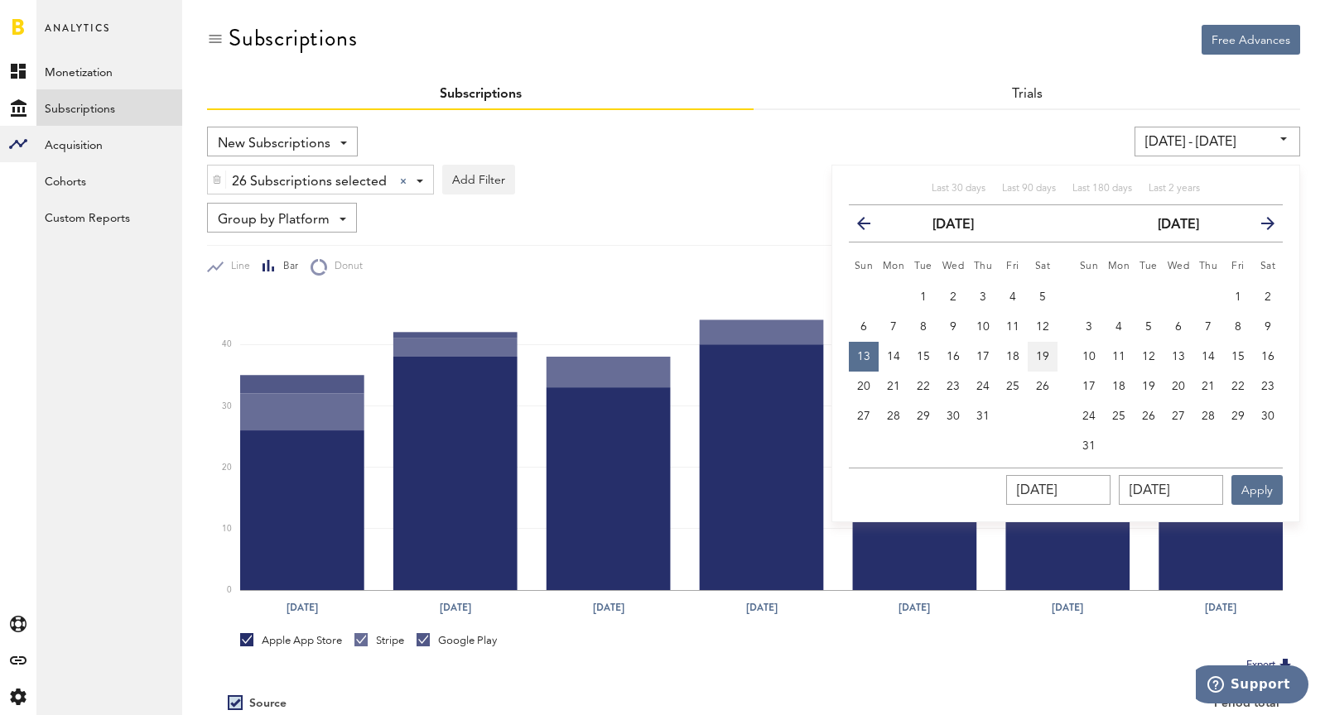
type input "[DATE] - [DATE]"
type input "[DATE]"
click at [1257, 483] on button "Apply" at bounding box center [1256, 490] width 51 height 30
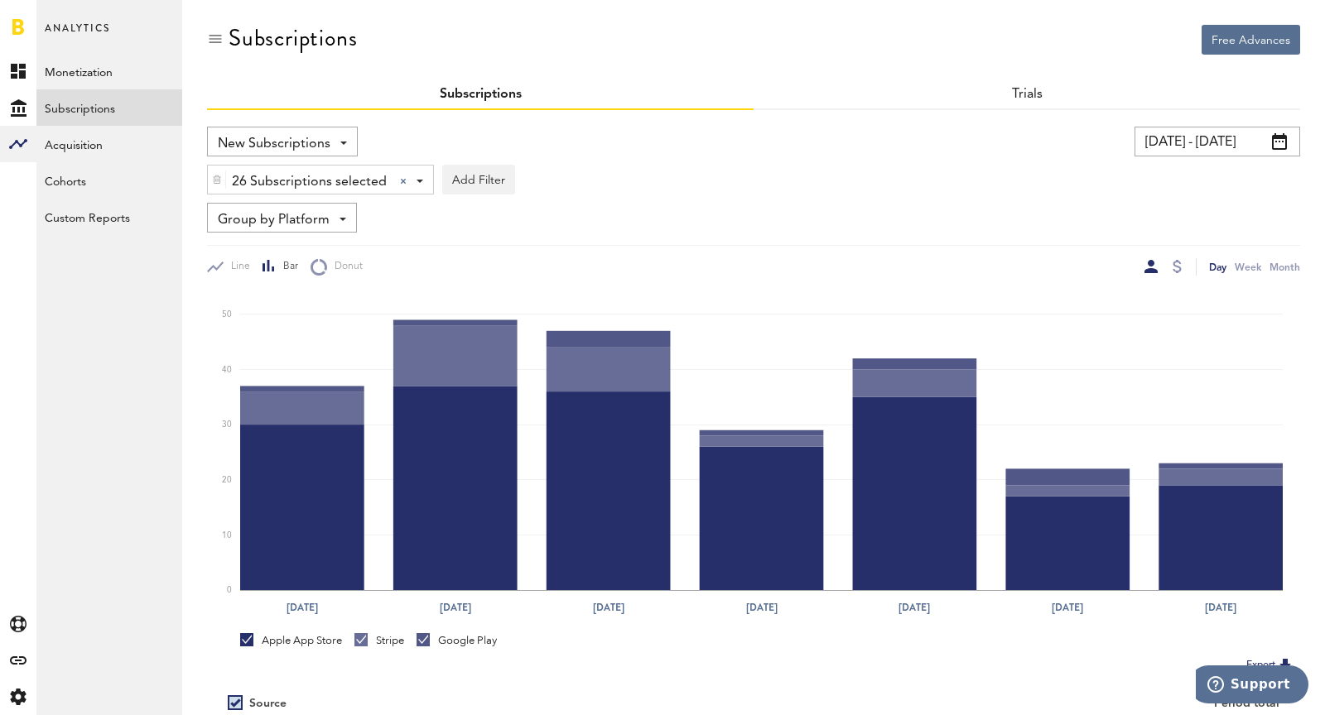
click at [1231, 142] on input "[DATE] - [DATE]" at bounding box center [1217, 142] width 166 height 30
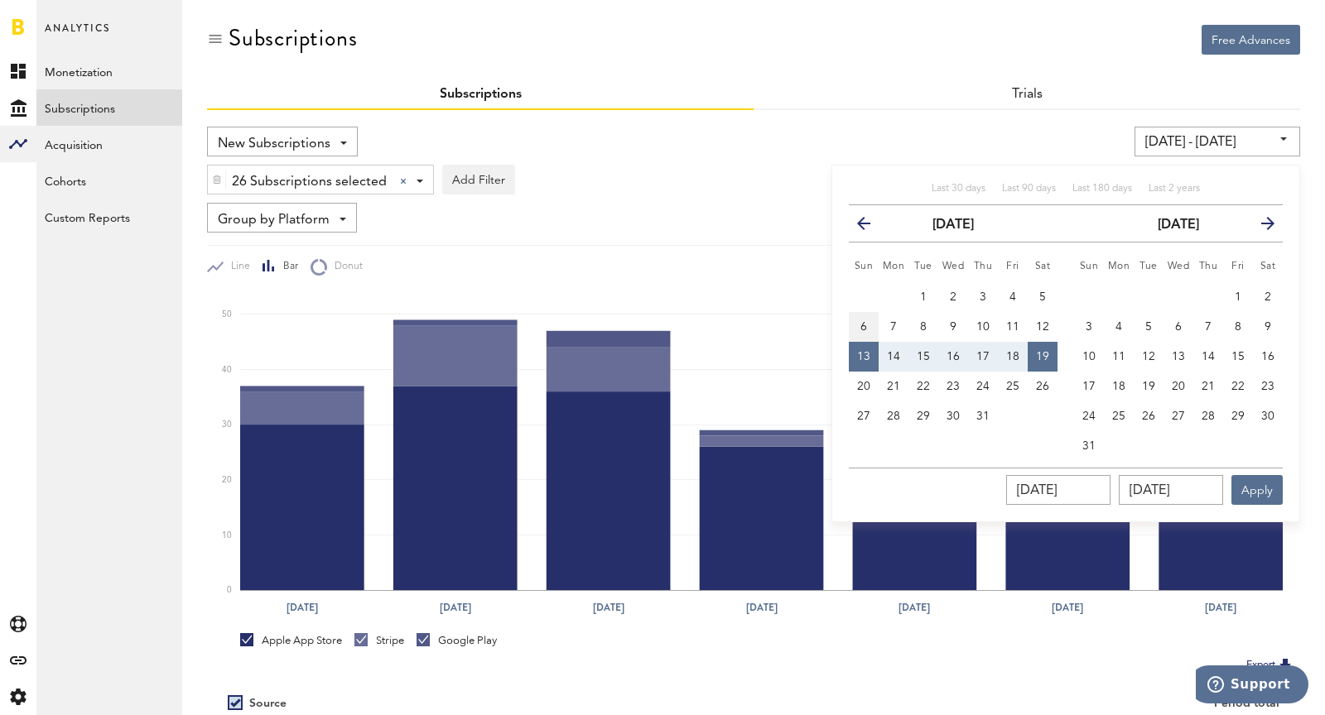
click at [866, 325] on span "6" at bounding box center [863, 327] width 7 height 12
type input "[DATE] - [DATE]"
type input "[DATE]"
click at [1051, 316] on button "12" at bounding box center [1043, 327] width 30 height 30
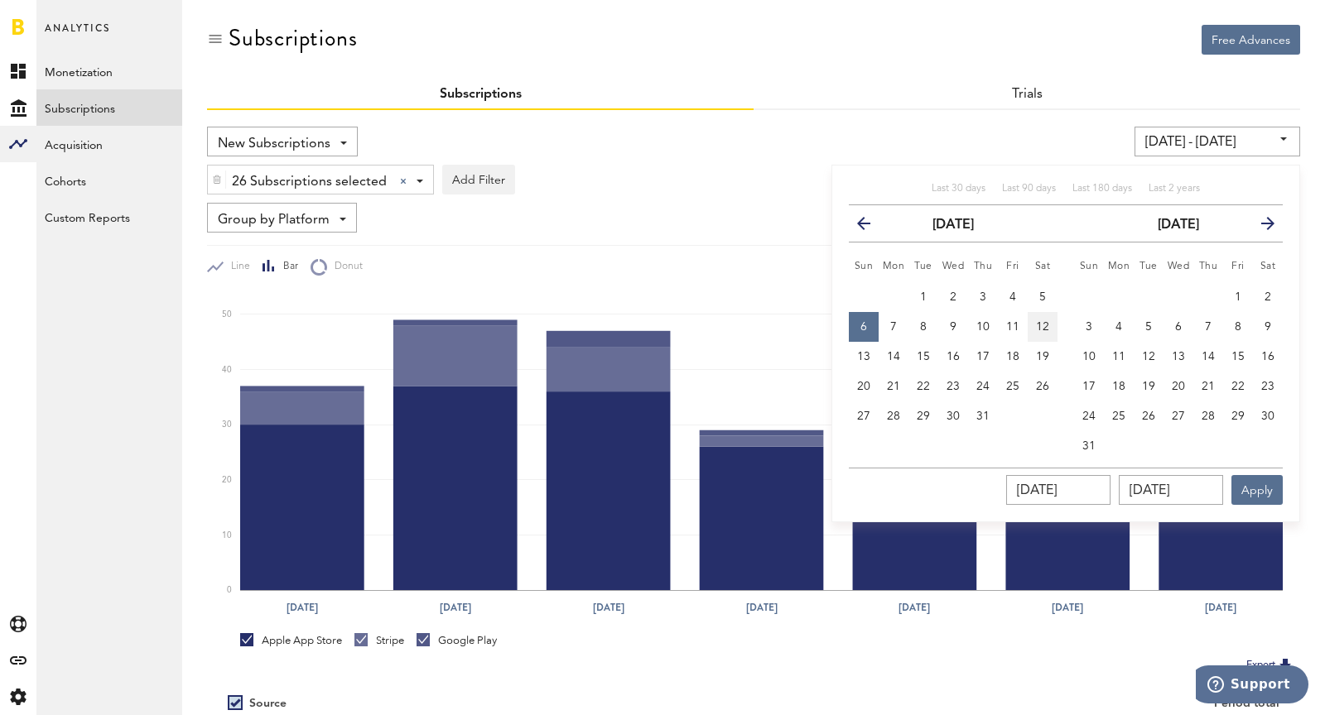
type input "[DATE] - [DATE]"
type input "[DATE]"
click at [1246, 484] on button "Apply" at bounding box center [1256, 490] width 51 height 30
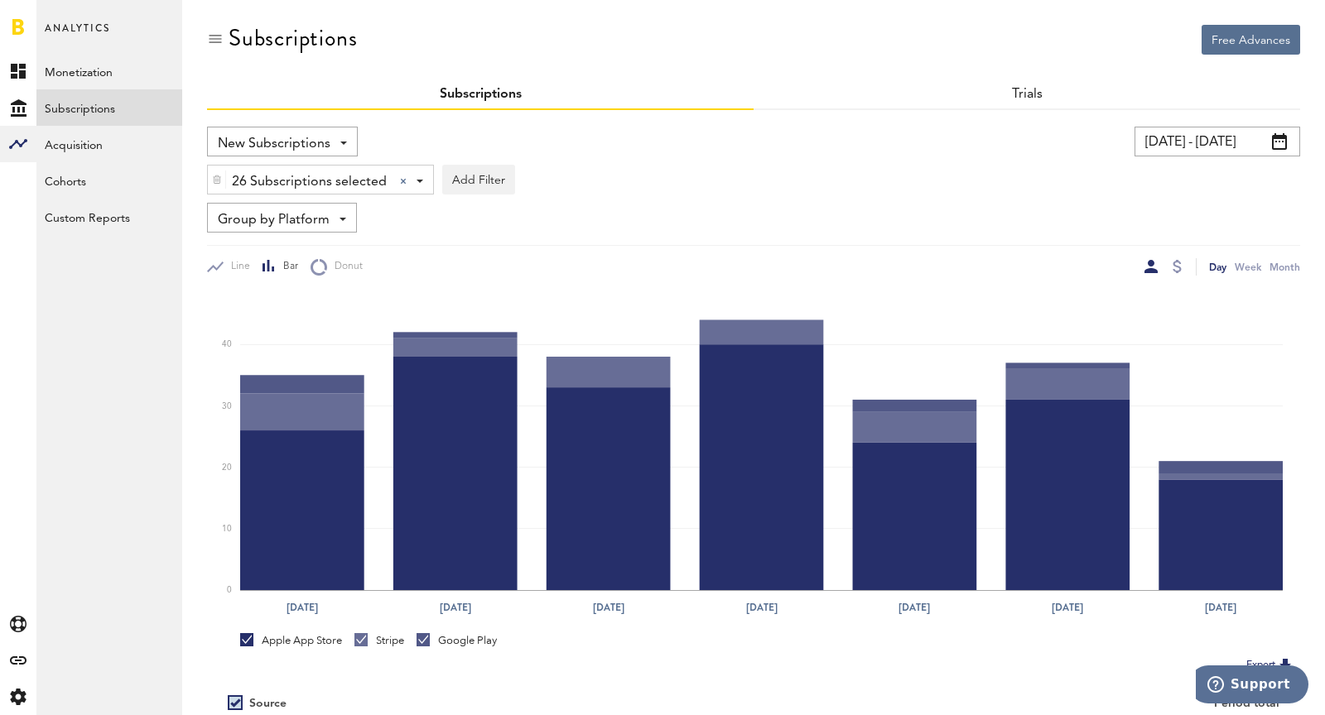
click at [296, 128] on div "New Subscriptions Revenue MRR Actives Trial Status Billing Retries New Subscrip…" at bounding box center [282, 142] width 151 height 30
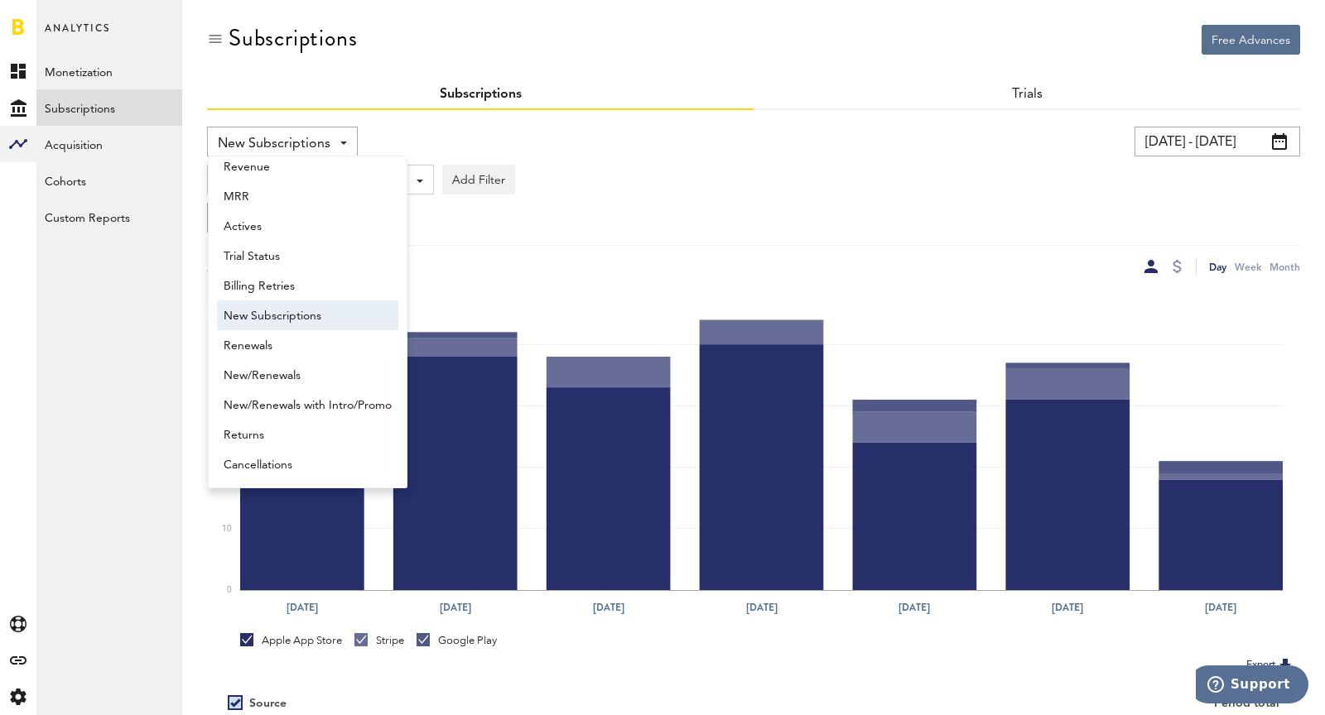
click at [292, 315] on span "New Subscriptions" at bounding box center [308, 316] width 168 height 28
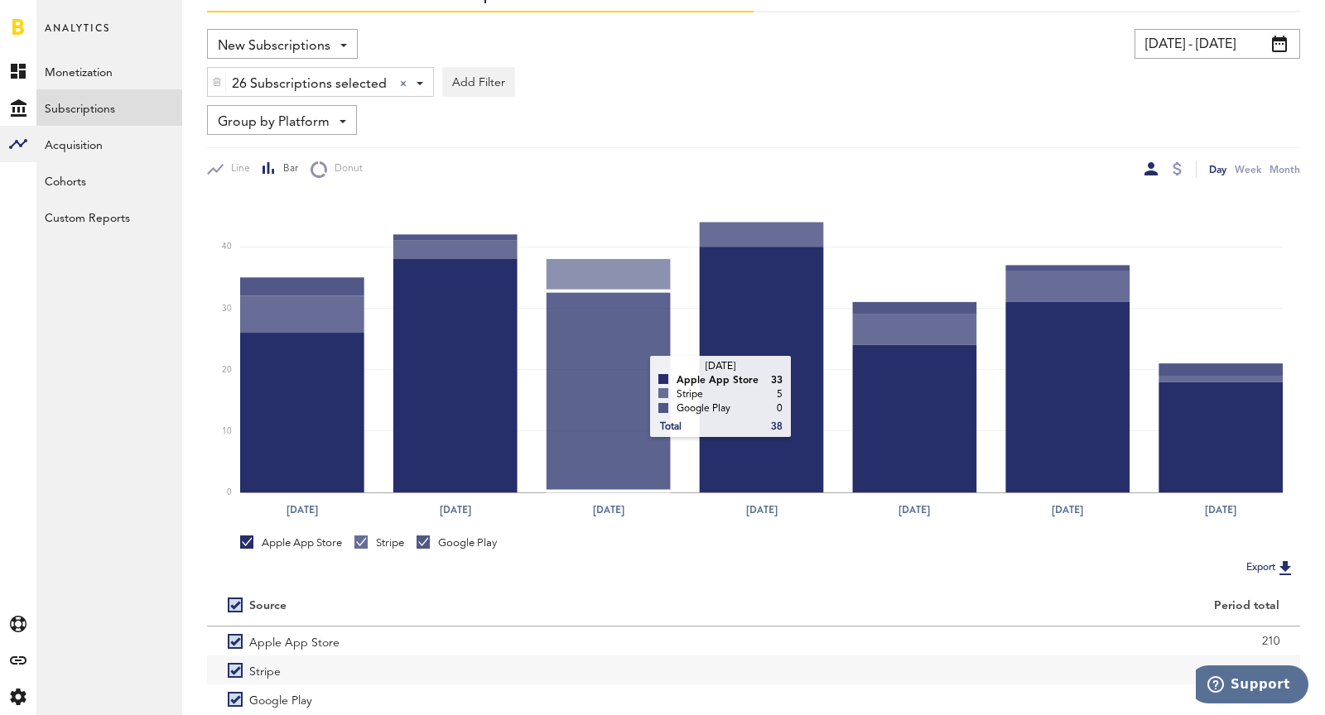
scroll to position [110, 0]
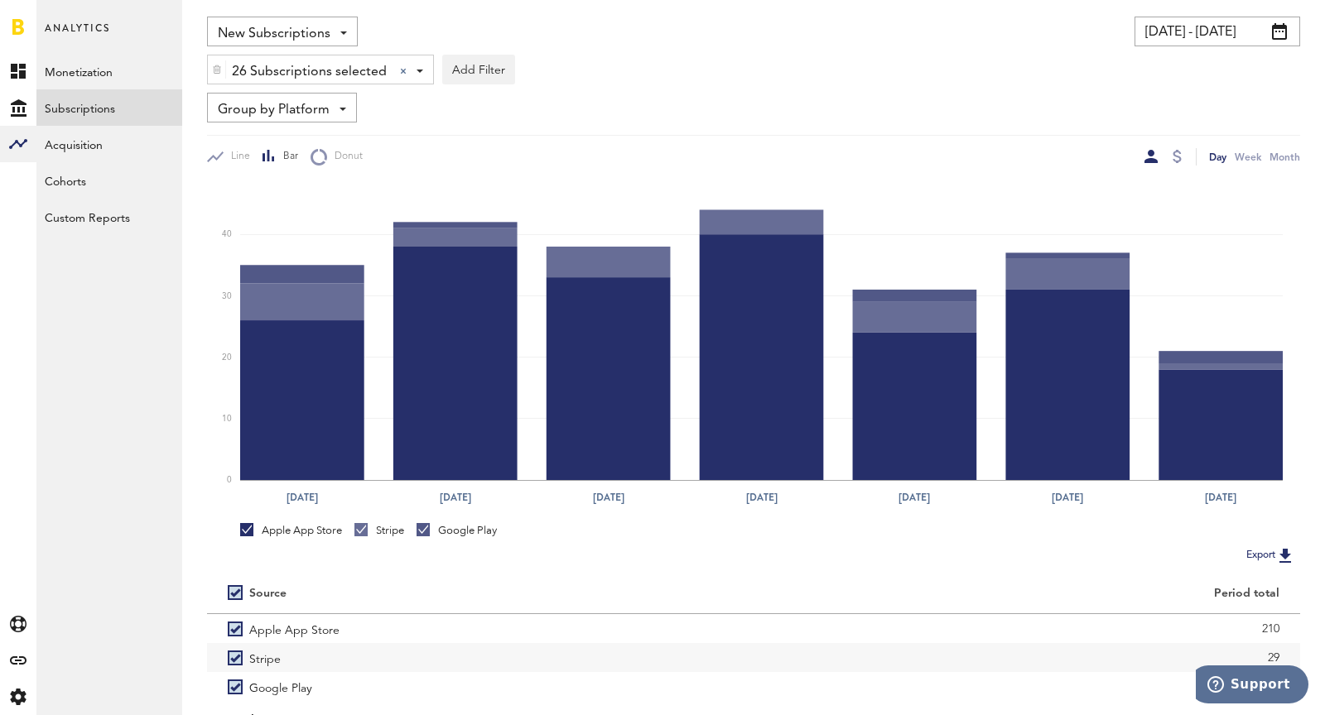
click at [251, 91] on div "New Subscriptions Revenue MRR Actives Trial Status Billing Retries New Subscrip…" at bounding box center [753, 91] width 1093 height 149
click at [260, 107] on span "Group by Platform" at bounding box center [274, 110] width 112 height 28
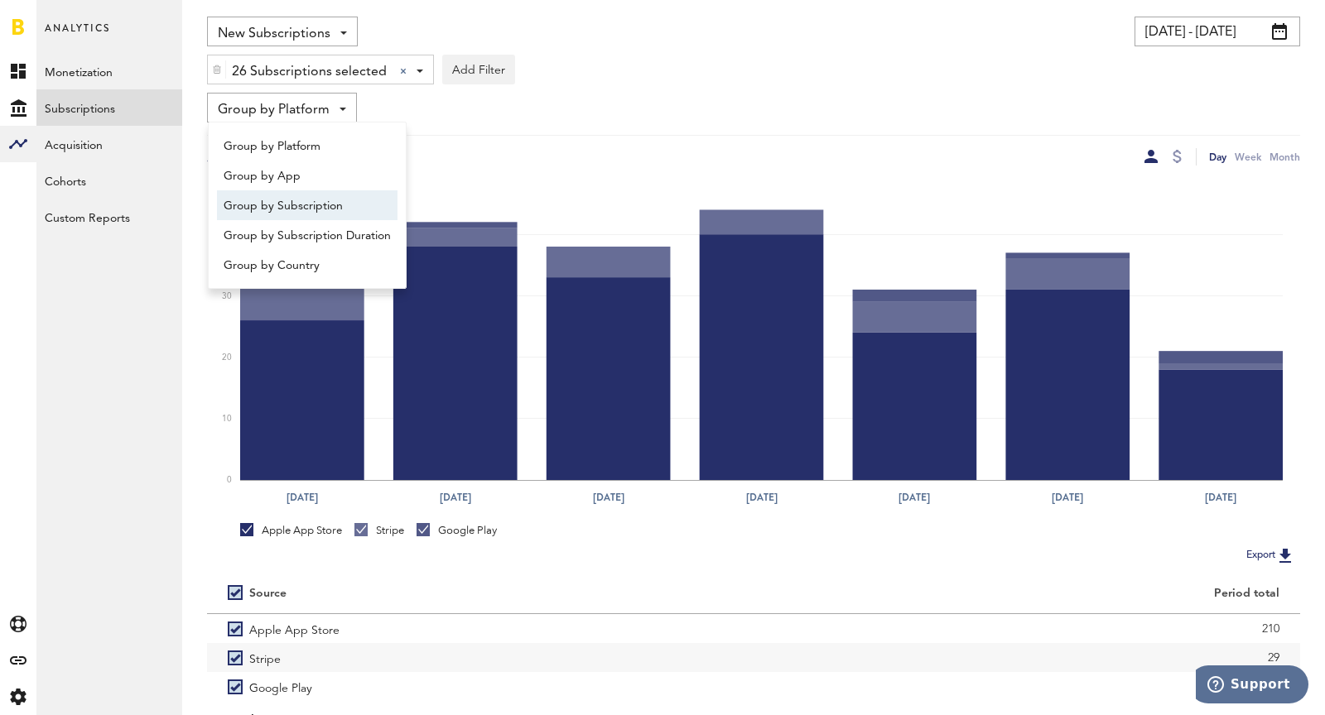
click at [287, 198] on span "Group by Subscription" at bounding box center [307, 206] width 167 height 28
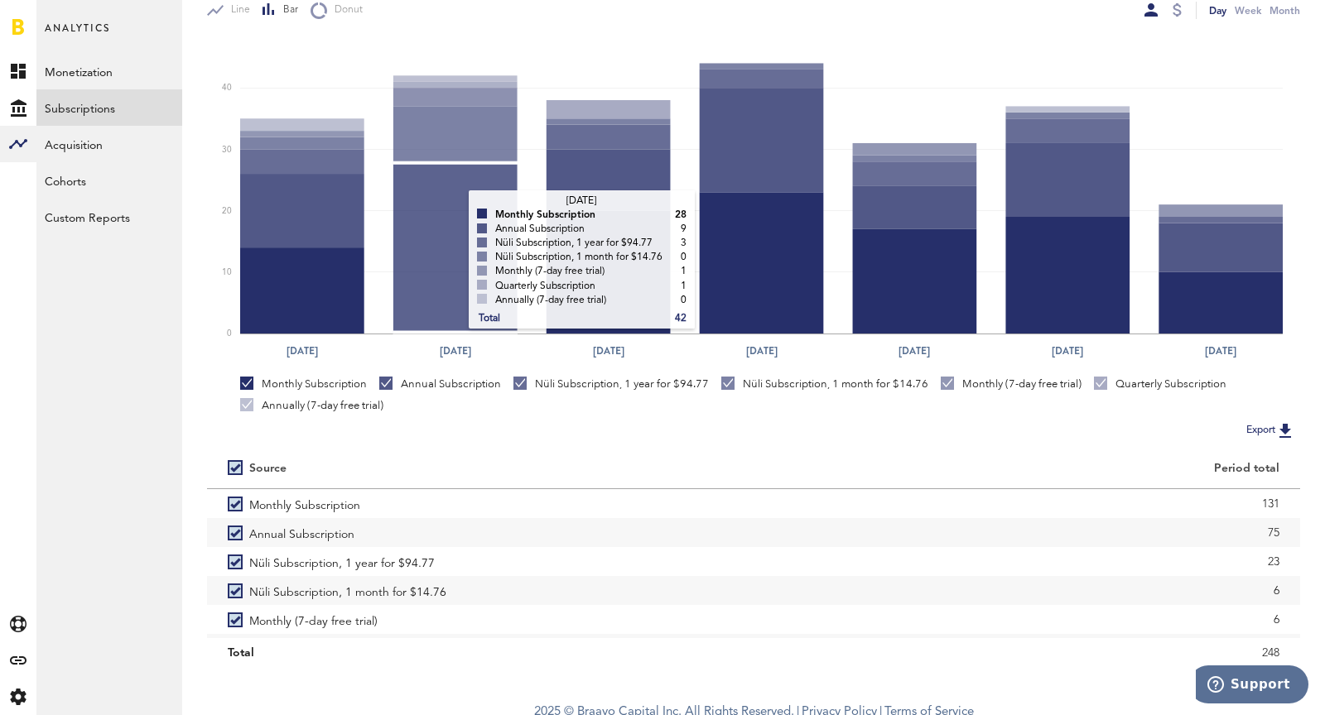
scroll to position [12, 0]
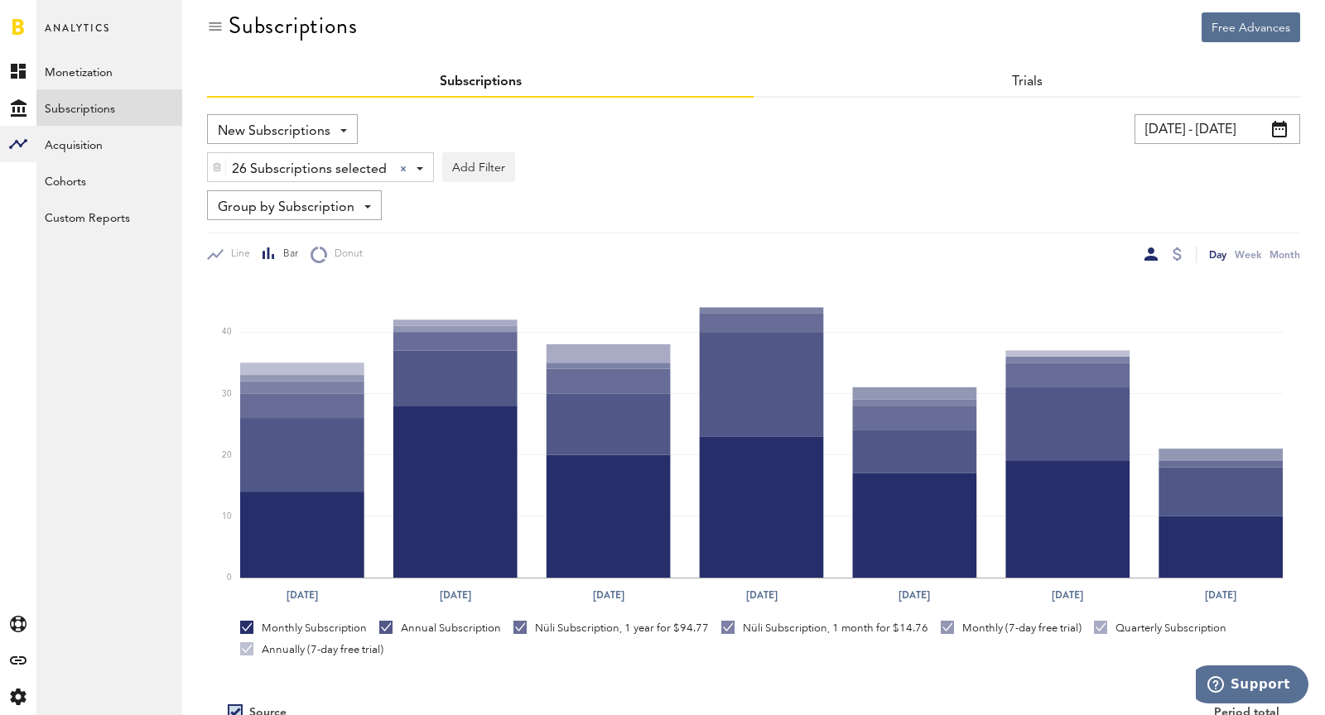
click at [311, 200] on span "Group by Subscription" at bounding box center [286, 208] width 137 height 28
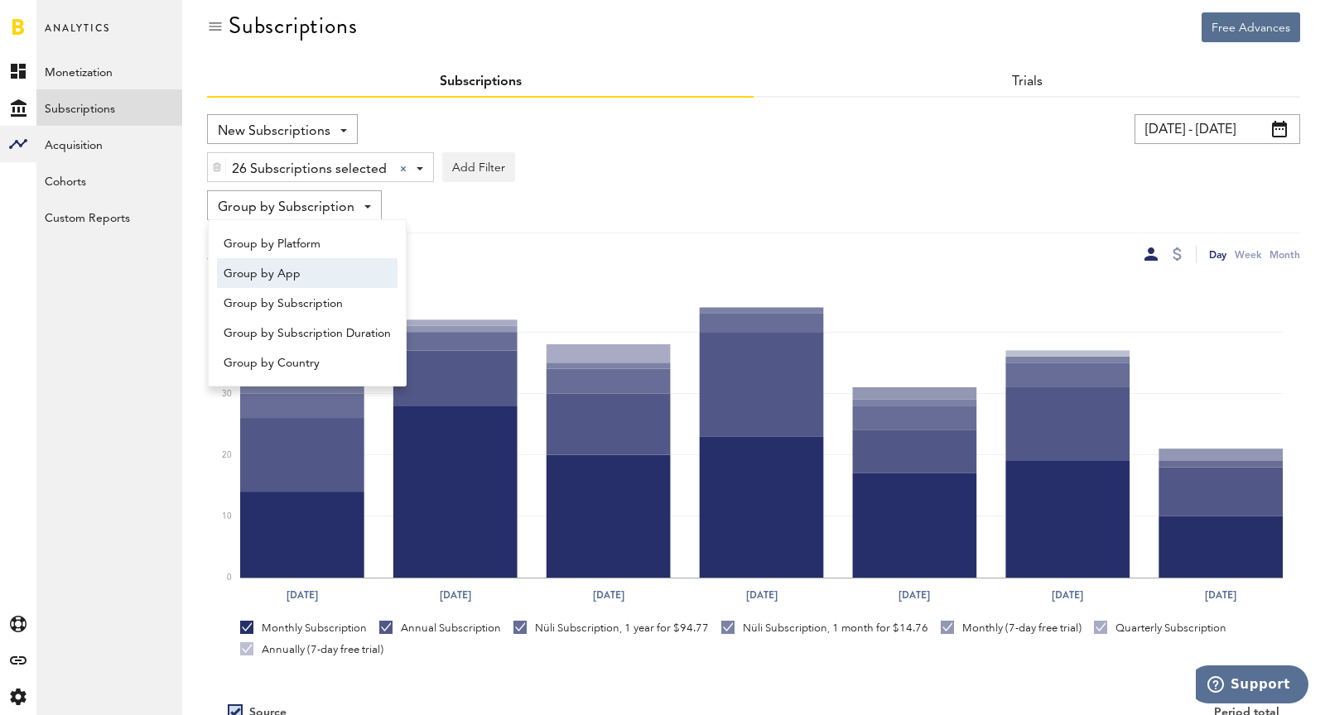
click at [315, 272] on span "Group by App" at bounding box center [307, 274] width 167 height 28
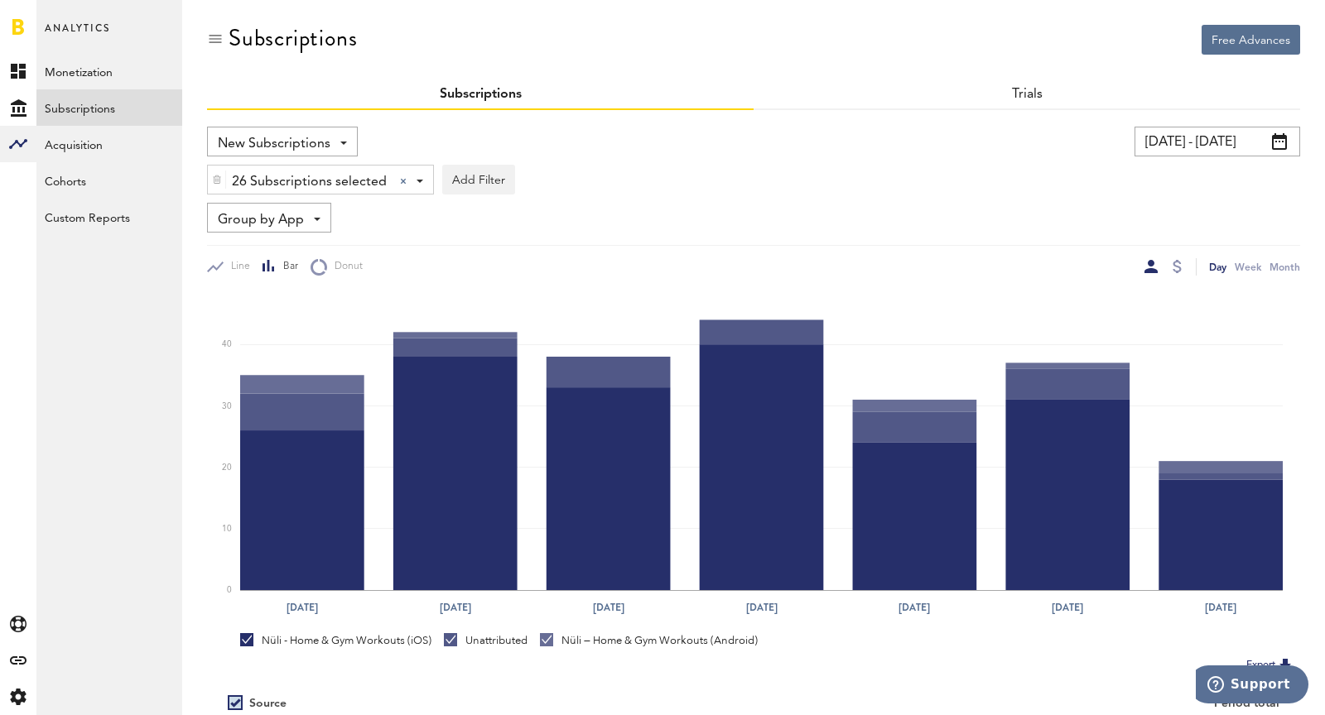
click at [252, 131] on span "New Subscriptions" at bounding box center [274, 144] width 113 height 28
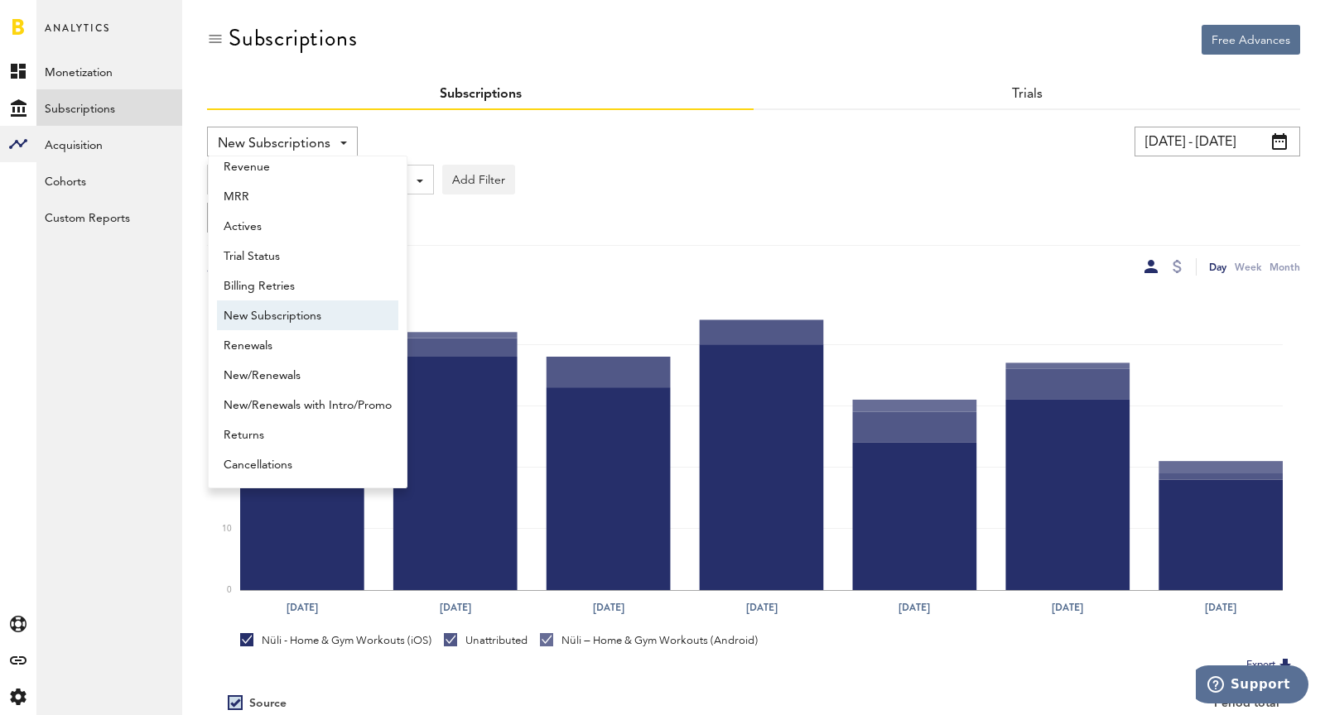
click at [252, 131] on span "New Subscriptions" at bounding box center [274, 144] width 113 height 28
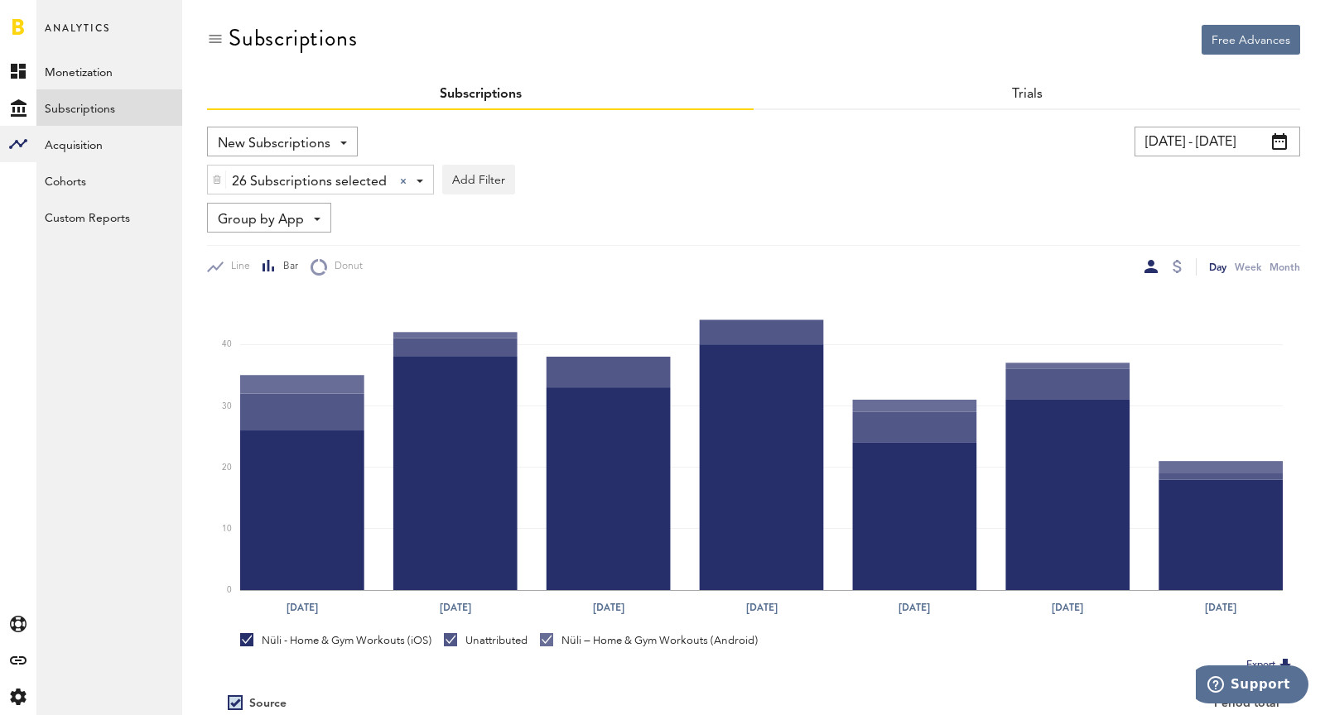
click at [267, 221] on span "Group by App" at bounding box center [261, 220] width 86 height 28
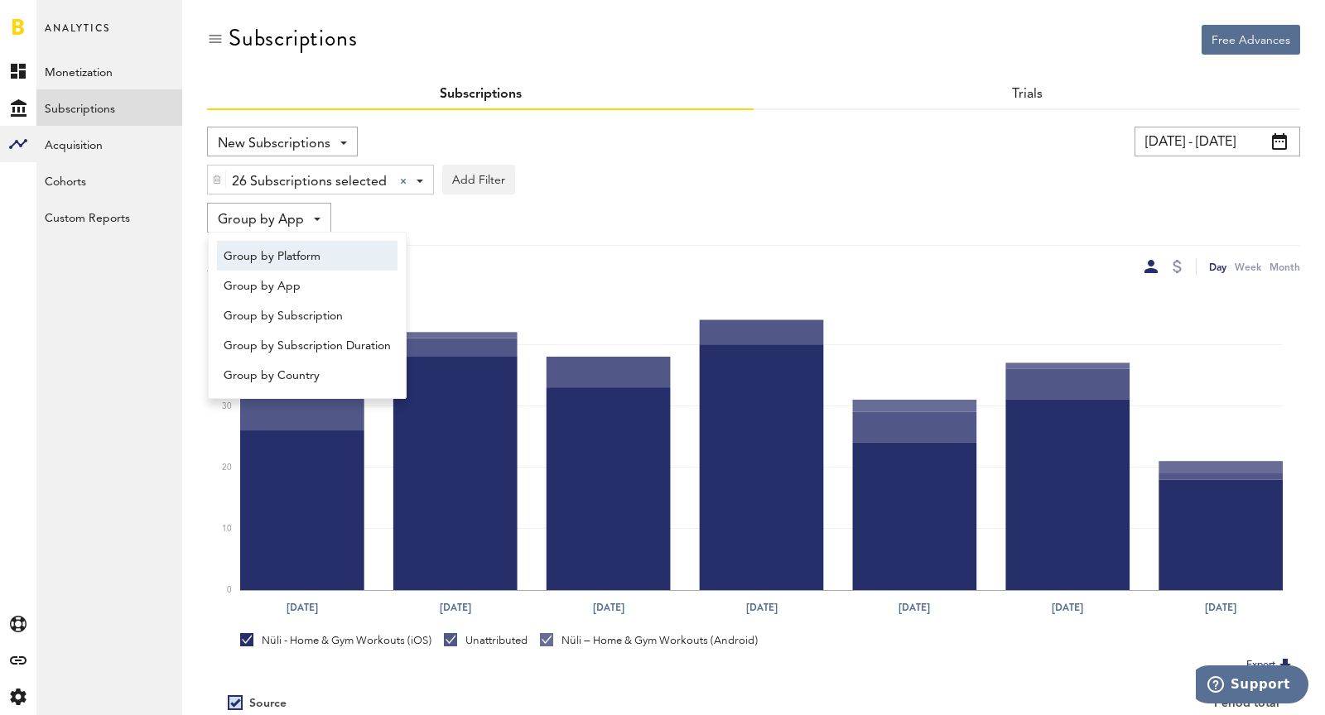
click at [270, 253] on span "Group by Platform" at bounding box center [307, 257] width 167 height 28
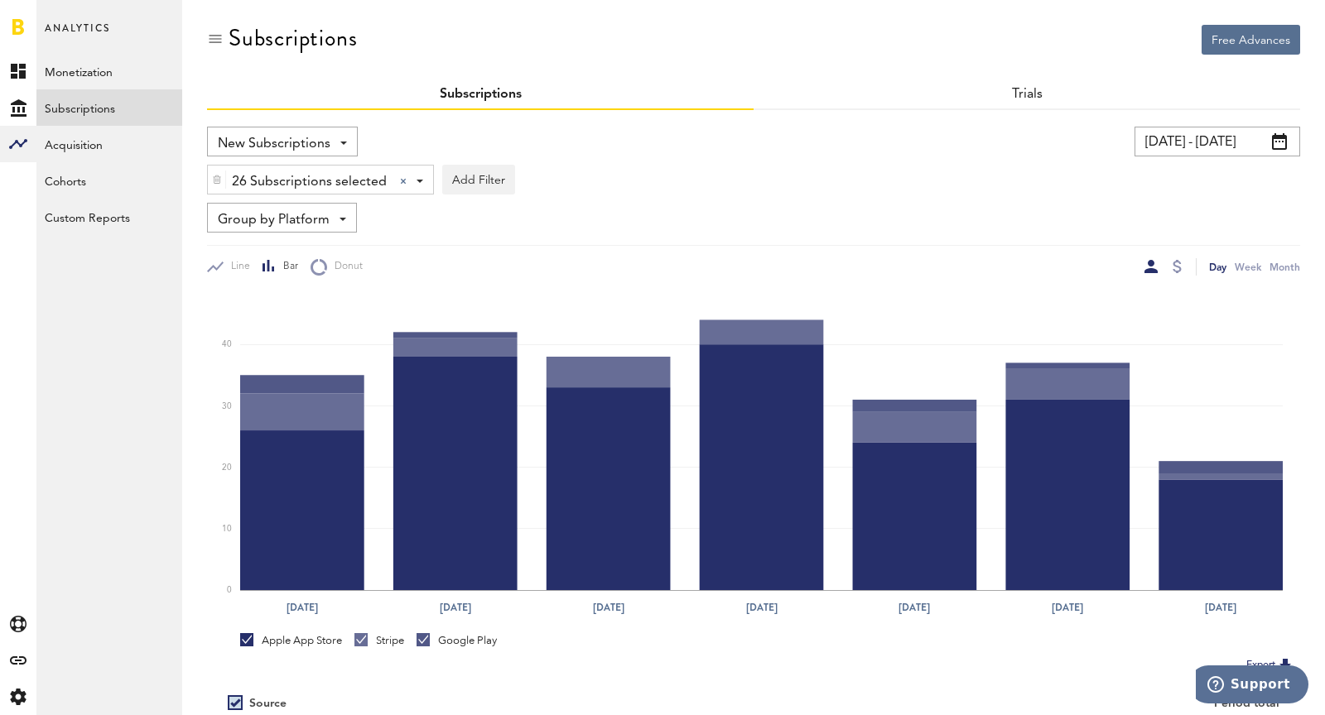
click at [302, 215] on span "Group by Platform" at bounding box center [274, 220] width 112 height 28
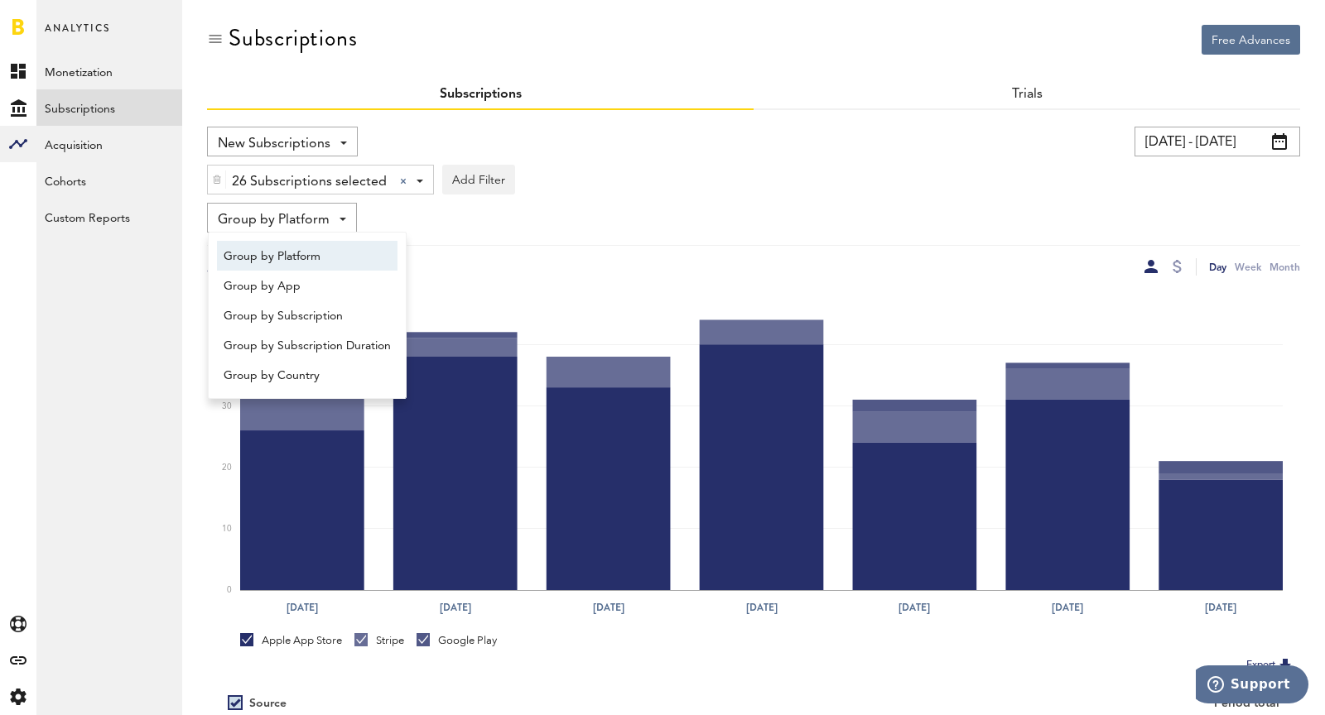
click at [339, 262] on span "Group by Platform" at bounding box center [307, 257] width 167 height 28
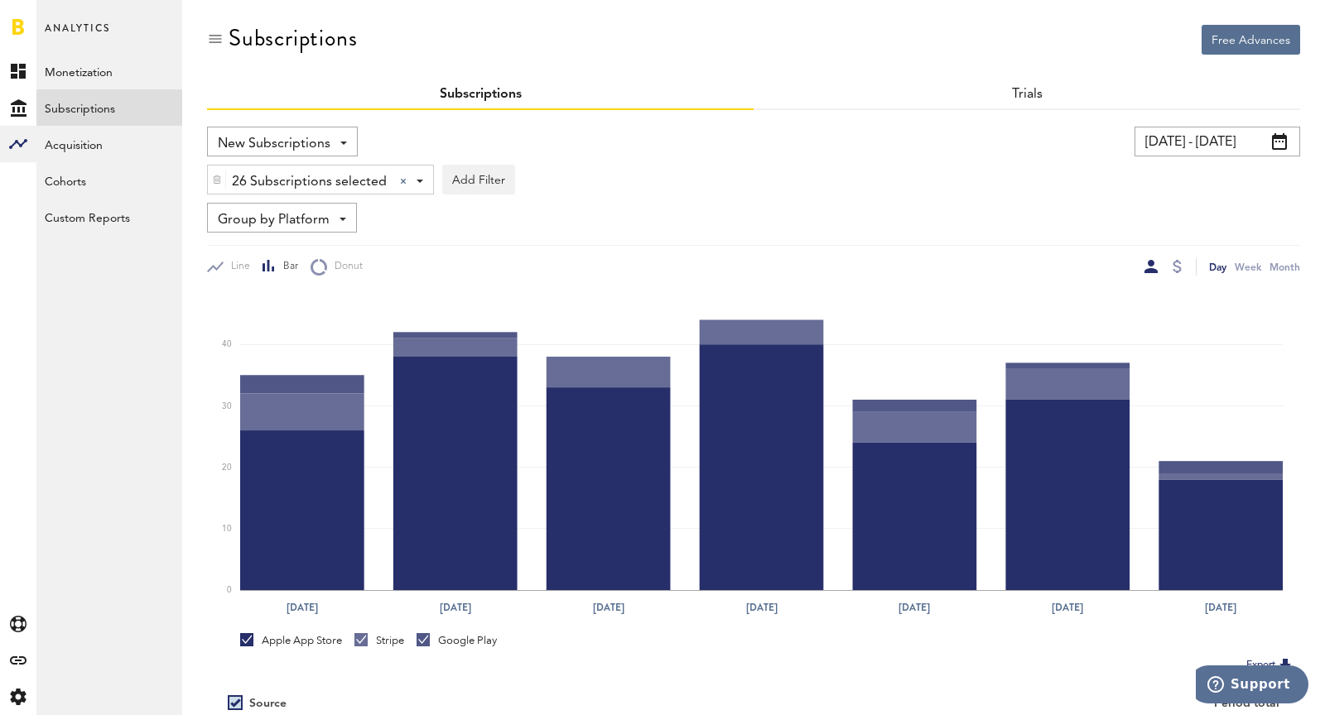
click at [282, 181] on span "26 Subscriptions selected" at bounding box center [309, 182] width 155 height 28
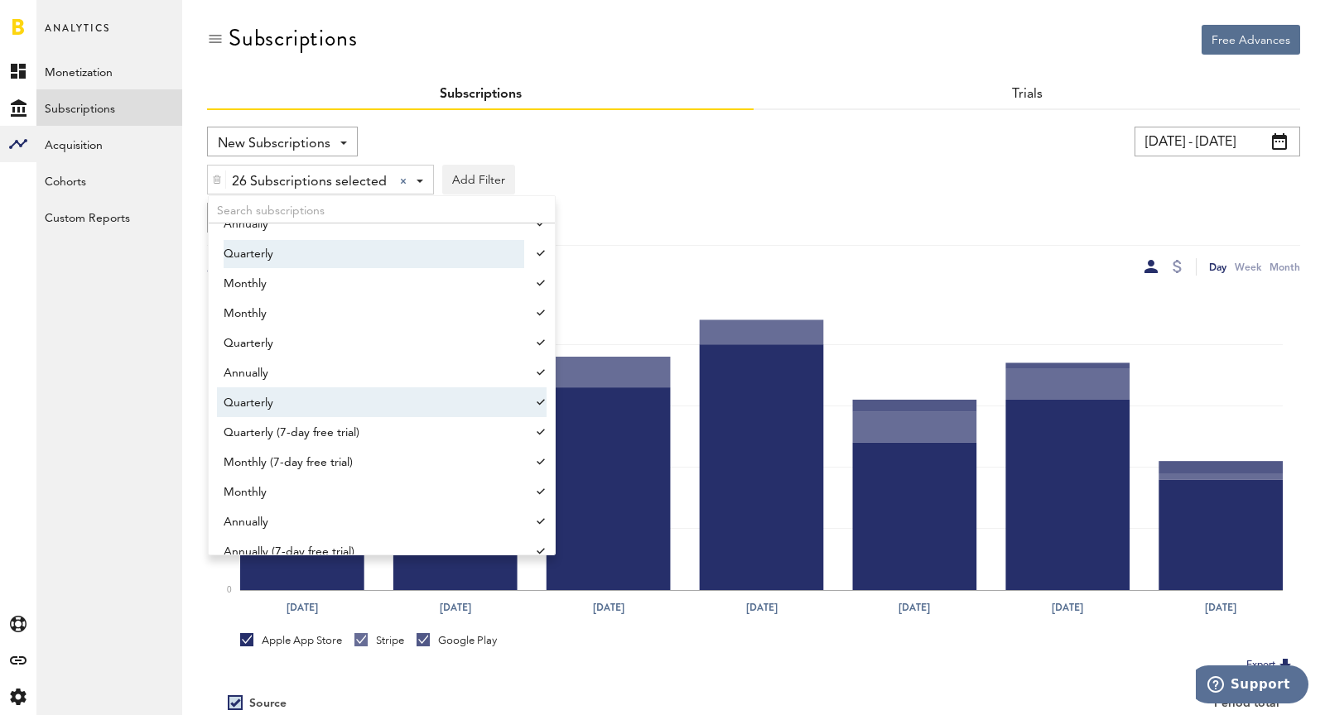
scroll to position [1623, 0]
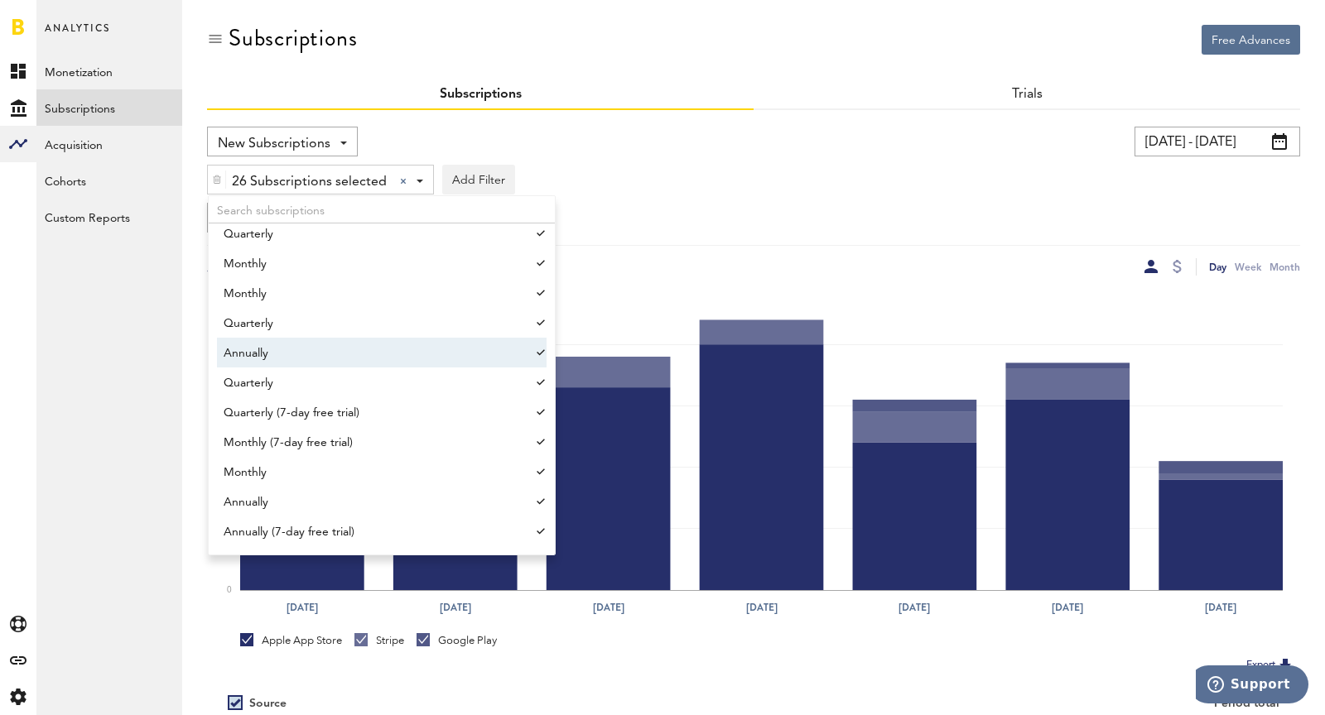
click at [903, 219] on div "Group by Platform Group by Platform Group by App Group by Subscription Group by…" at bounding box center [753, 218] width 1093 height 30
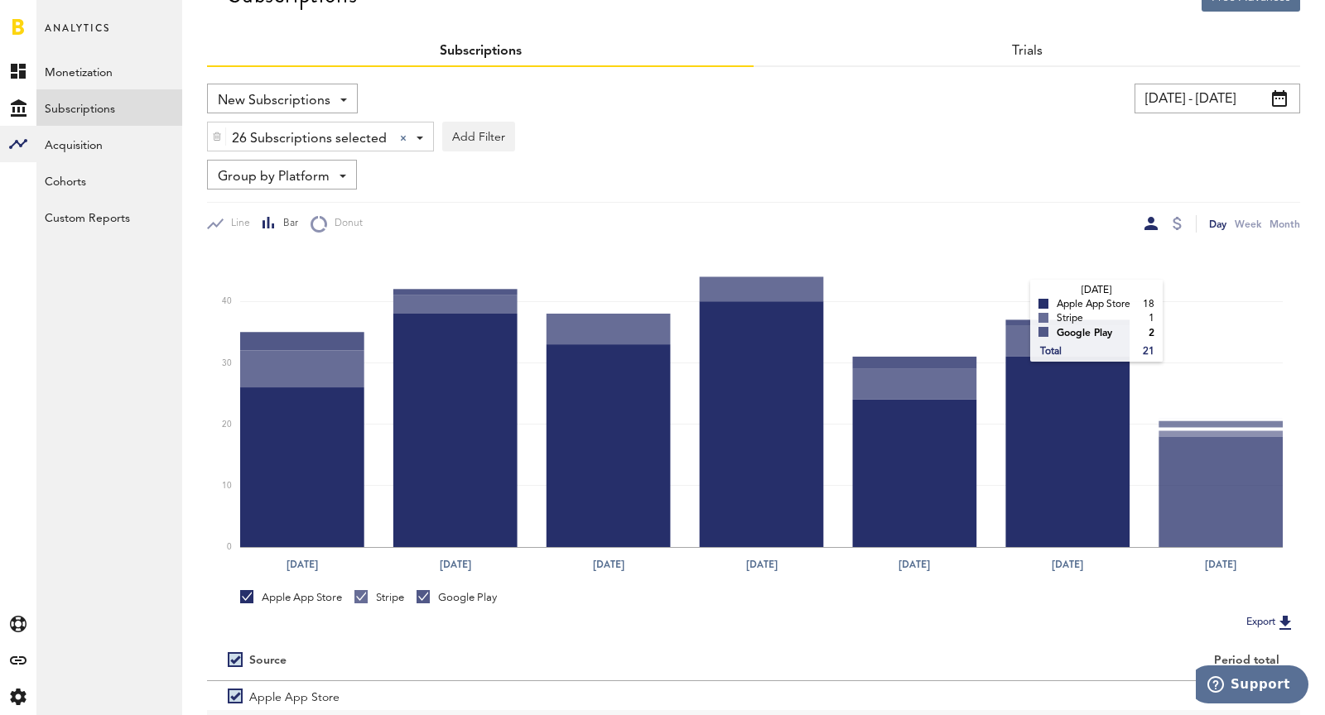
scroll to position [0, 0]
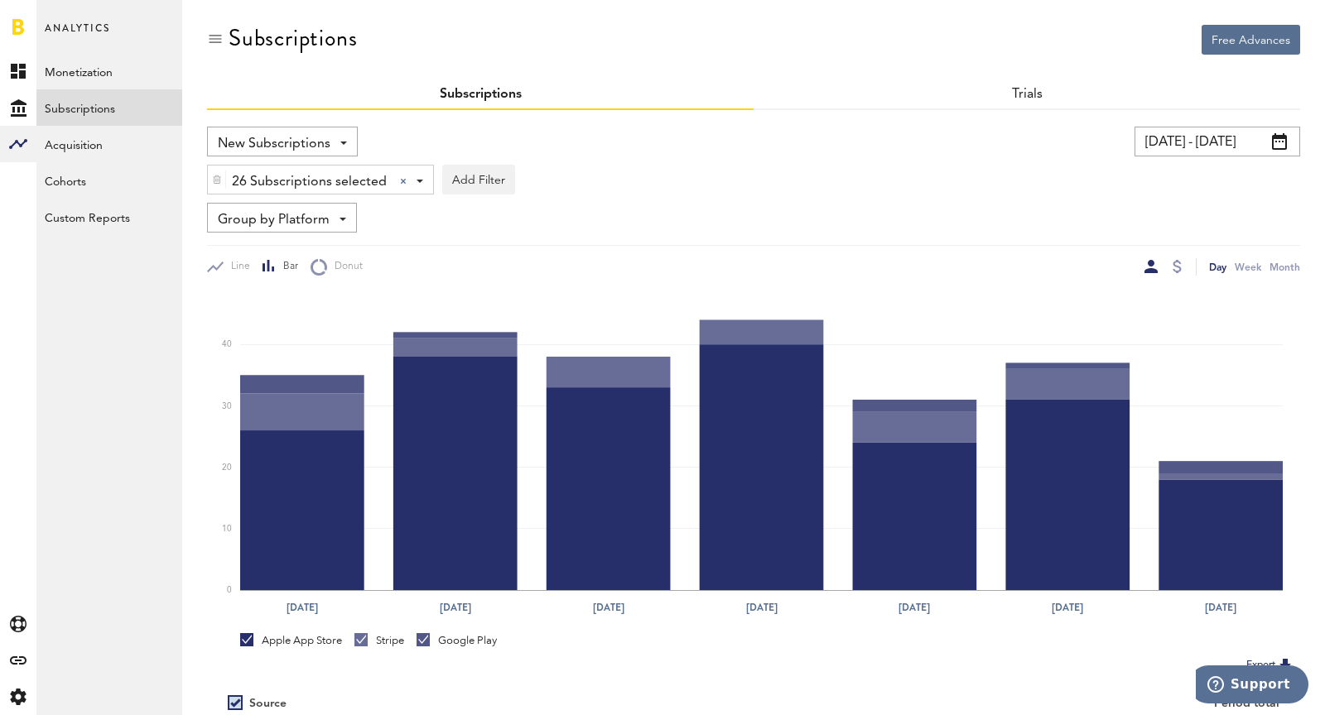
click at [1175, 149] on input "[DATE] - [DATE]" at bounding box center [1217, 142] width 166 height 30
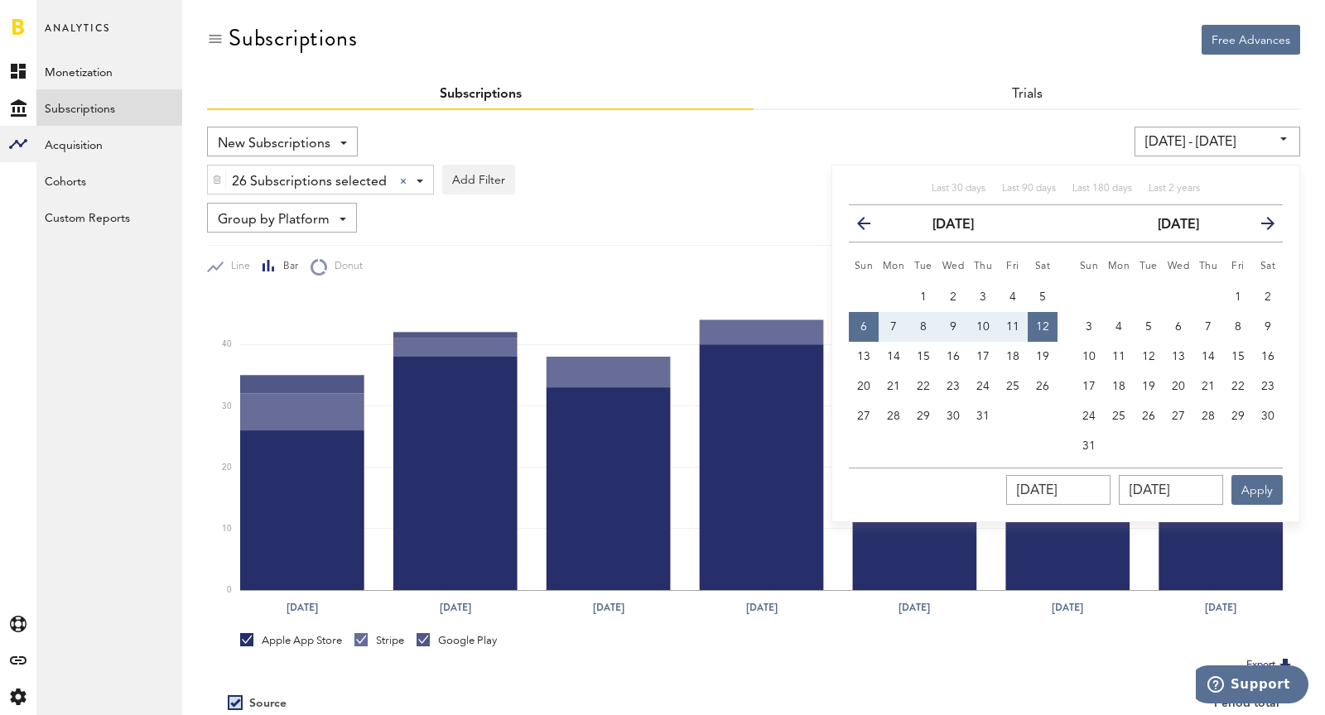
click at [870, 227] on icon "button" at bounding box center [870, 227] width 0 height 0
click at [863, 407] on button "29" at bounding box center [864, 417] width 30 height 30
type input "[DATE] - [DATE]"
type input "[DATE]"
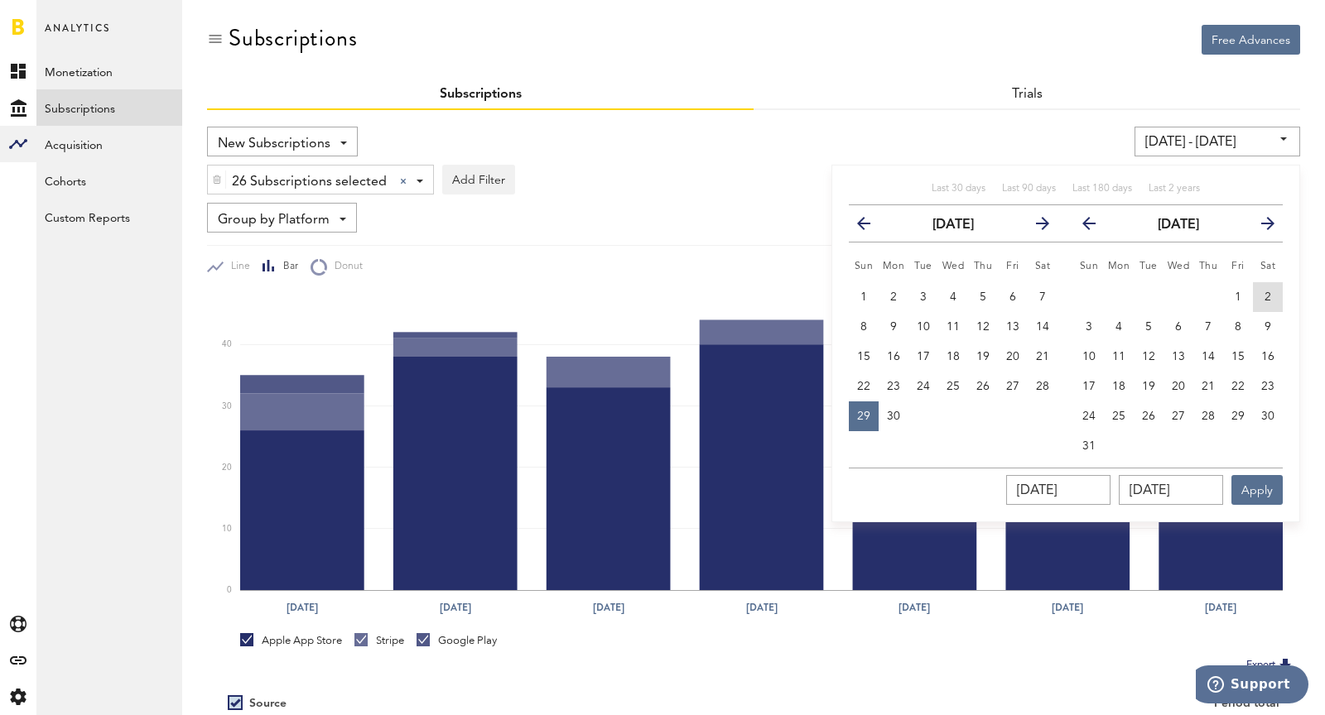
drag, startPoint x: 1259, startPoint y: 295, endPoint x: 1102, endPoint y: 241, distance: 166.3
click at [1103, 242] on table "previous [DATE] next Sun Mon Tue Wed Thu Fri Sat 1 2 3 4 5 6 7 8 9 10 11 12 13 …" at bounding box center [1169, 333] width 225 height 256
click at [1093, 234] on th "previous" at bounding box center [1080, 223] width 46 height 37
click at [1095, 227] on icon "button" at bounding box center [1095, 227] width 0 height 0
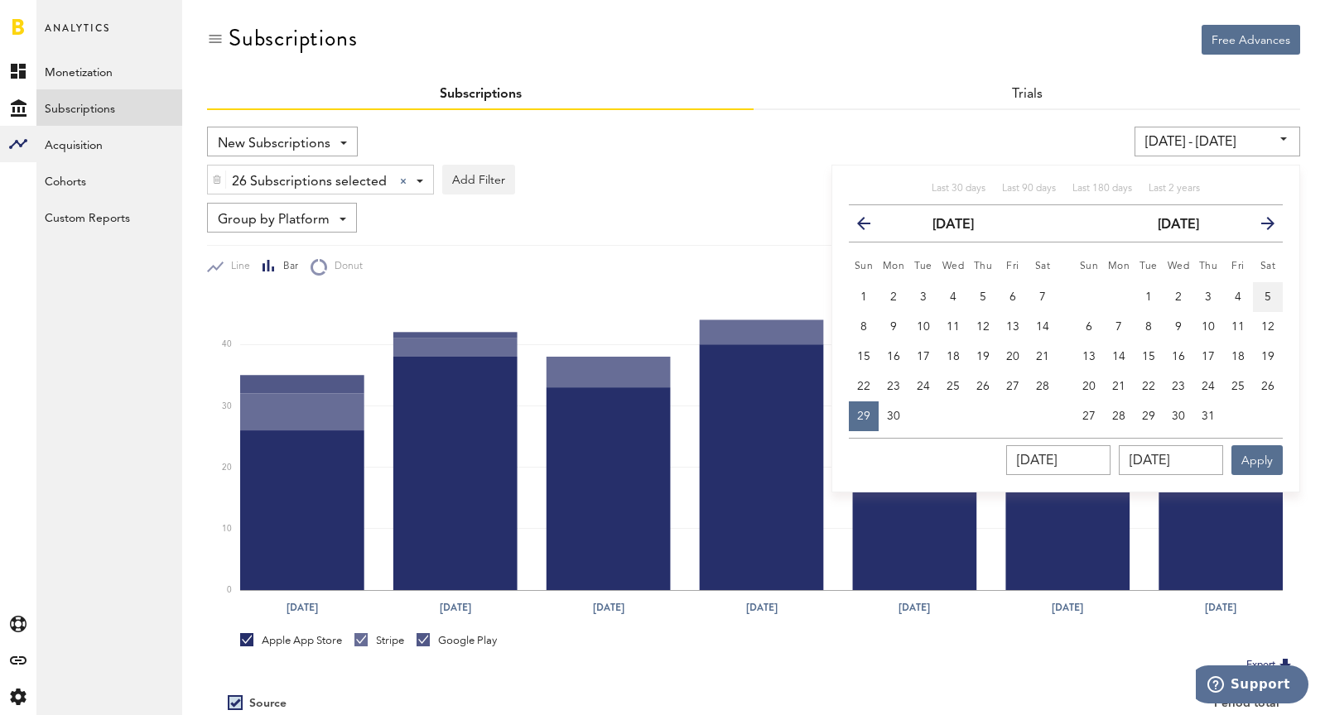
click at [1264, 306] on button "5" at bounding box center [1268, 297] width 30 height 30
type input "[DATE] - [DATE]"
type input "[DATE]"
click at [1269, 455] on button "Apply" at bounding box center [1256, 460] width 51 height 30
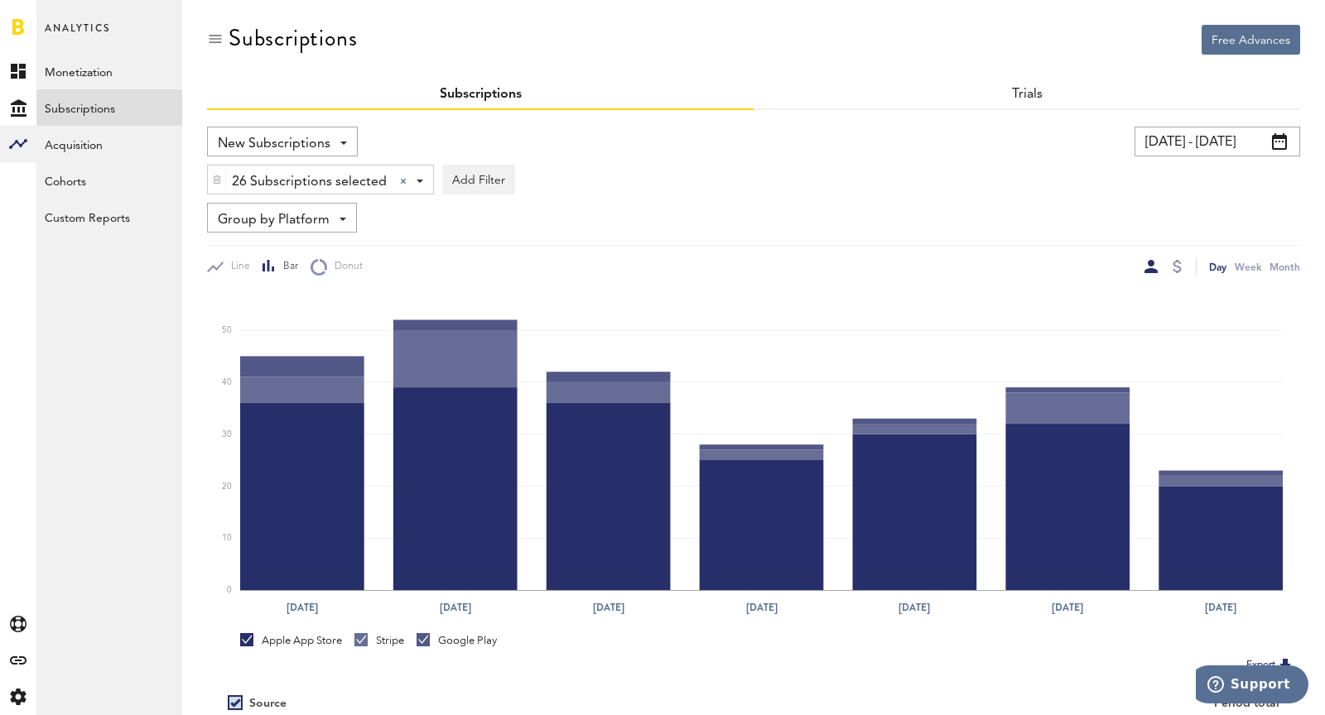
click at [1196, 133] on input "[DATE] - [DATE]" at bounding box center [1217, 142] width 166 height 30
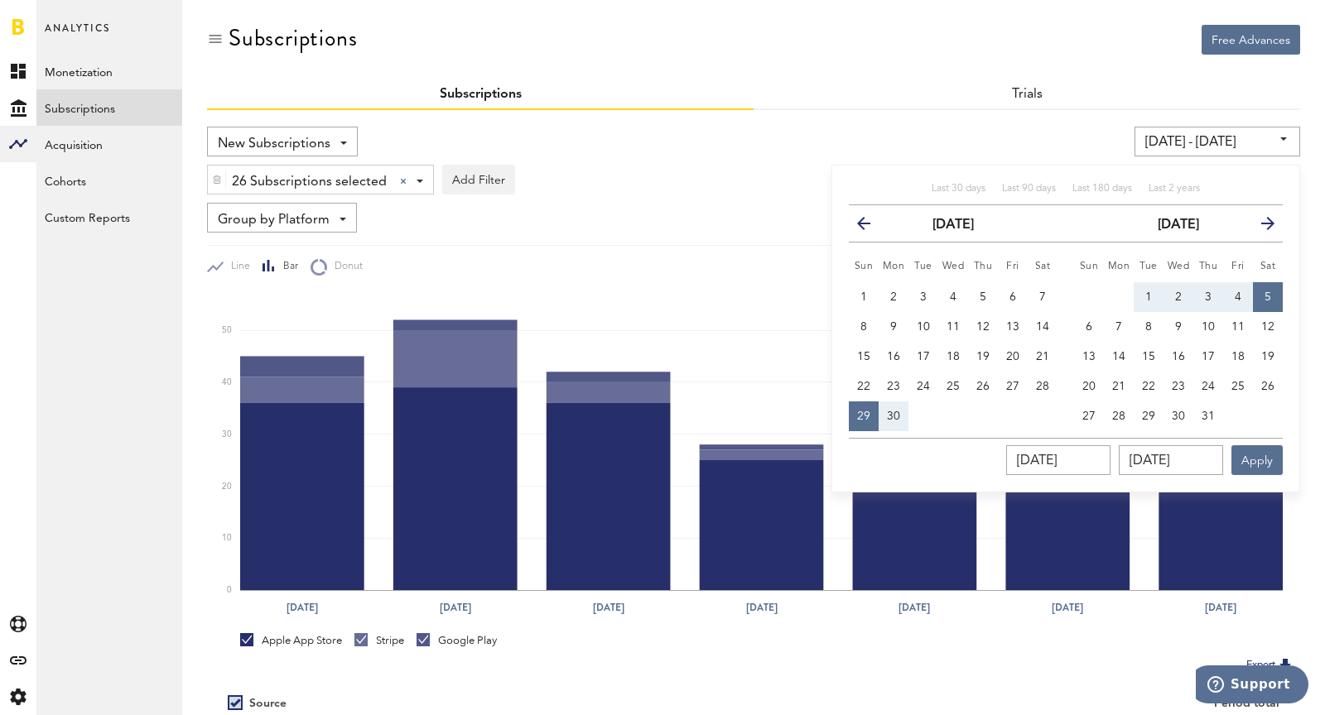
click at [1261, 227] on icon "button" at bounding box center [1261, 227] width 0 height 0
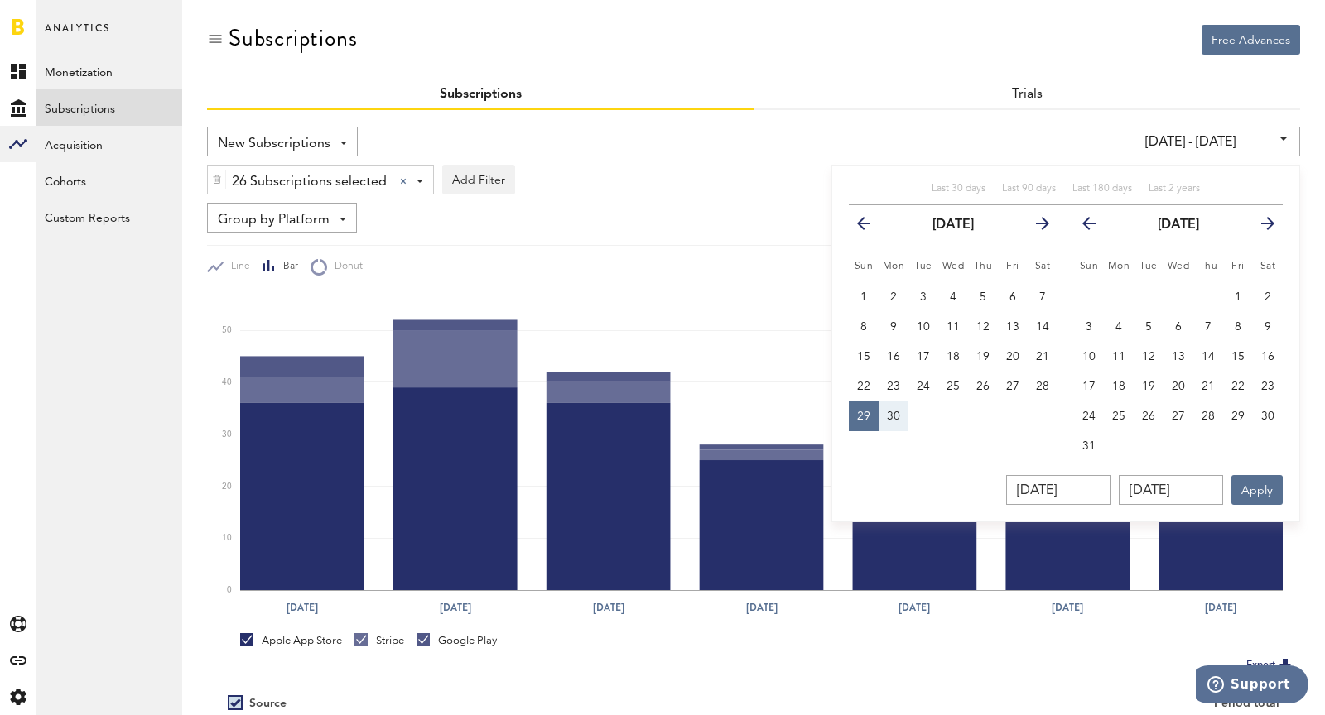
click at [921, 165] on div "Last 30 days Last 90 days Last 180 days Last 2 years previous [DATE] next Sun M…" at bounding box center [1065, 344] width 469 height 358
click at [1261, 227] on icon "button" at bounding box center [1261, 227] width 0 height 0
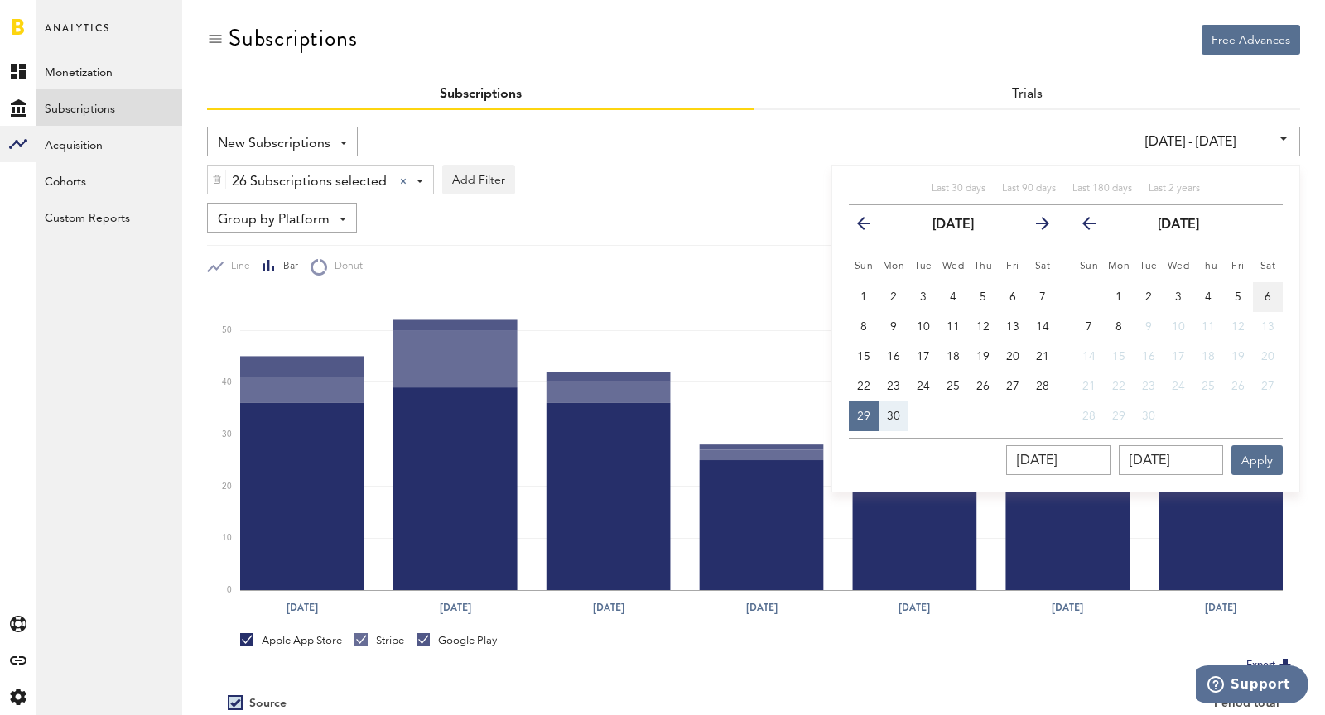
click at [1278, 292] on button "6" at bounding box center [1268, 297] width 30 height 30
type input "[DATE] - [DATE]"
type input "[DATE]"
click at [861, 417] on span "29" at bounding box center [863, 417] width 13 height 12
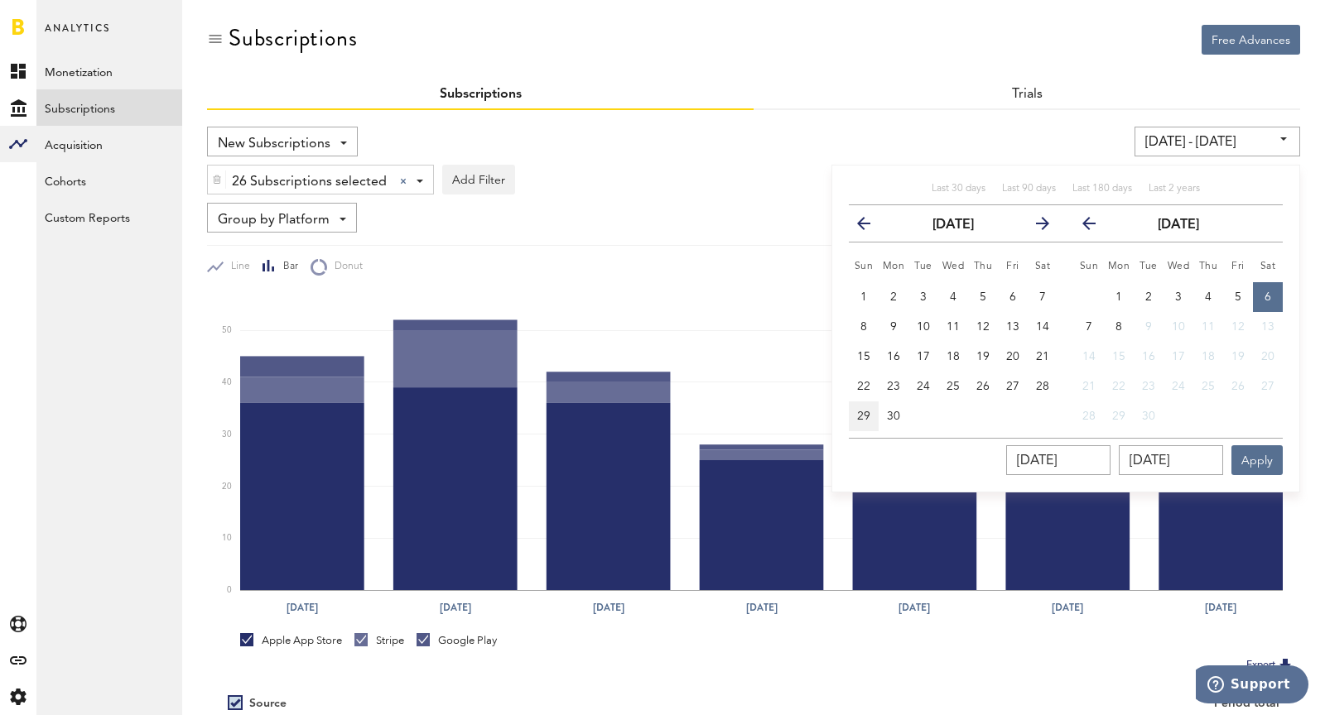
type input "[DATE] - [DATE]"
type input "[DATE]"
click at [1261, 292] on button "6" at bounding box center [1268, 297] width 30 height 30
type input "[DATE] - [DATE]"
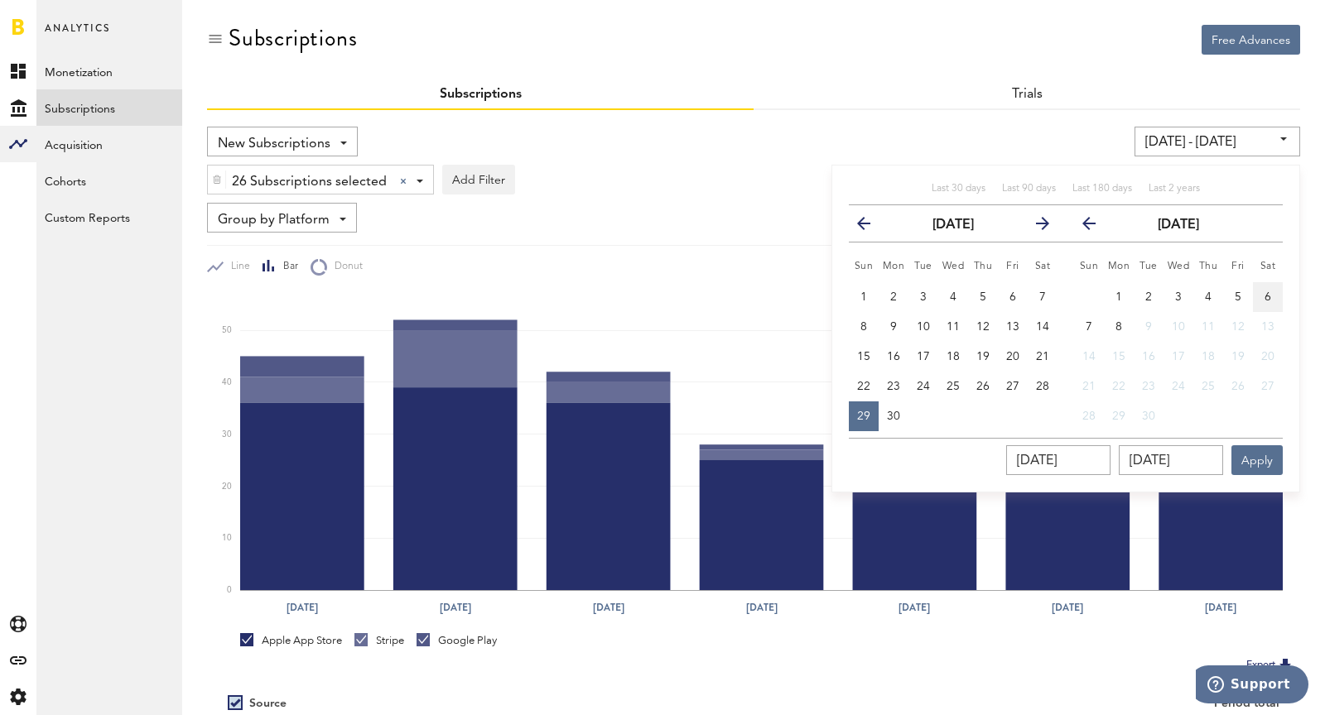
type input "[DATE]"
click at [1270, 466] on button "Apply" at bounding box center [1256, 460] width 51 height 30
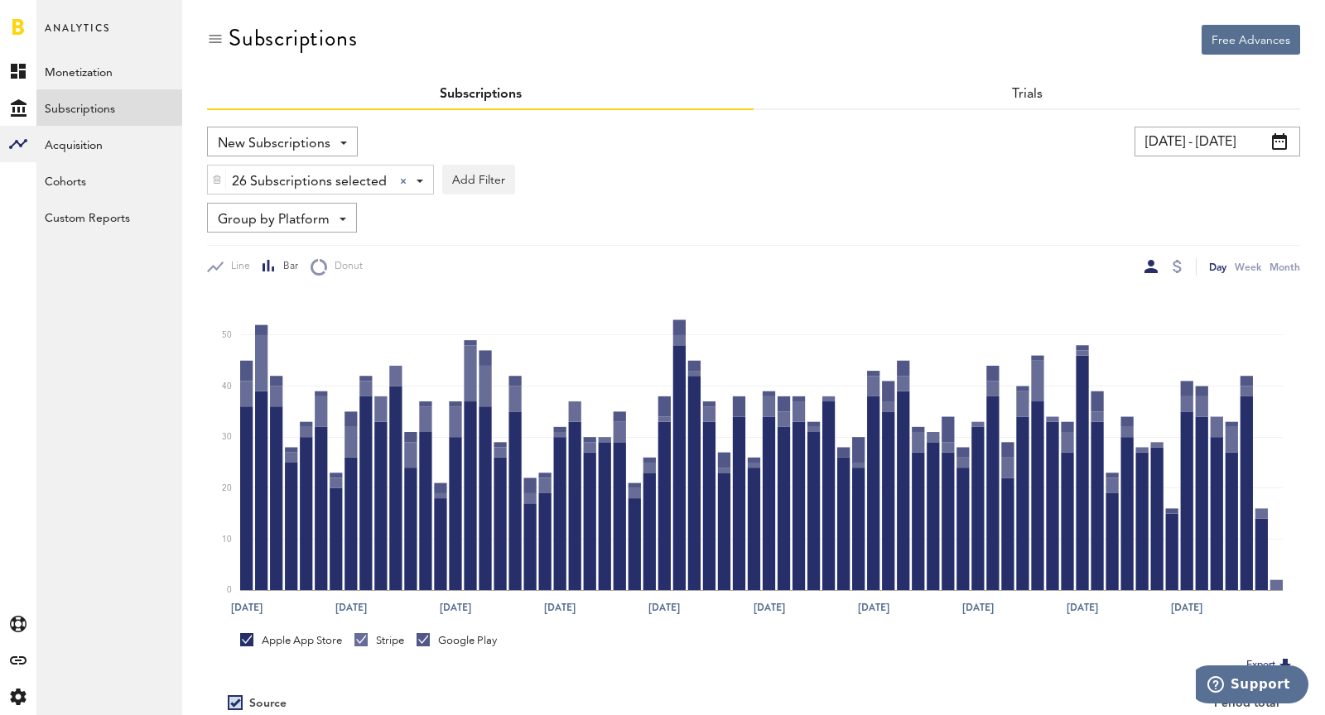
click at [1210, 147] on input "[DATE] - [DATE]" at bounding box center [1217, 142] width 166 height 30
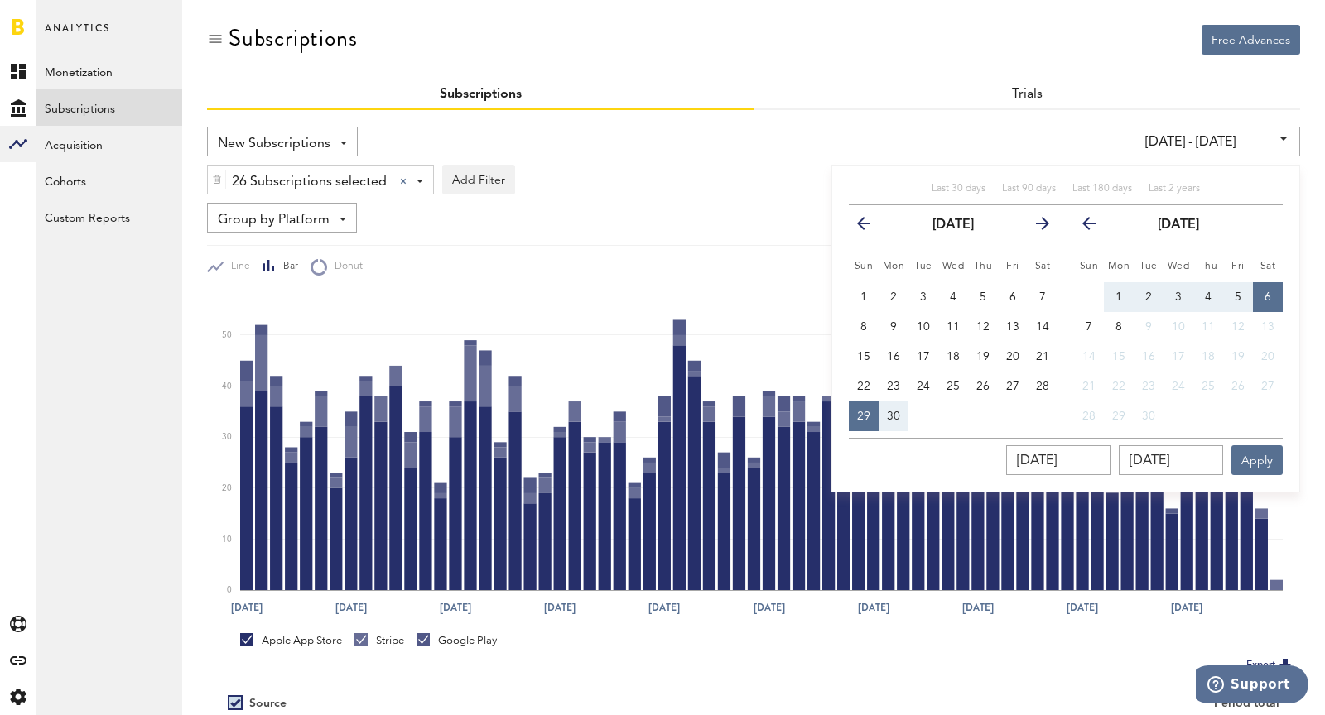
click at [1033, 224] on button "next" at bounding box center [1036, 223] width 30 height 23
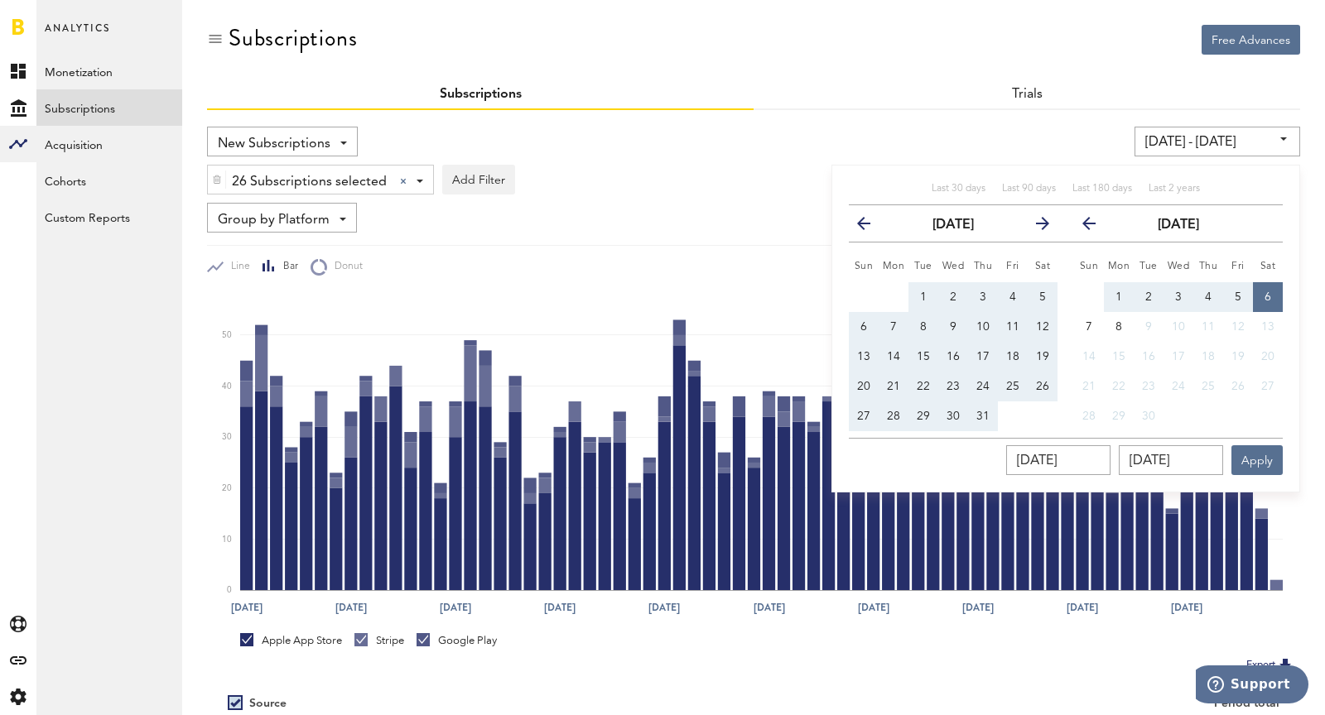
click at [1033, 225] on button "next" at bounding box center [1036, 223] width 30 height 23
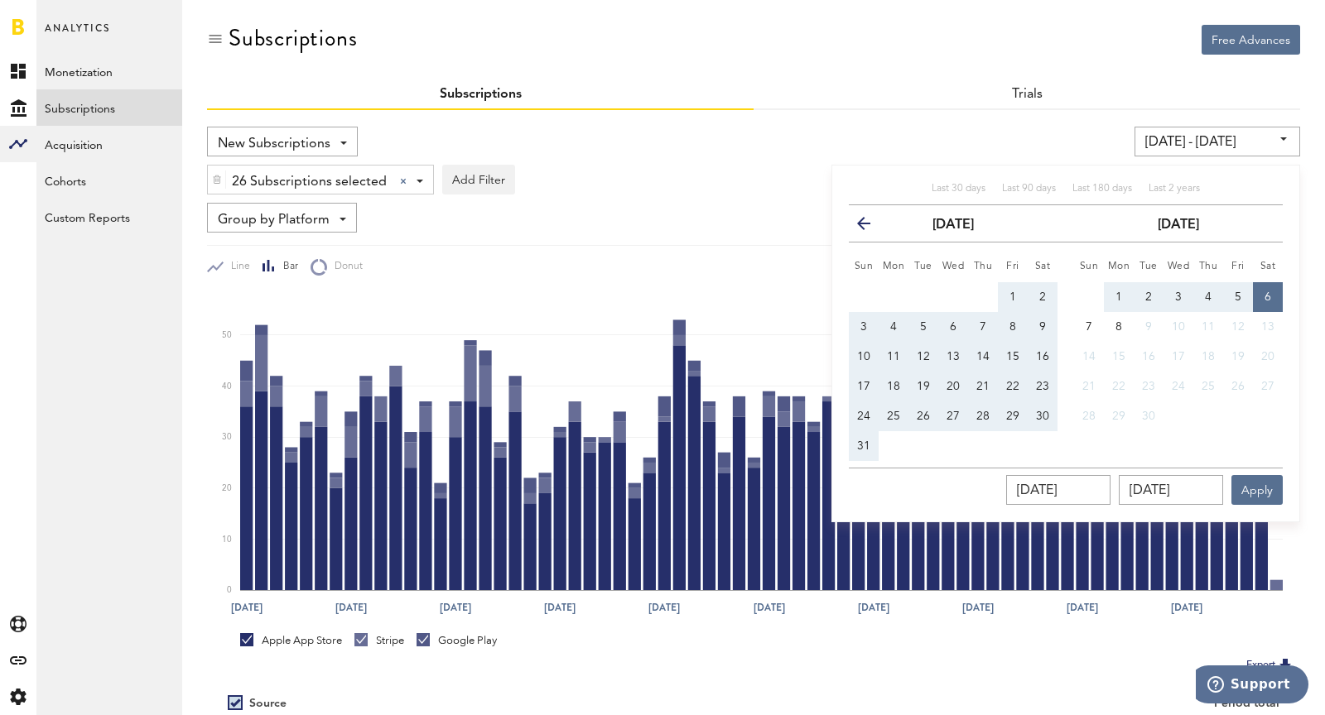
click at [851, 443] on button "31" at bounding box center [864, 446] width 30 height 30
type input "[DATE] - [DATE]"
type input "[DATE]"
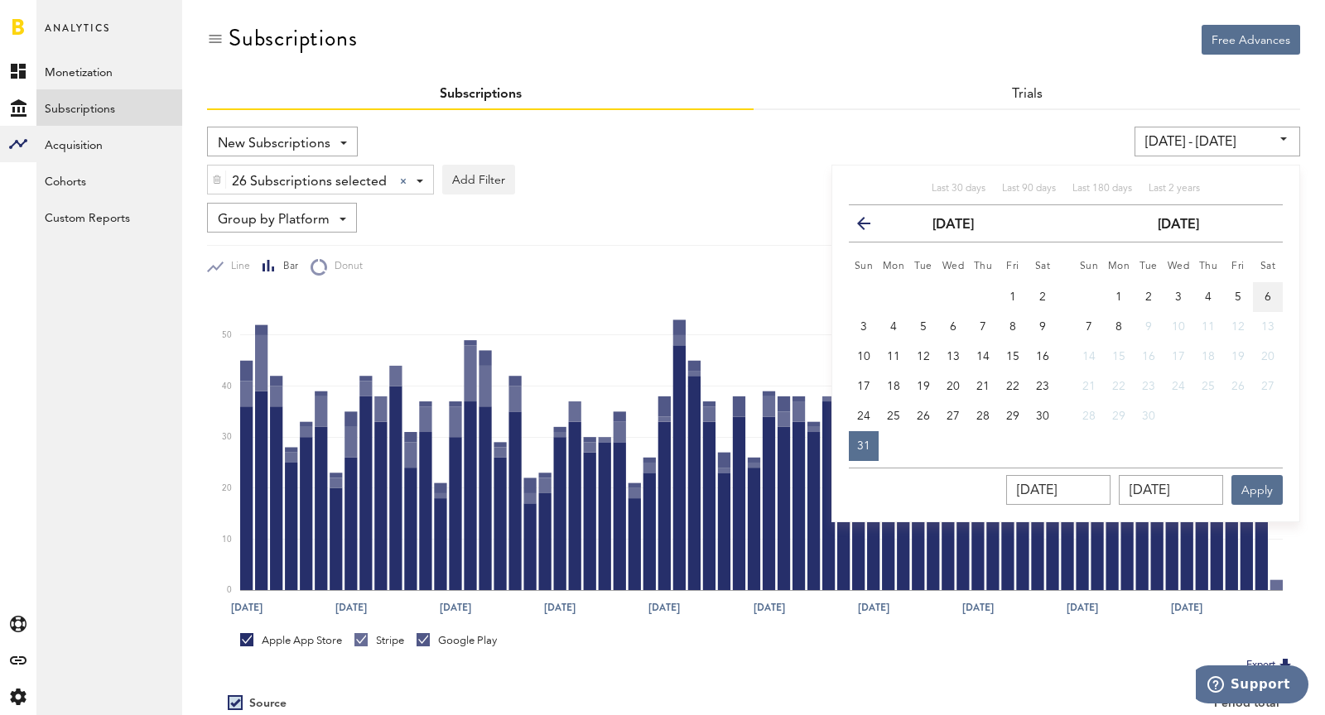
click at [1273, 282] on button "6" at bounding box center [1268, 297] width 30 height 30
type input "[DATE] - [DATE]"
type input "[DATE]"
click at [1262, 482] on button "Apply" at bounding box center [1256, 490] width 51 height 30
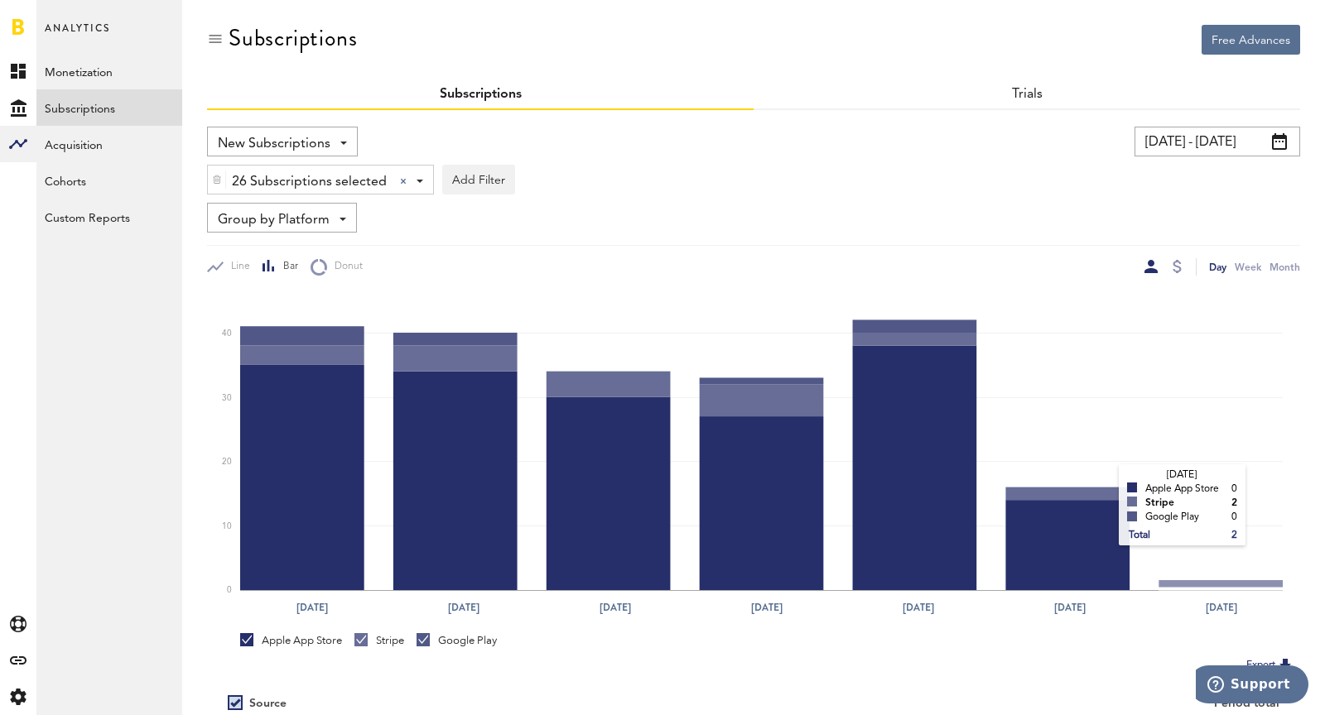
scroll to position [185, 0]
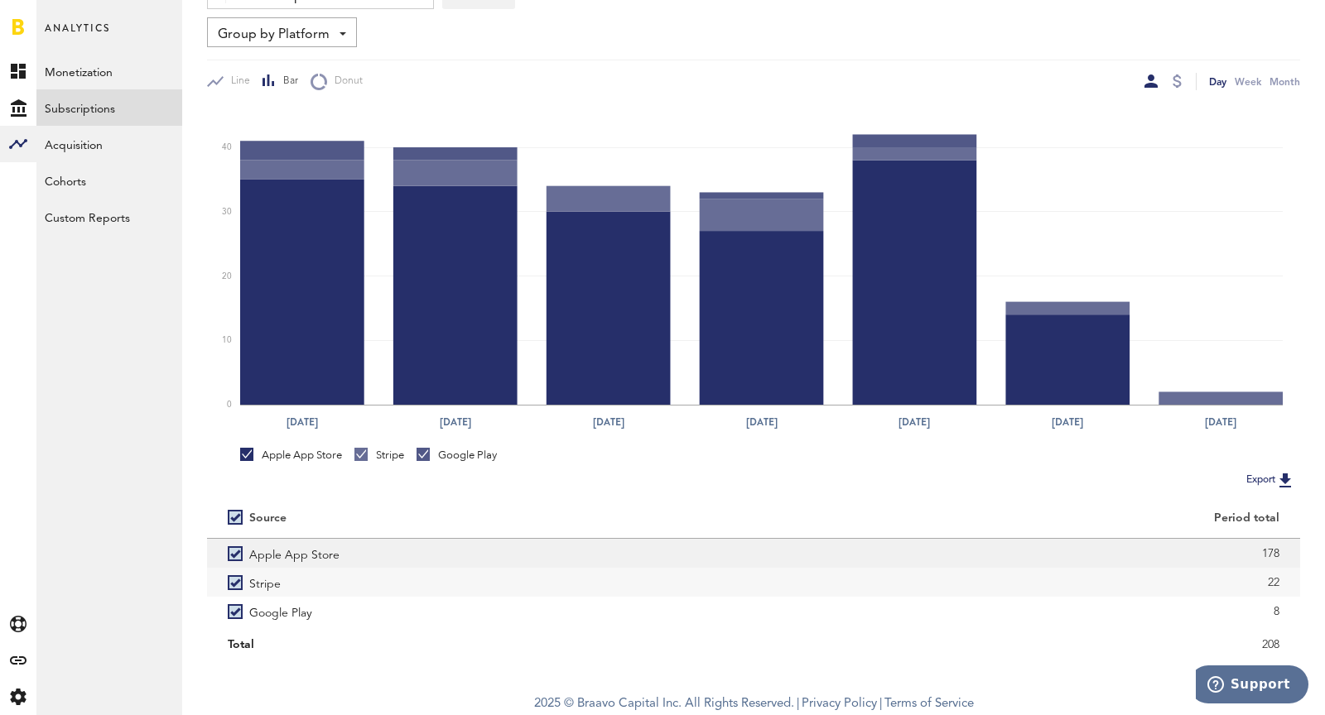
click at [238, 551] on label "Apple App Store" at bounding box center [480, 553] width 505 height 29
